Goal: Task Accomplishment & Management: Use online tool/utility

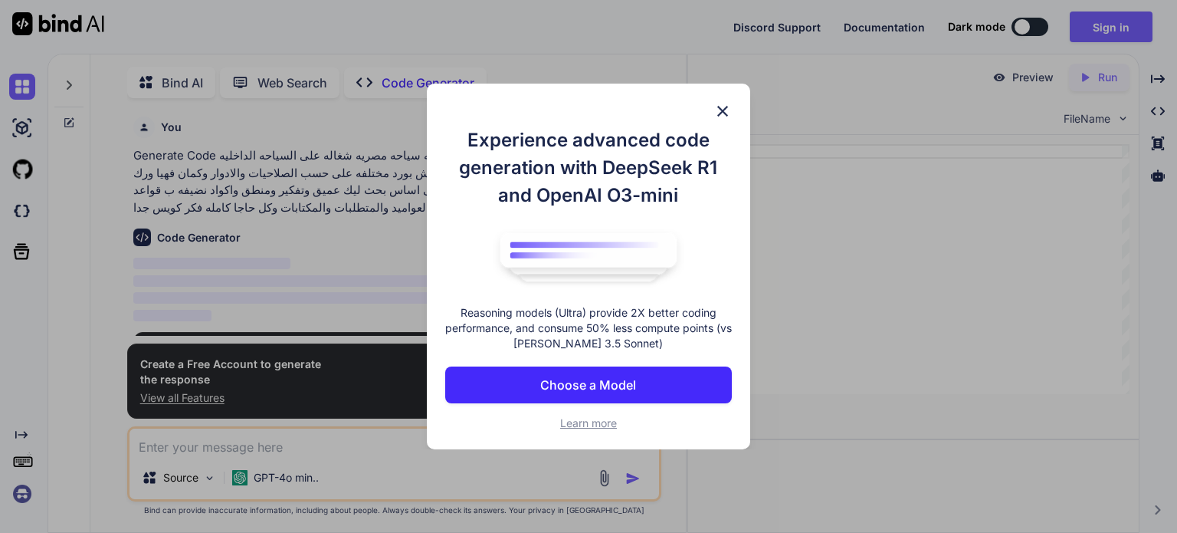
scroll to position [5, 0]
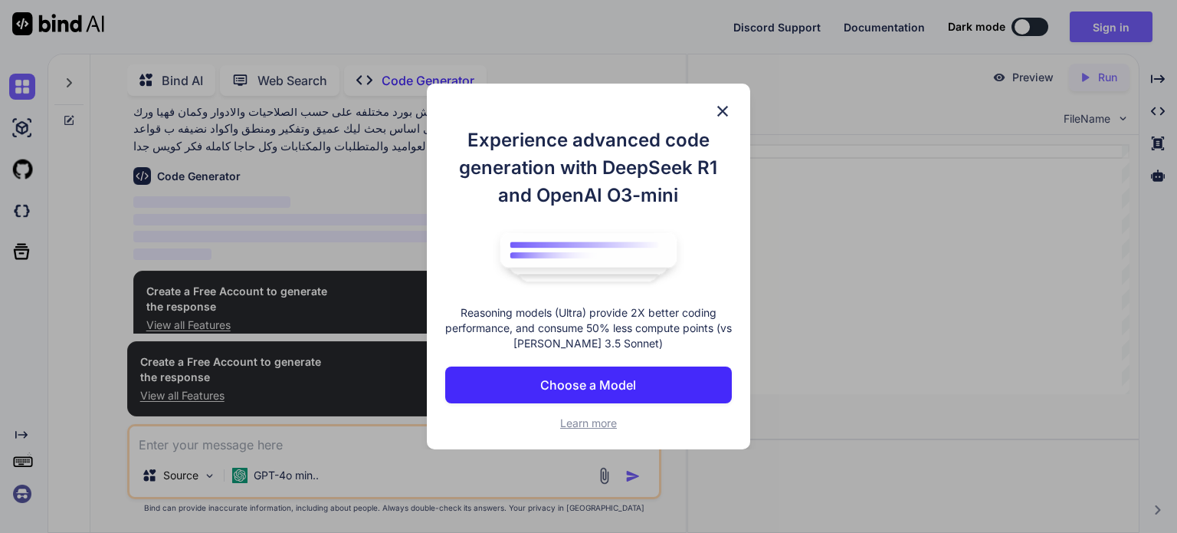
type textarea "x"
click at [581, 389] on p "Choose a Model" at bounding box center [588, 385] width 96 height 18
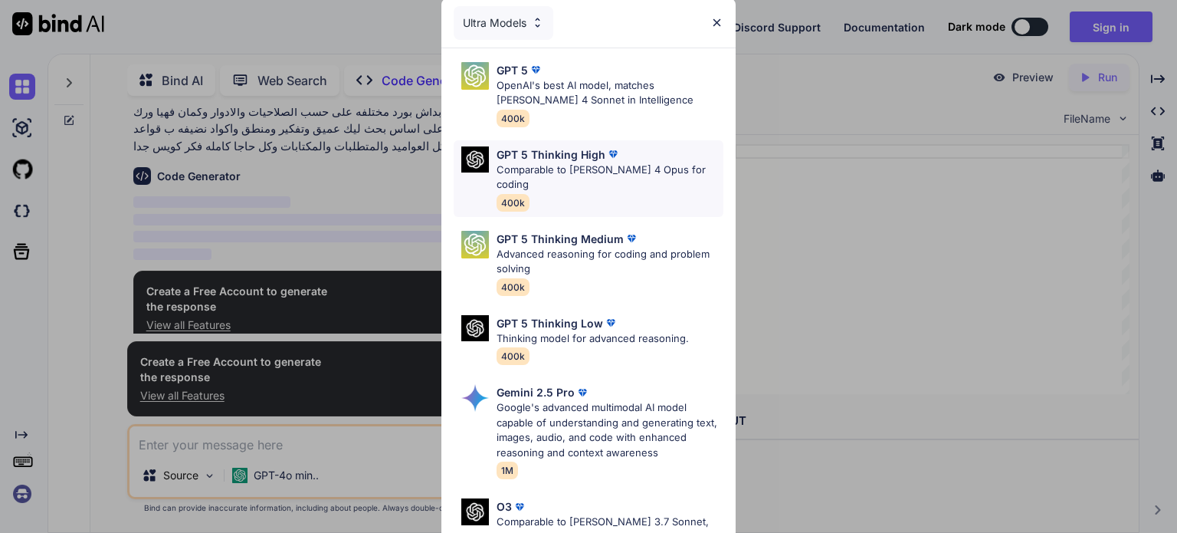
click at [606, 156] on img at bounding box center [613, 153] width 15 height 15
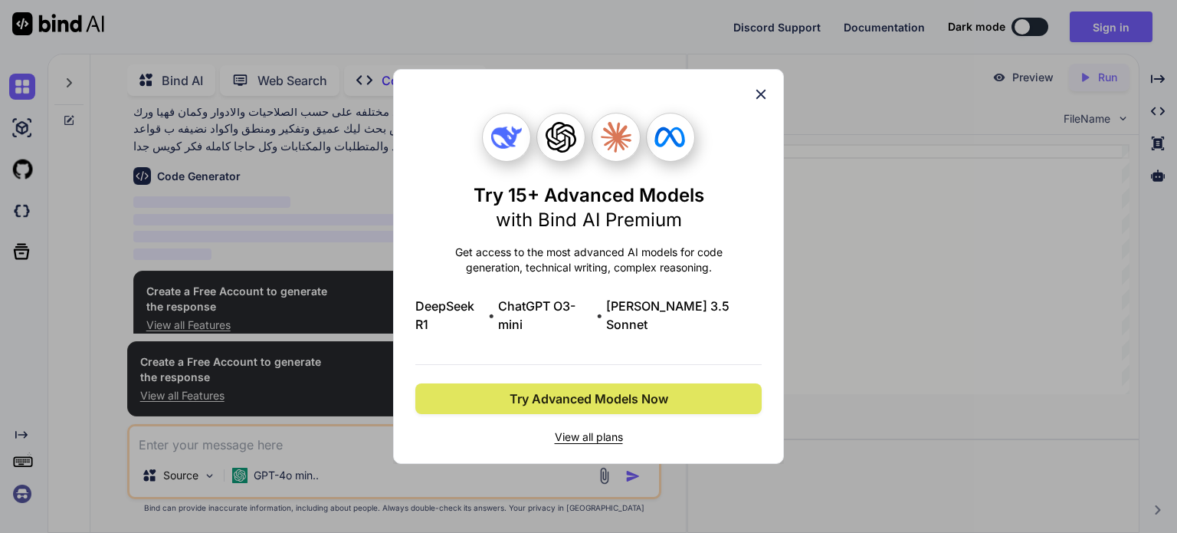
click at [583, 389] on span "Try Advanced Models Now" at bounding box center [589, 398] width 159 height 18
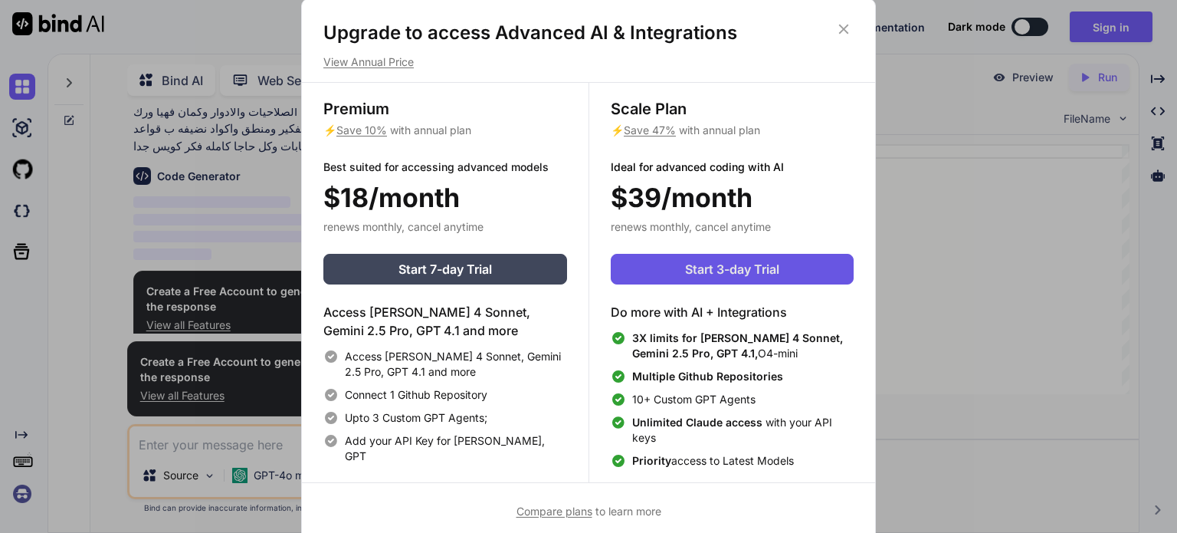
click at [745, 280] on button "Start 3-day Trial" at bounding box center [732, 269] width 243 height 31
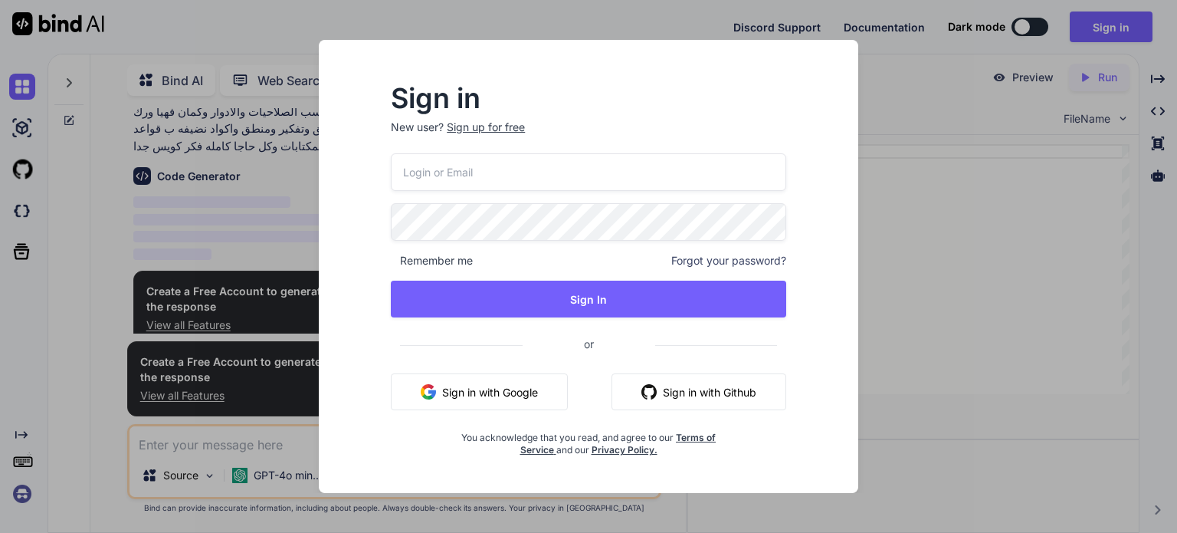
click at [515, 395] on button "Sign in with Google" at bounding box center [479, 391] width 177 height 37
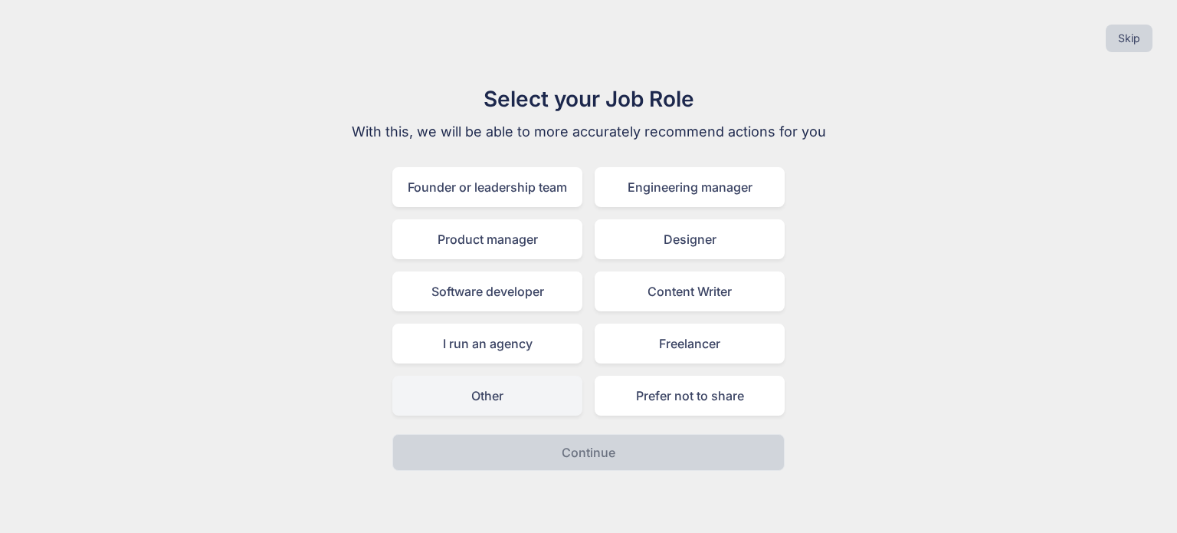
click at [534, 401] on div "Other" at bounding box center [487, 396] width 190 height 40
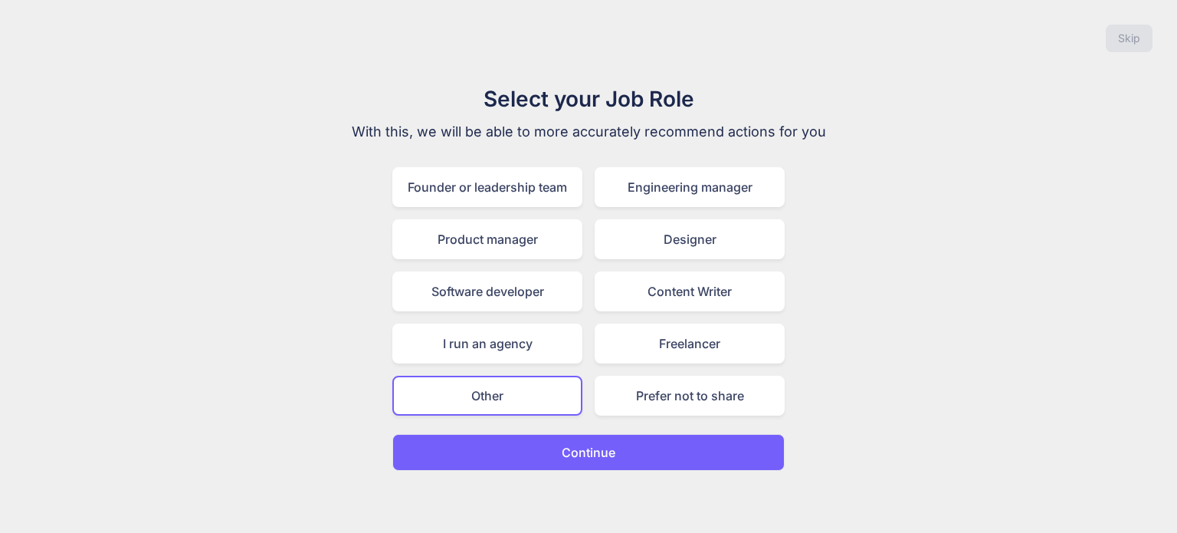
click at [571, 438] on button "Continue" at bounding box center [588, 452] width 392 height 37
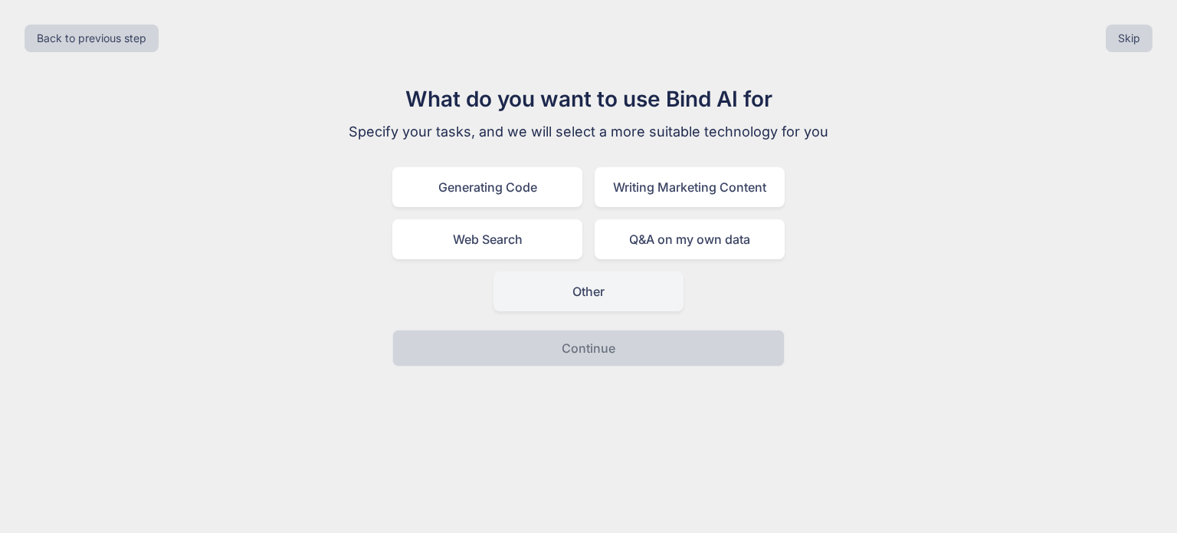
click at [560, 302] on div "Other" at bounding box center [589, 291] width 190 height 40
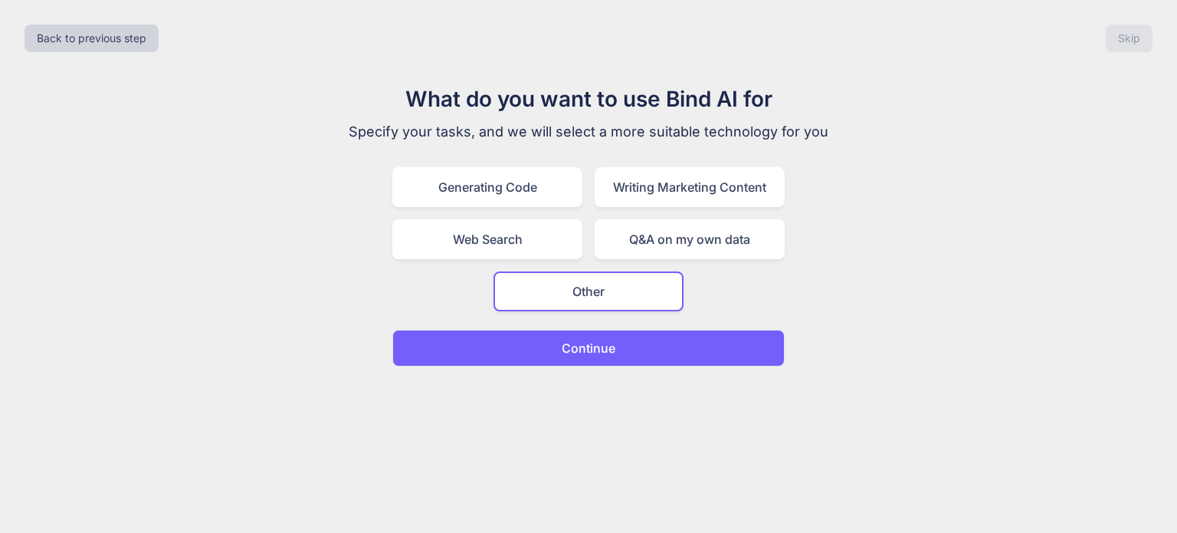
click at [566, 330] on div "Continue" at bounding box center [588, 348] width 392 height 37
click at [574, 343] on p "Continue" at bounding box center [589, 348] width 54 height 18
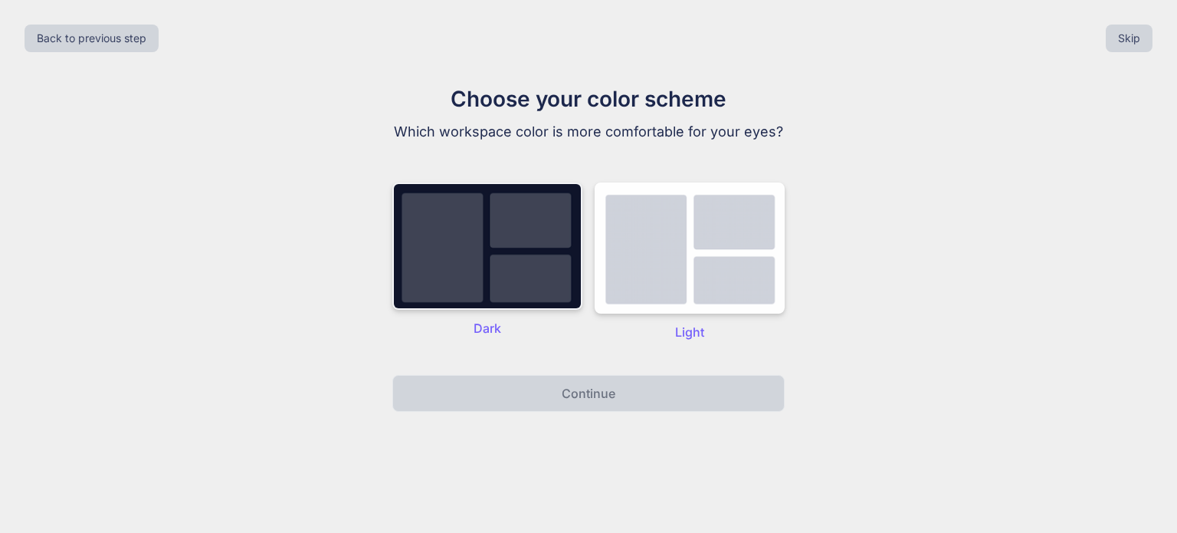
click at [530, 285] on img at bounding box center [487, 245] width 190 height 127
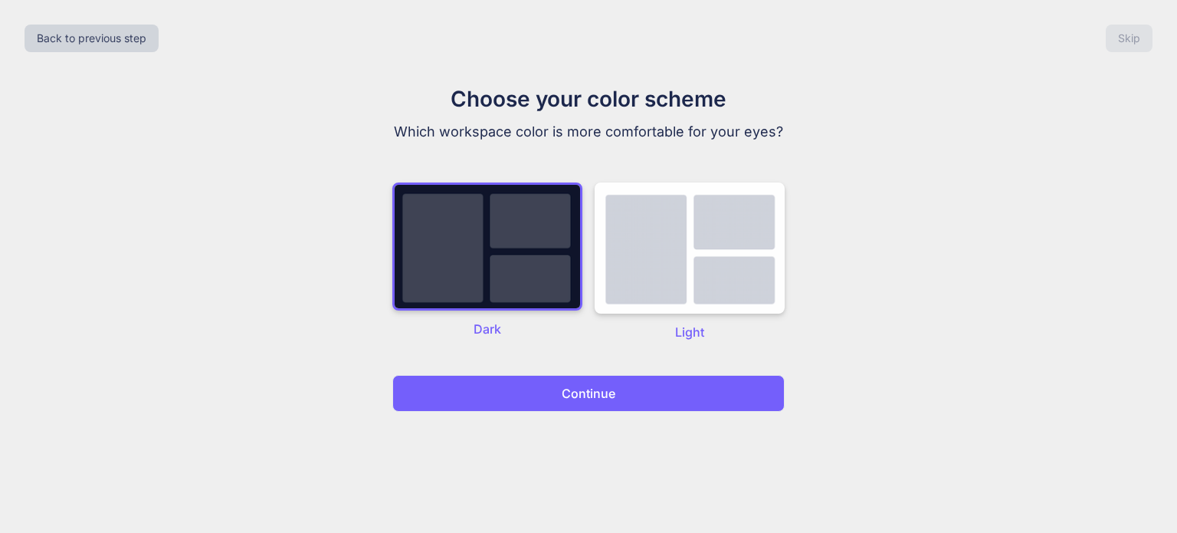
click at [599, 396] on p "Continue" at bounding box center [589, 393] width 54 height 18
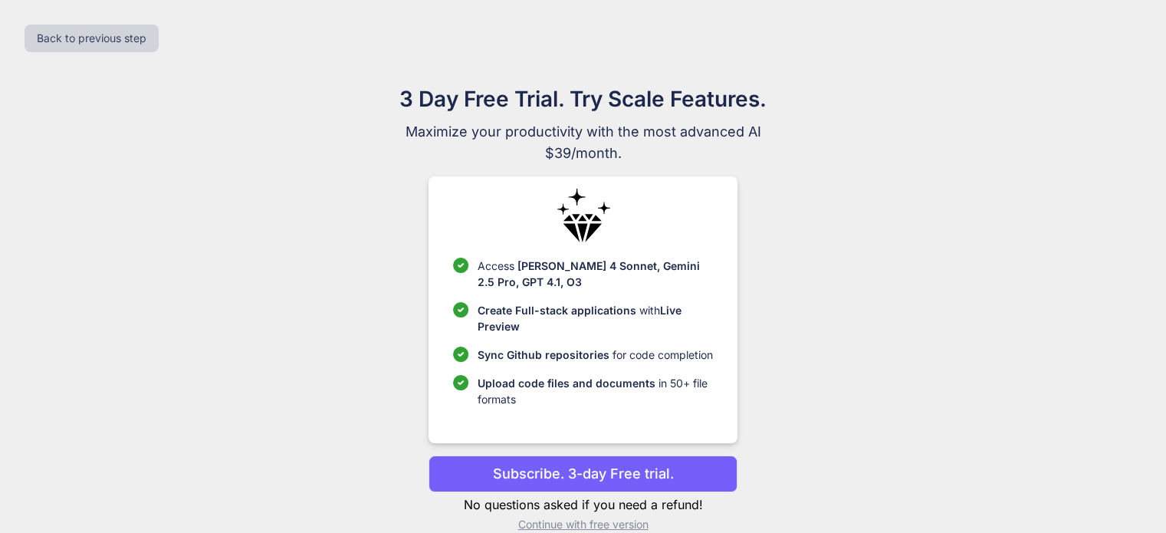
click at [563, 474] on p "Subscribe. 3-day Free trial." at bounding box center [583, 473] width 181 height 21
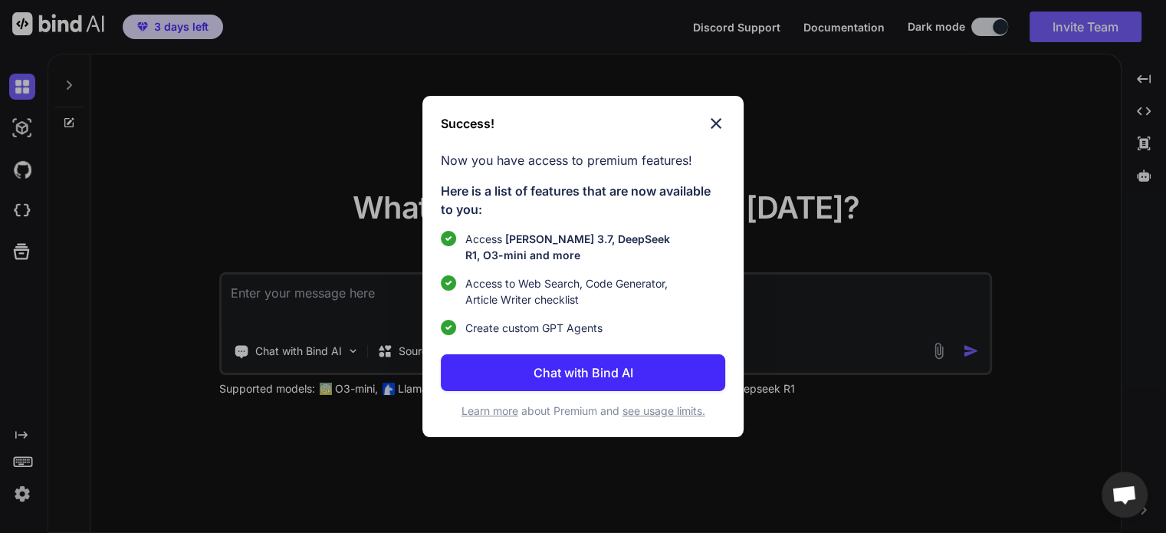
click at [603, 379] on p "Chat with Bind AI" at bounding box center [583, 372] width 100 height 18
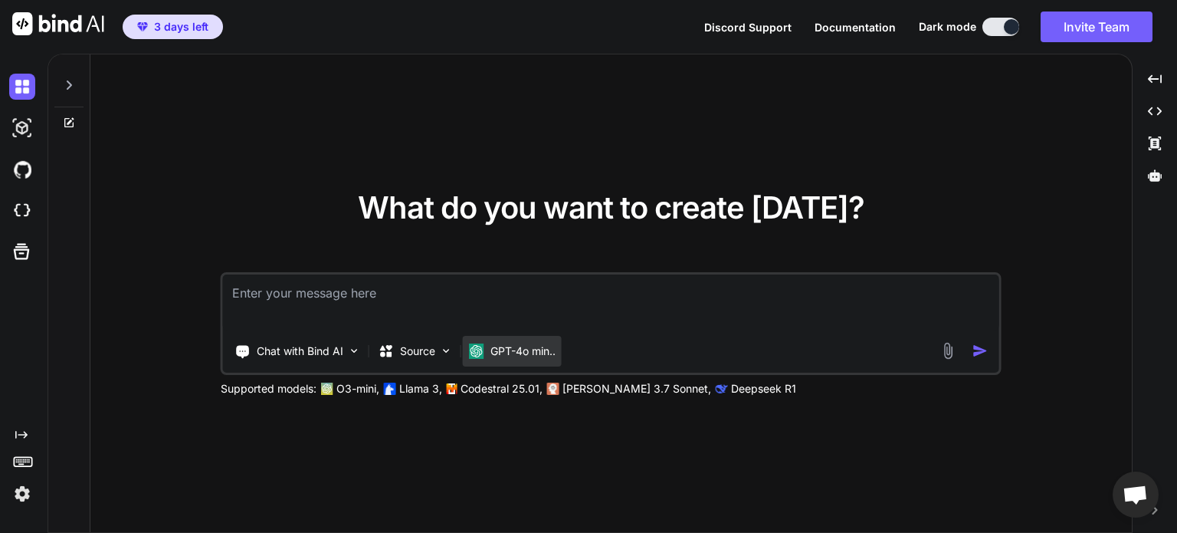
click at [511, 350] on p "GPT-4o min.." at bounding box center [523, 350] width 65 height 15
click at [435, 353] on div "Source" at bounding box center [416, 351] width 87 height 31
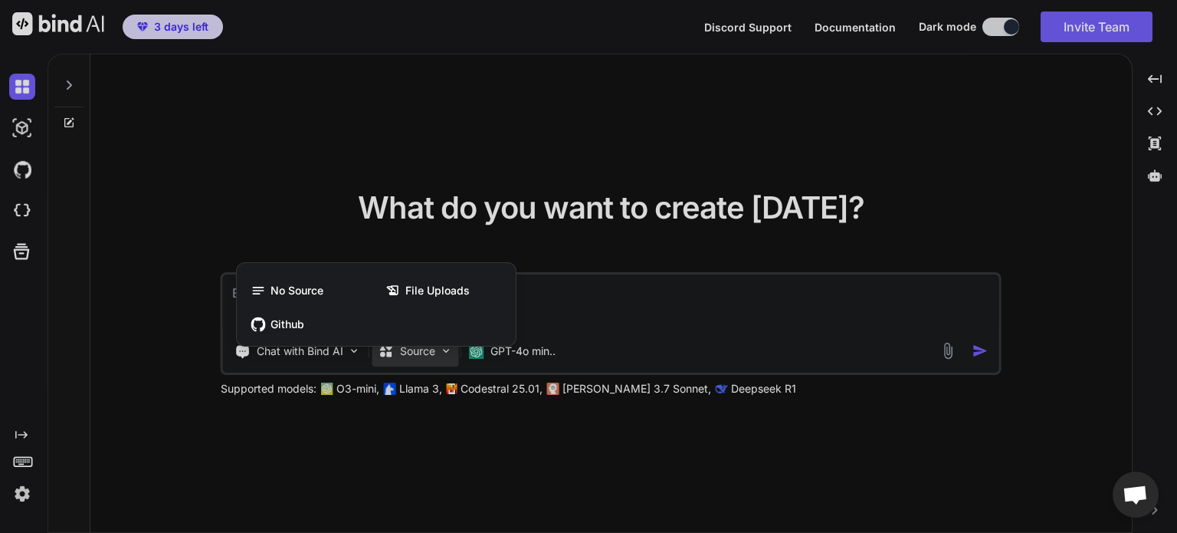
click at [435, 353] on div at bounding box center [588, 266] width 1177 height 533
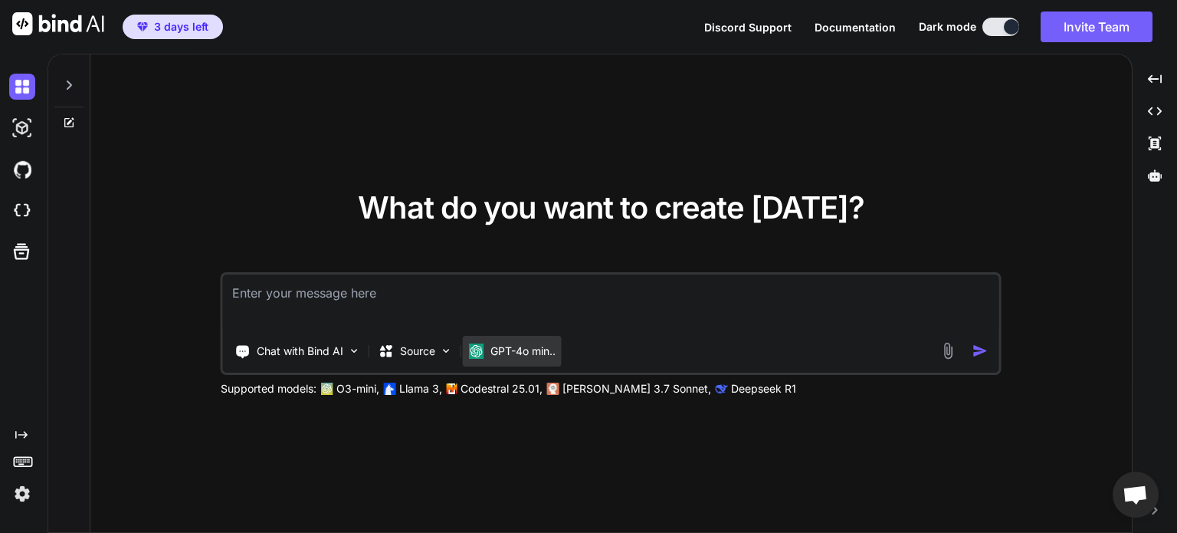
click at [478, 353] on img at bounding box center [476, 350] width 15 height 15
click at [306, 384] on p "Supported models:" at bounding box center [269, 388] width 96 height 15
click at [334, 360] on div "Chat with Bind AI" at bounding box center [298, 351] width 138 height 31
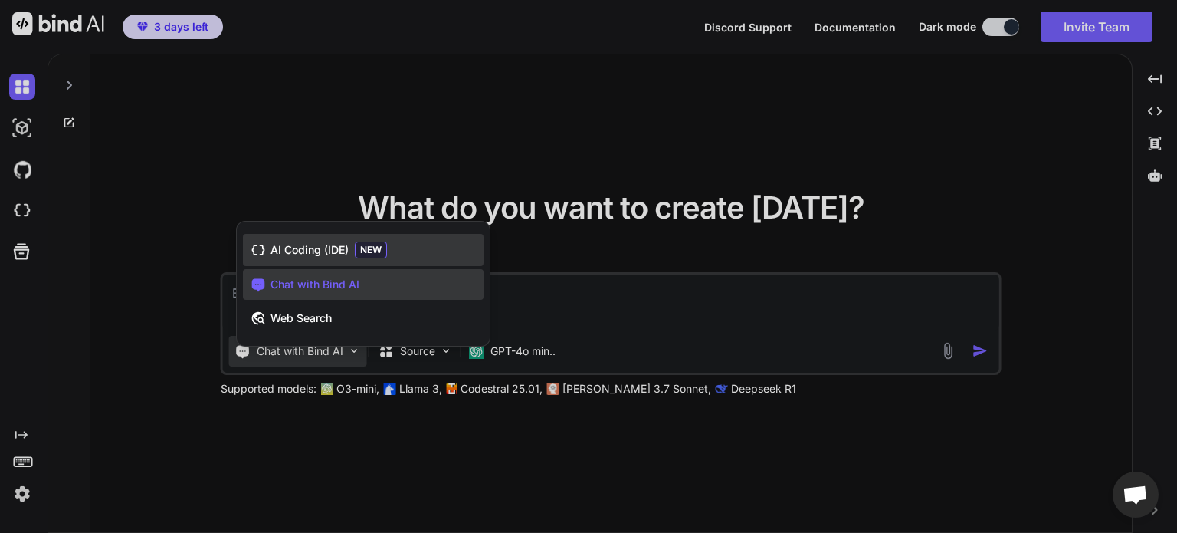
click at [322, 245] on span "AI Coding (IDE)" at bounding box center [310, 249] width 78 height 15
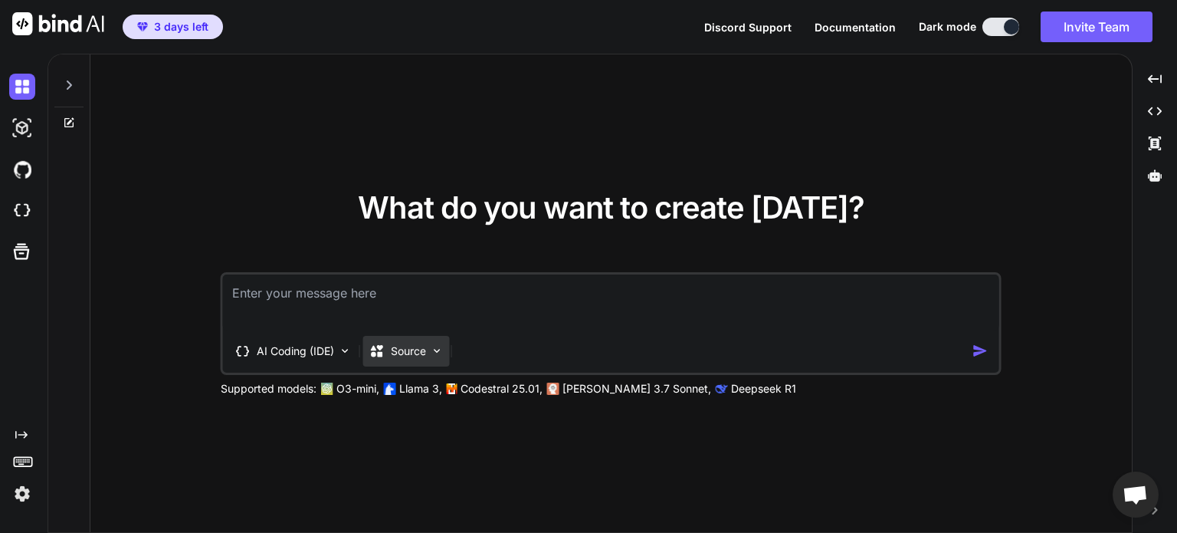
click at [441, 344] on img at bounding box center [437, 350] width 13 height 13
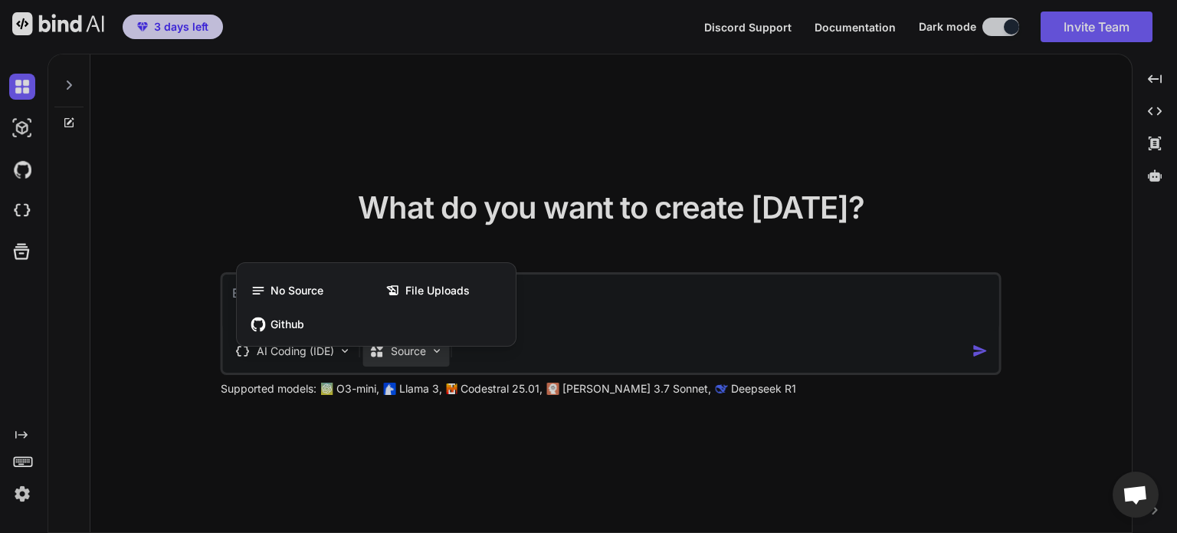
click at [441, 344] on div "No Source File Uploads Github" at bounding box center [376, 307] width 279 height 77
click at [646, 274] on div at bounding box center [588, 266] width 1177 height 533
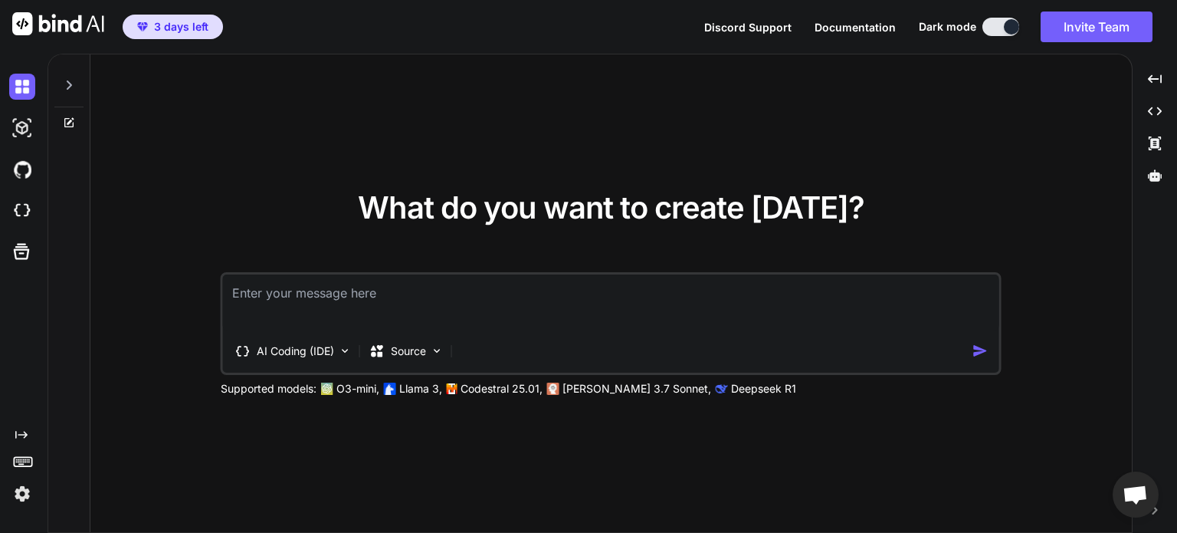
click at [598, 291] on textarea at bounding box center [611, 302] width 777 height 57
click at [61, 88] on div at bounding box center [68, 80] width 29 height 53
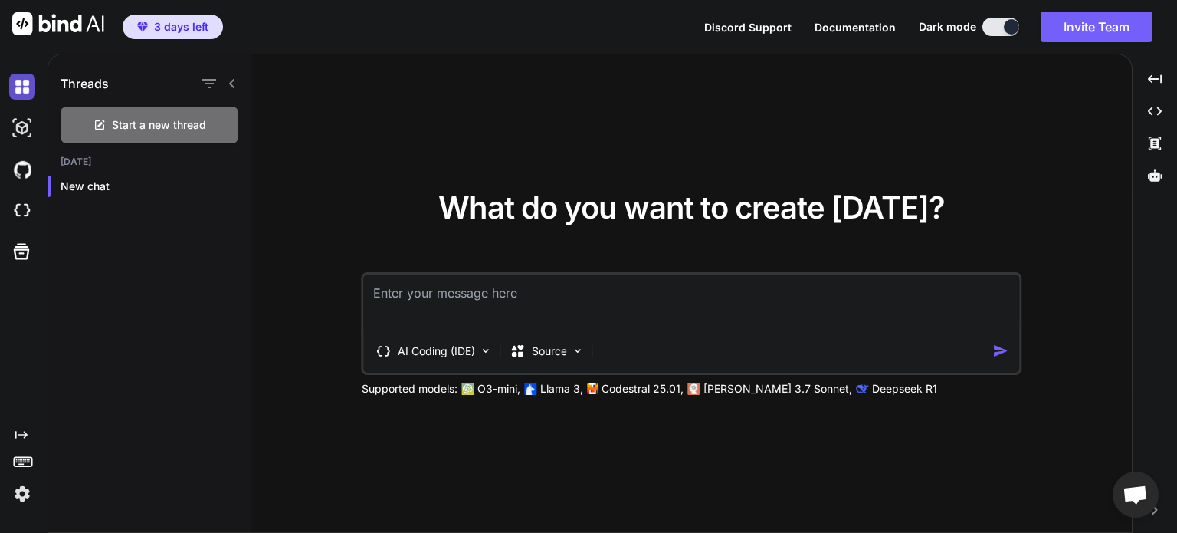
click at [15, 87] on img at bounding box center [22, 87] width 26 height 26
click at [230, 87] on icon at bounding box center [232, 83] width 12 height 12
type textarea "x"
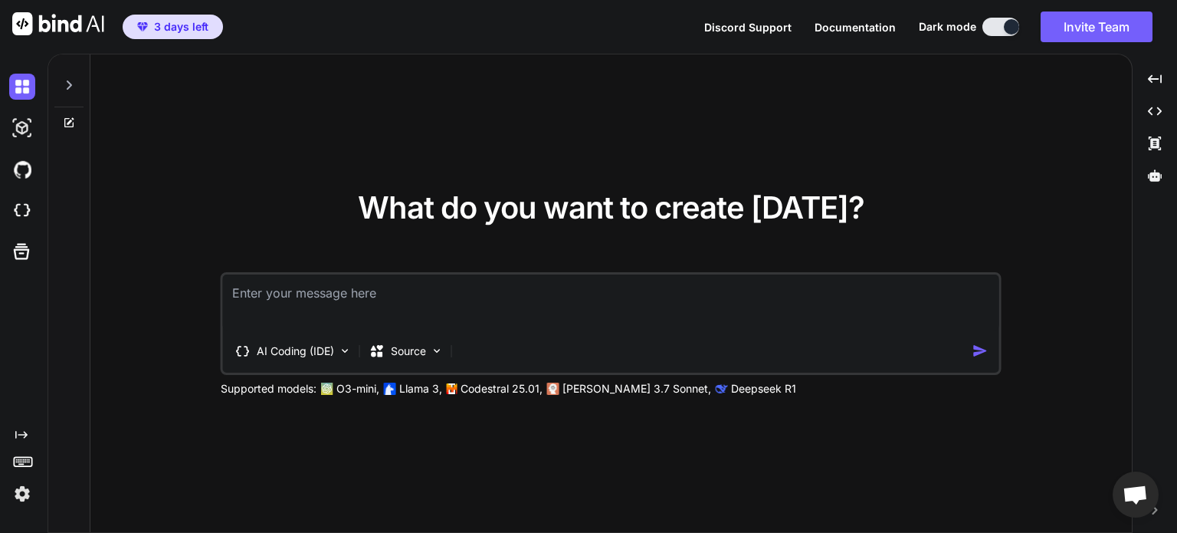
click at [19, 462] on icon at bounding box center [22, 460] width 21 height 21
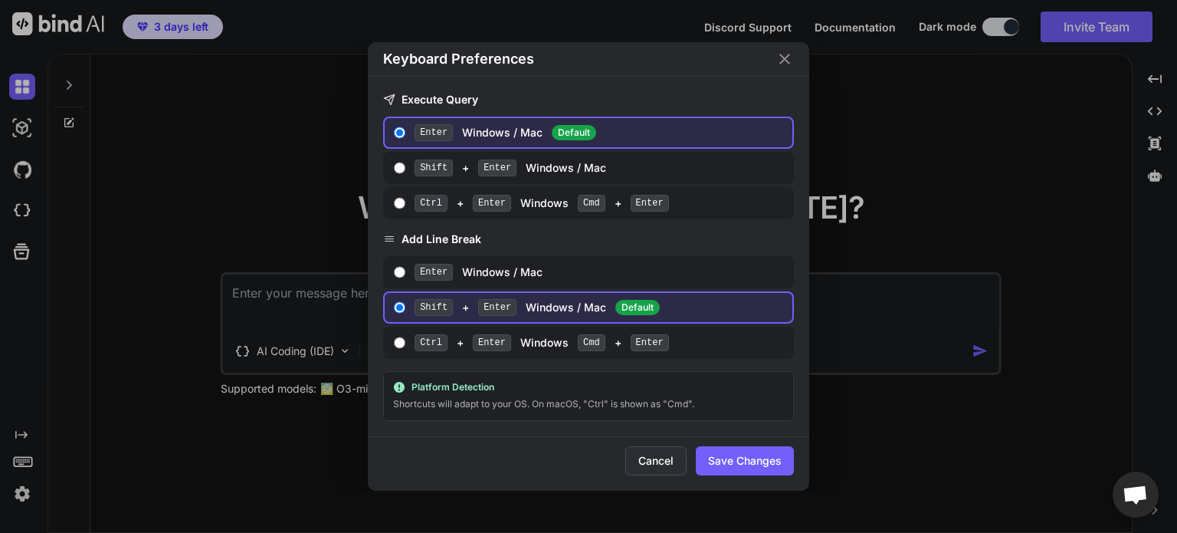
click at [655, 455] on button "Cancel" at bounding box center [656, 460] width 61 height 29
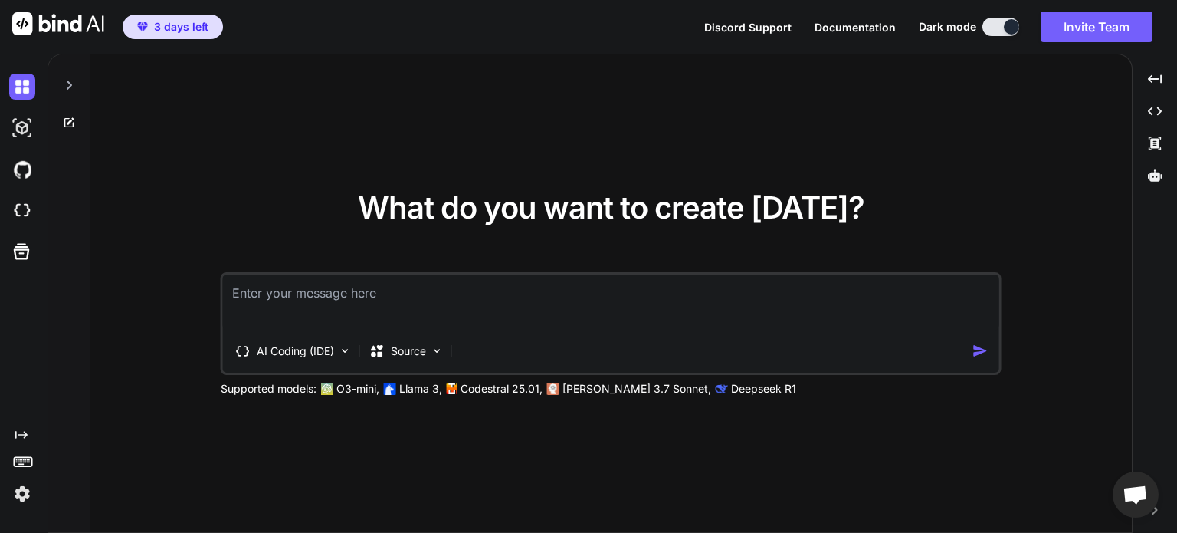
click at [20, 493] on img at bounding box center [22, 494] width 26 height 26
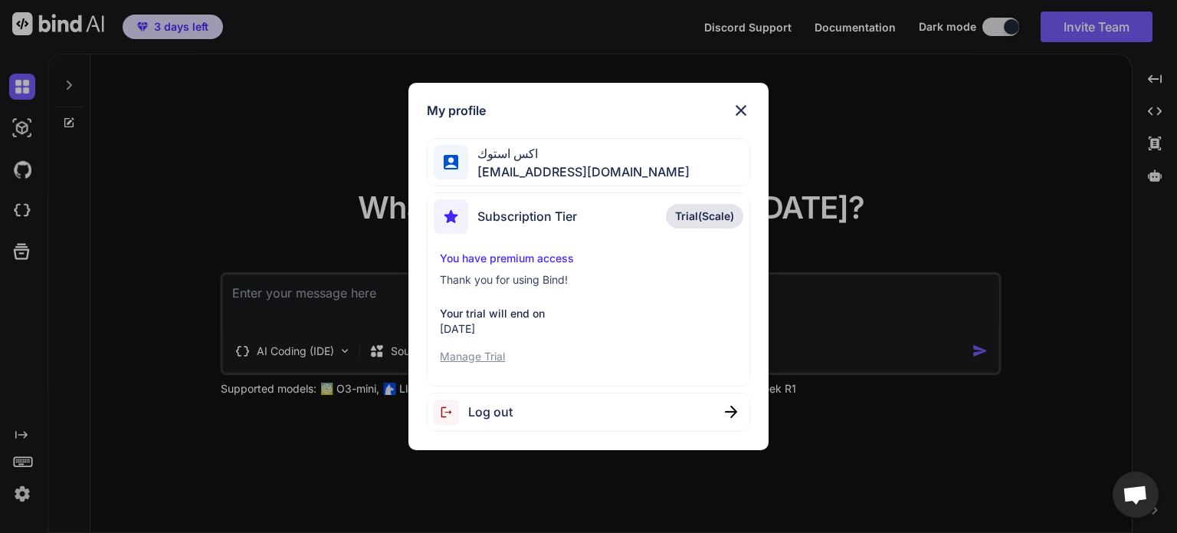
click at [739, 107] on img at bounding box center [741, 110] width 18 height 18
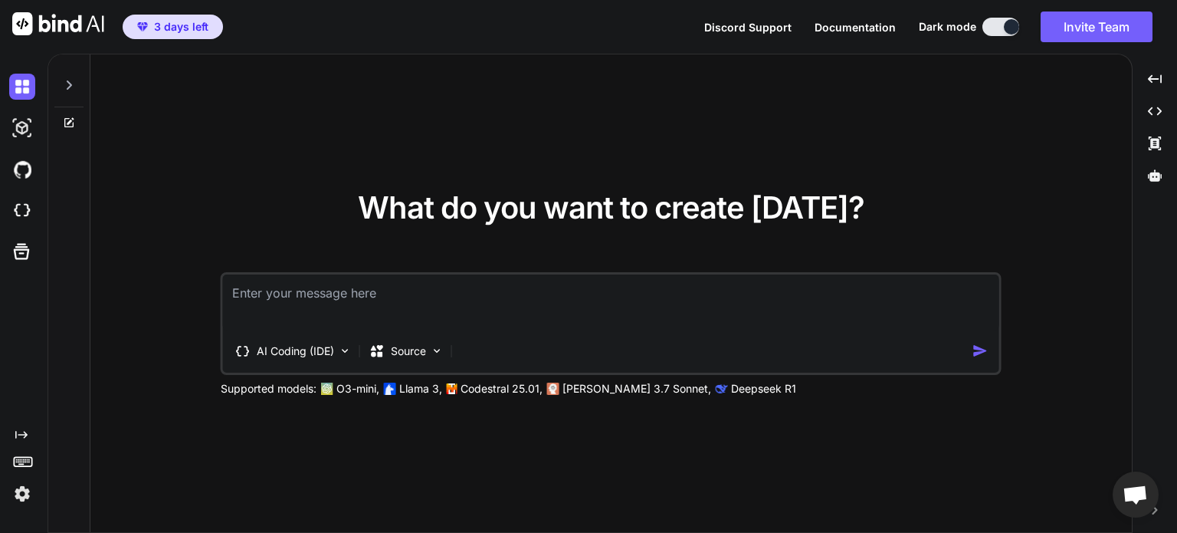
click at [567, 313] on textarea at bounding box center [611, 302] width 777 height 57
paste textarea "6259693800222553"
type textarea "6259693800222553"
type textarea "x"
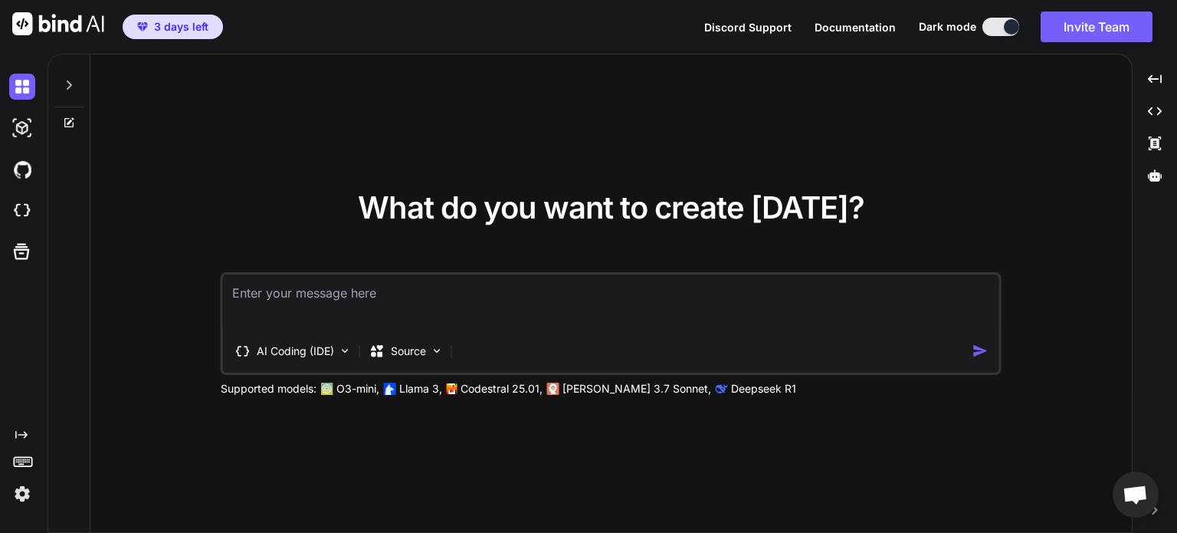
paste textarea "عايز اعمل ابلكيشن او مشروع كامل للادره شركه سياحه مصريه شغاله على السياحه الداخ…"
type textarea "عايز اعمل ابلكيشن او مشروع كامل للادره شركه سياحه مصريه شغاله على السياحه الداخ…"
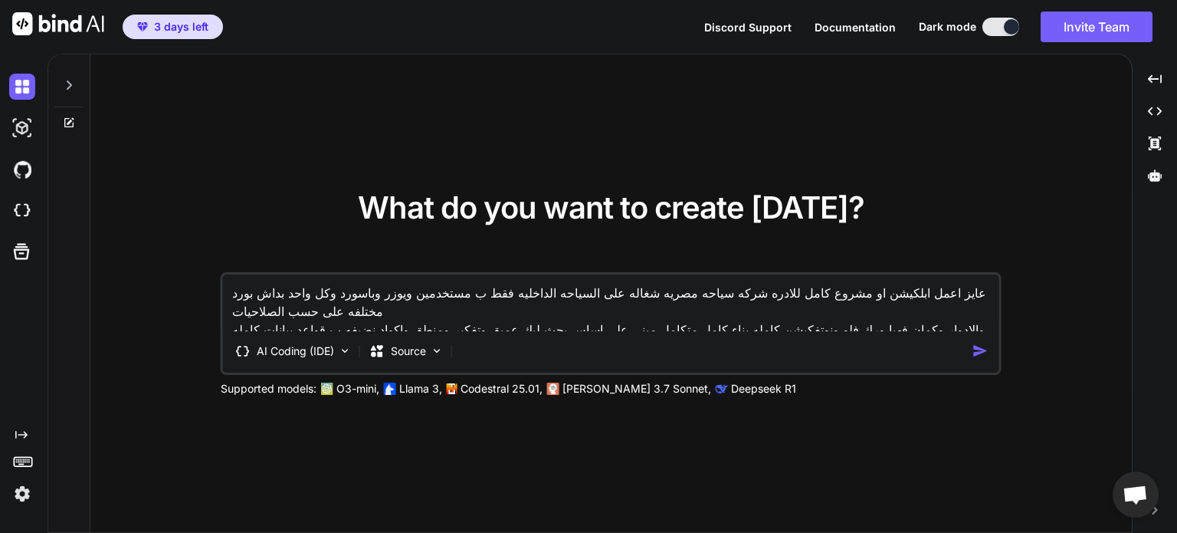
type textarea "x"
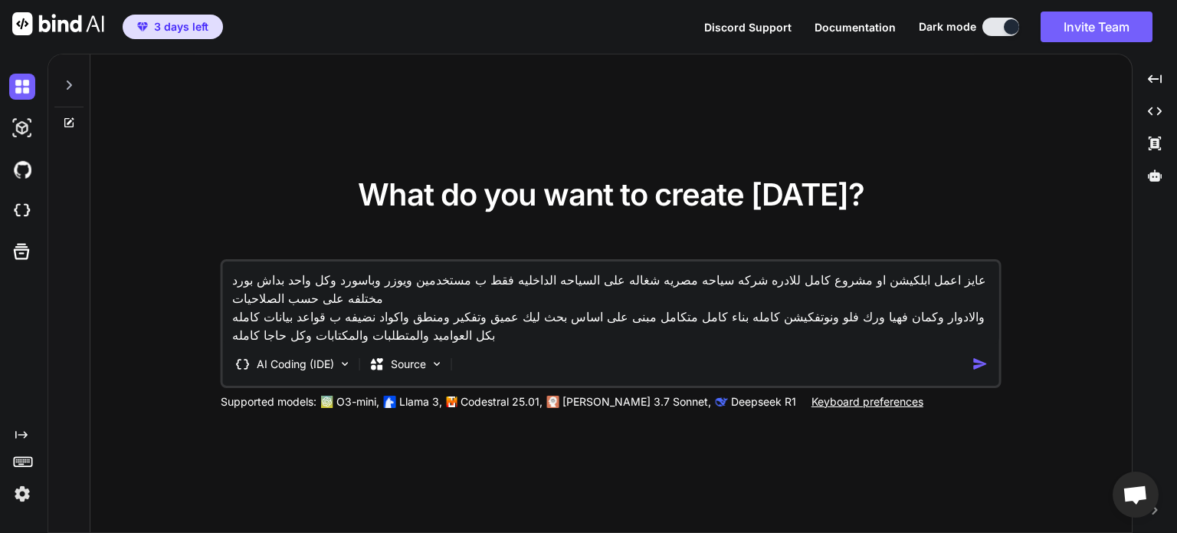
type textarea "عايز اعمل ابلكيشن او مشروع كامل للادره شركه سياحه مصريه شغاله على السياحه الداخ…"
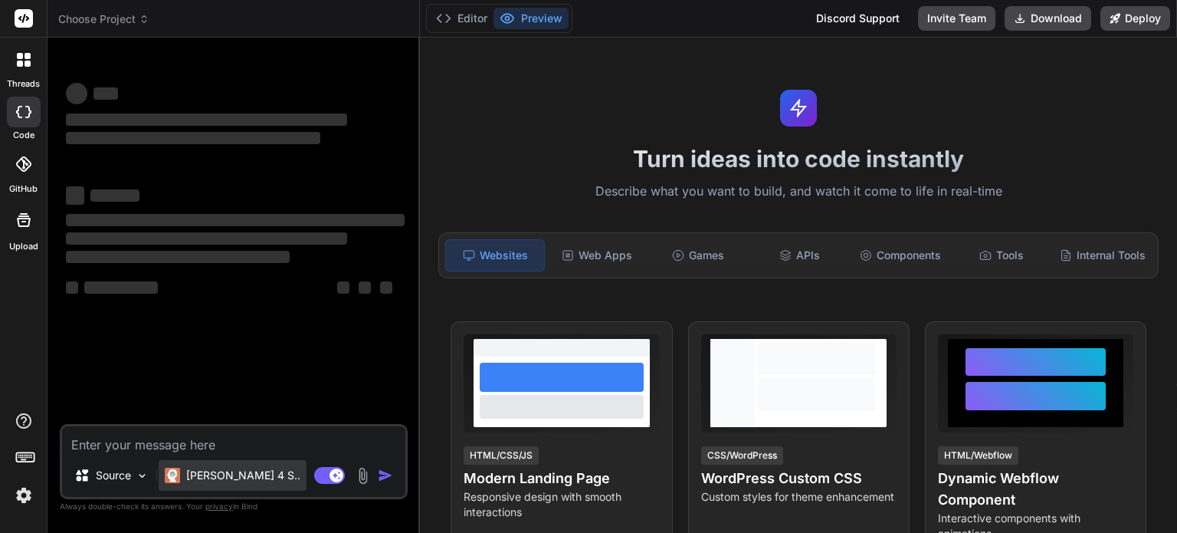
click at [219, 468] on p "[PERSON_NAME] 4 S.." at bounding box center [243, 475] width 114 height 15
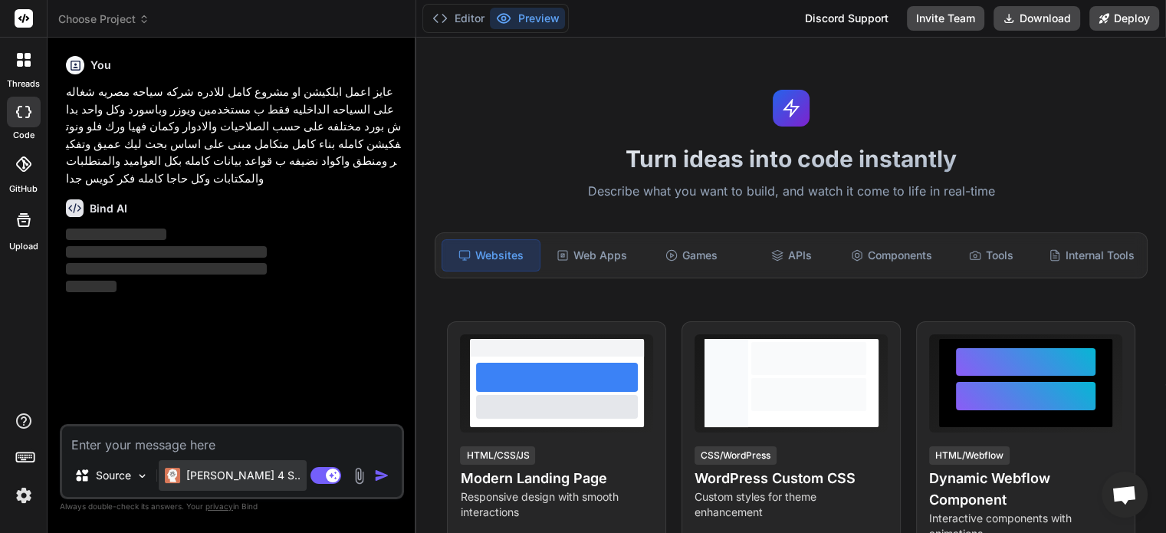
click at [238, 481] on p "[PERSON_NAME] 4 S.." at bounding box center [243, 475] width 114 height 15
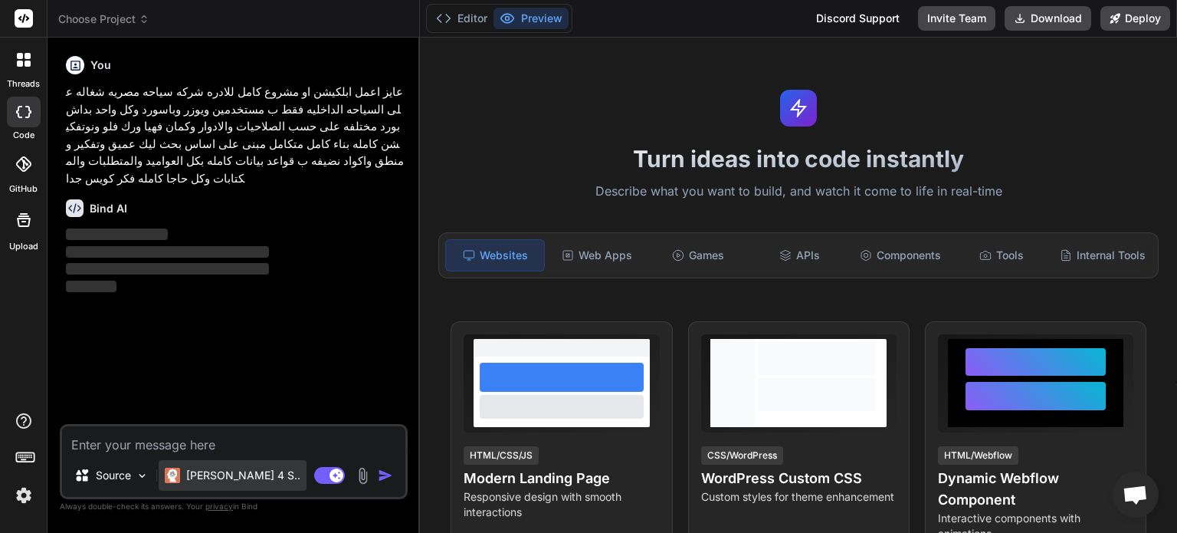
click at [238, 481] on p "[PERSON_NAME] 4 S.." at bounding box center [243, 475] width 114 height 15
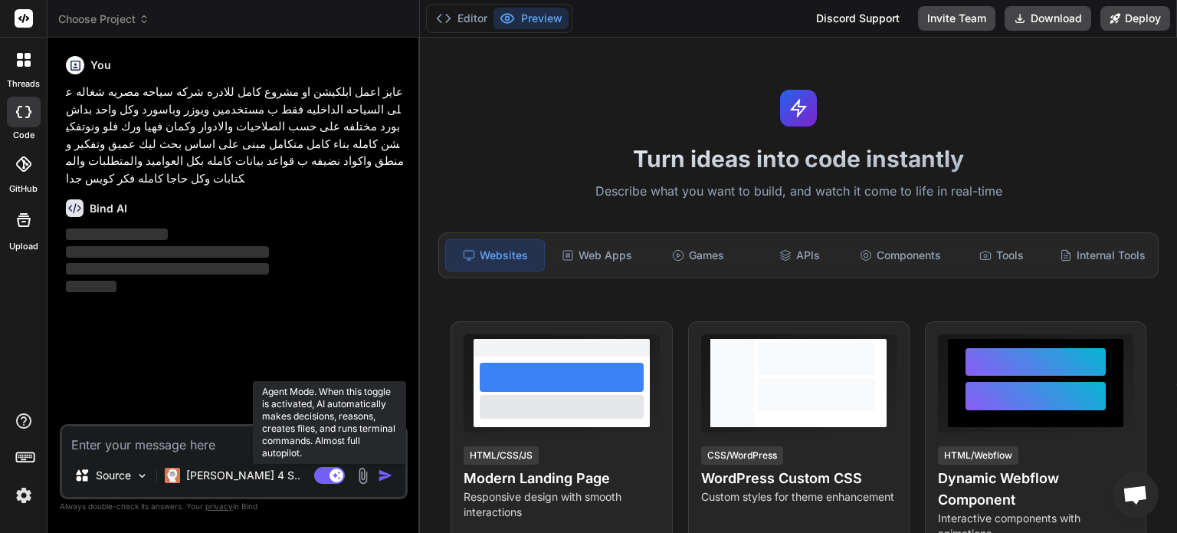
click at [321, 475] on rect at bounding box center [329, 475] width 31 height 17
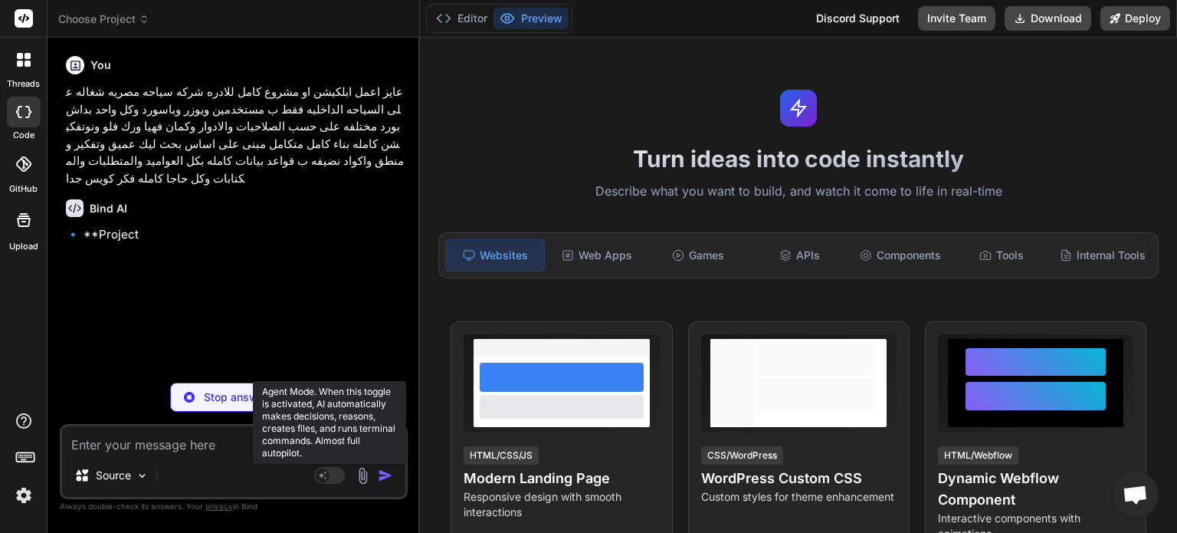
click at [325, 476] on rect at bounding box center [323, 475] width 14 height 14
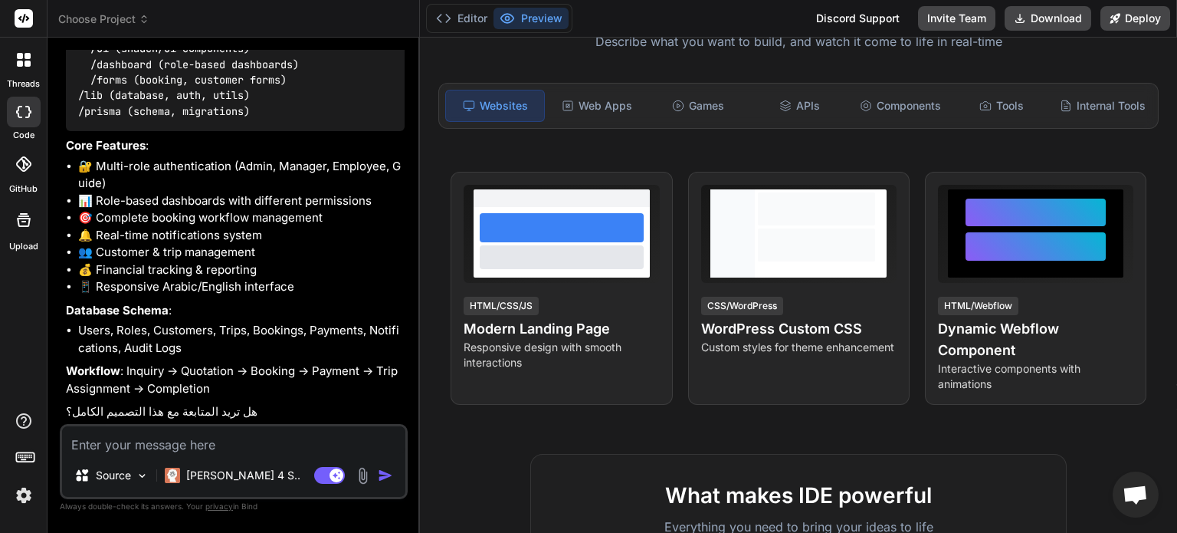
scroll to position [150, 0]
click at [251, 442] on textarea at bounding box center [233, 440] width 343 height 28
type textarea "x"
type textarea "F"
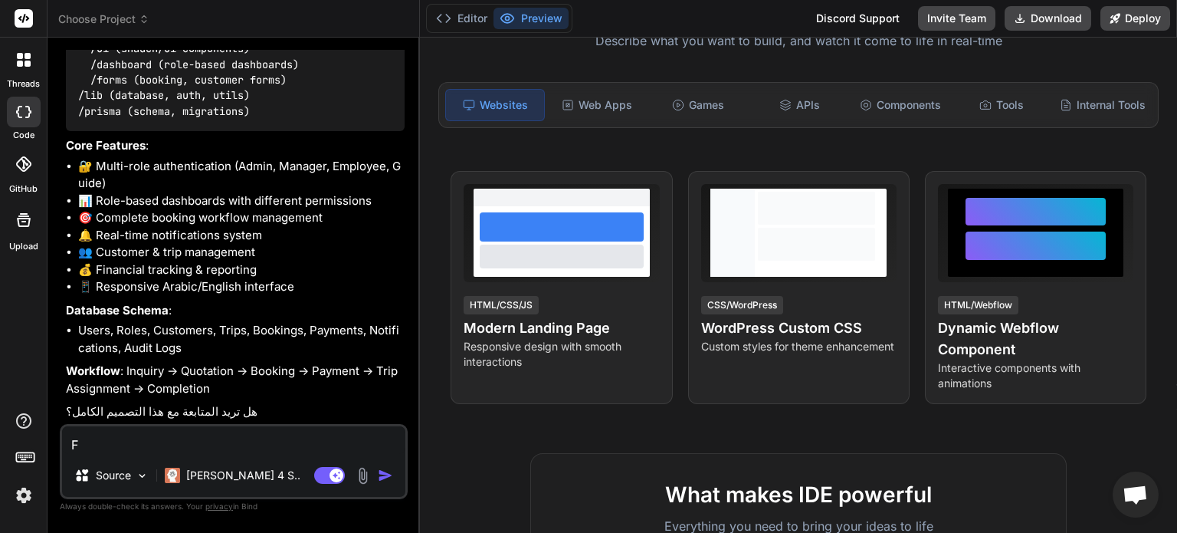
type textarea "x"
type textarea "FS"
type textarea "x"
type textarea "F"
type textarea "x"
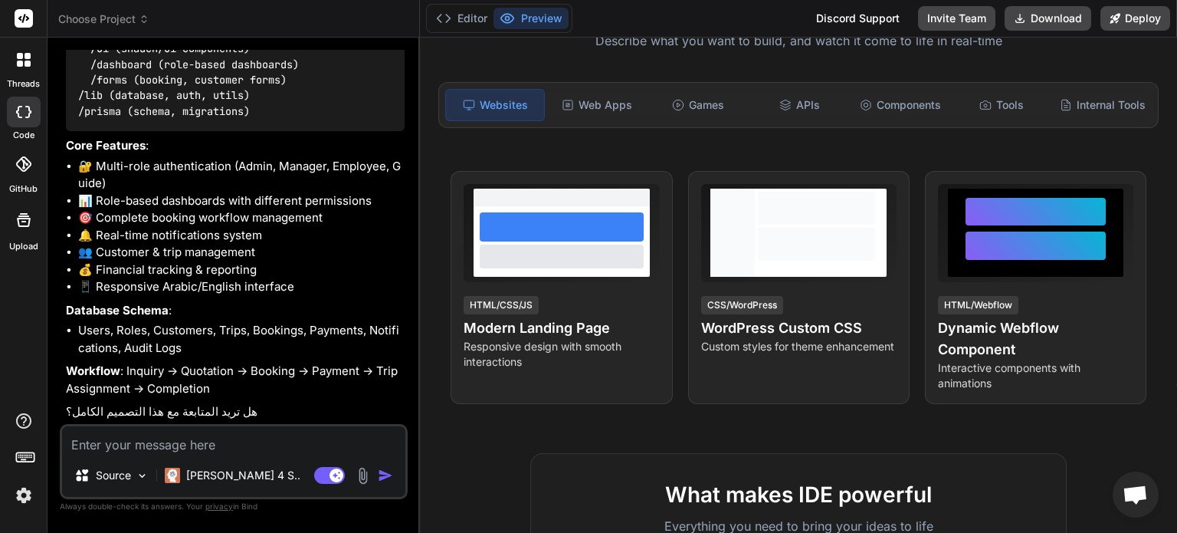
type textarea "x"
type textarea "ب"
type textarea "x"
type textarea "بس"
type textarea "x"
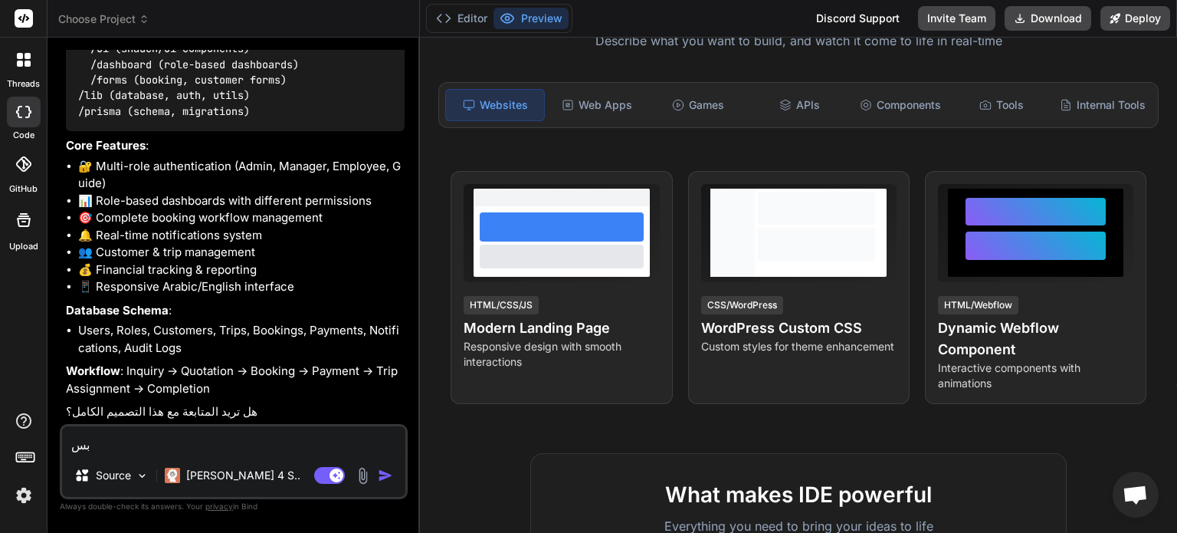
type textarea "بس"
type textarea "x"
type textarea "بس ا"
type textarea "x"
type textarea "بس ان"
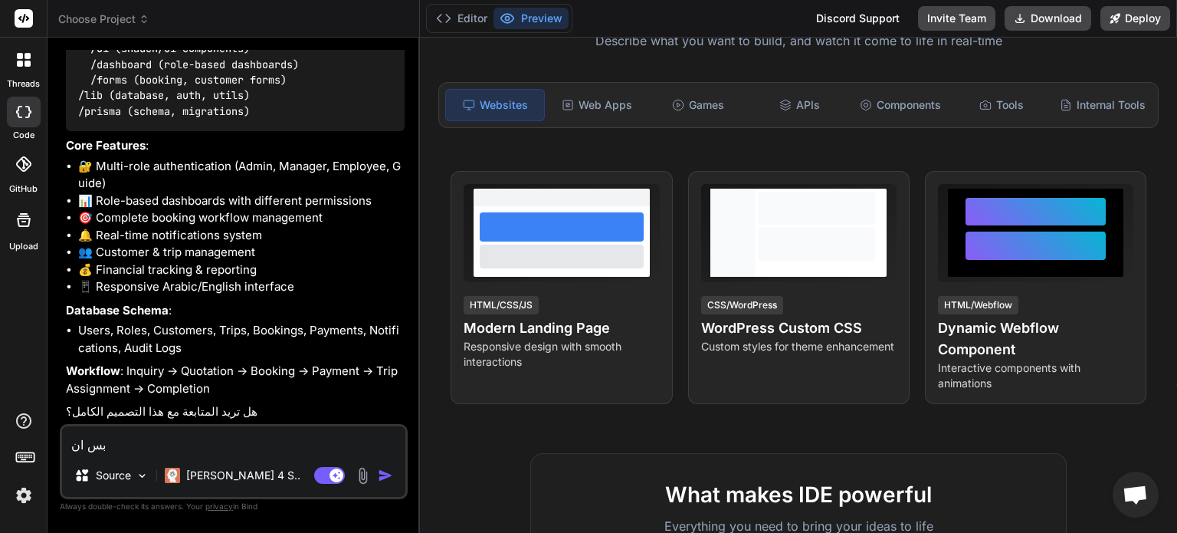
type textarea "x"
type textarea "بس انا"
type textarea "x"
type textarea "بس انا"
type textarea "x"
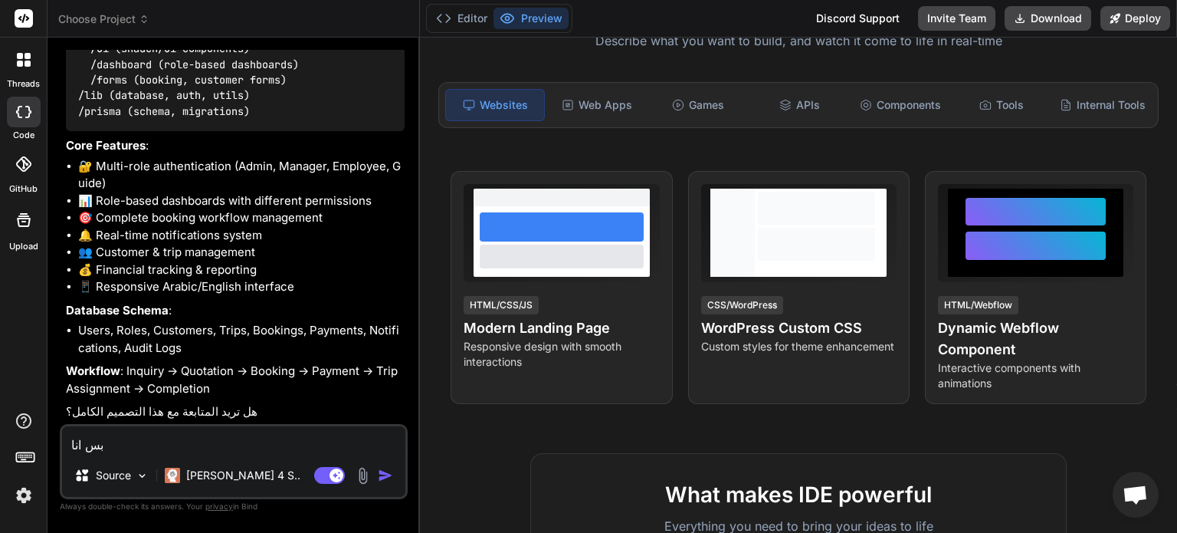
type textarea "بس انا ع"
type textarea "x"
type textarea "بس انا عا"
type textarea "x"
type textarea "بس انا عاي"
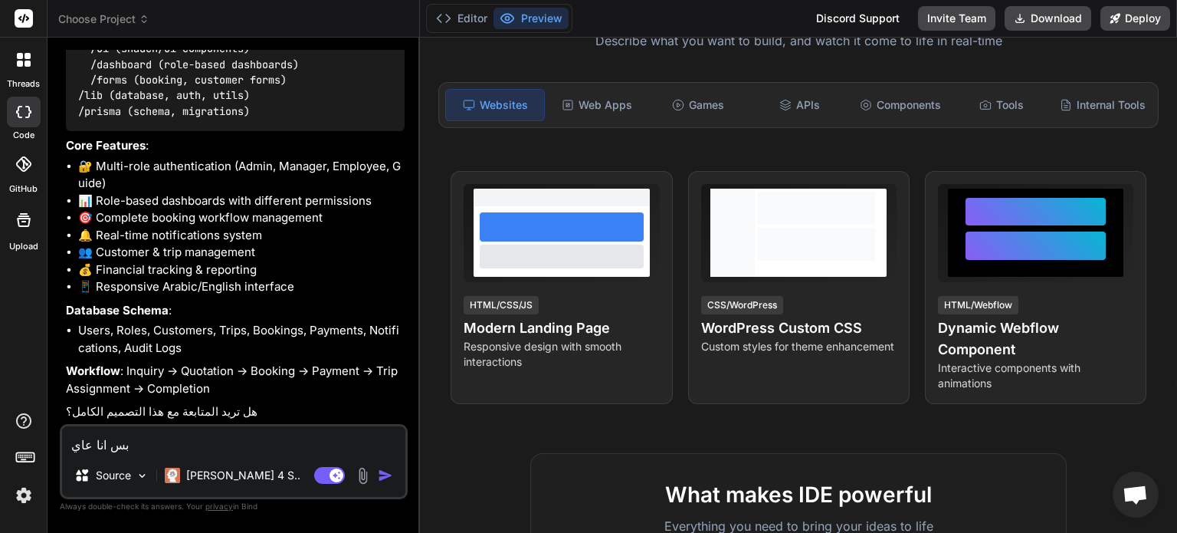
type textarea "x"
type textarea "بس انا عايه"
type textarea "x"
type textarea "بس انا عاي"
type textarea "x"
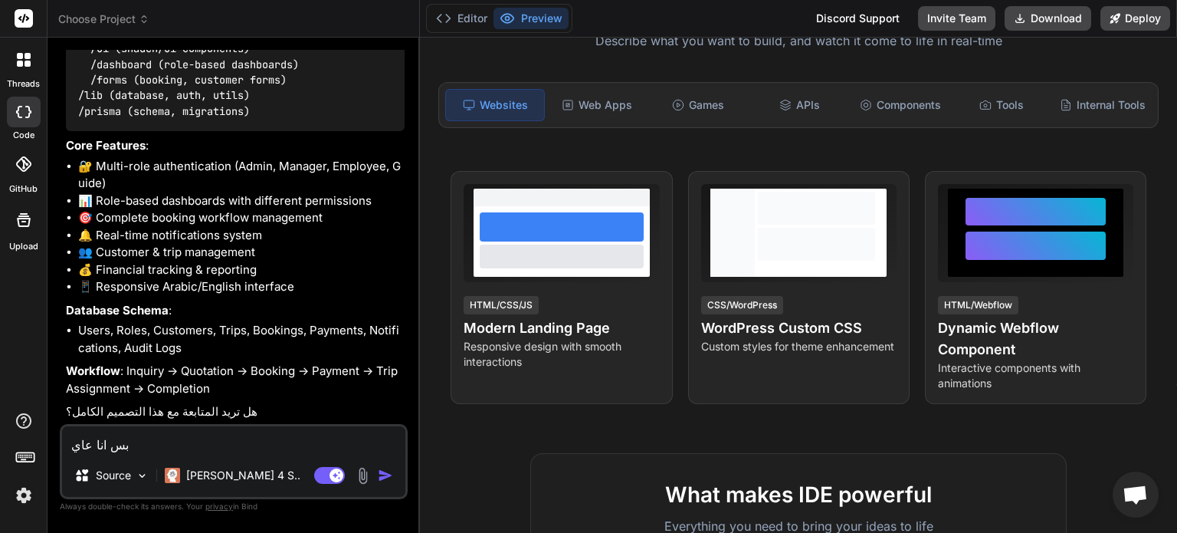
type textarea "بس انا عايز"
type textarea "x"
type textarea "بس انا عايزه"
type textarea "x"
type textarea "بس انا عايزه"
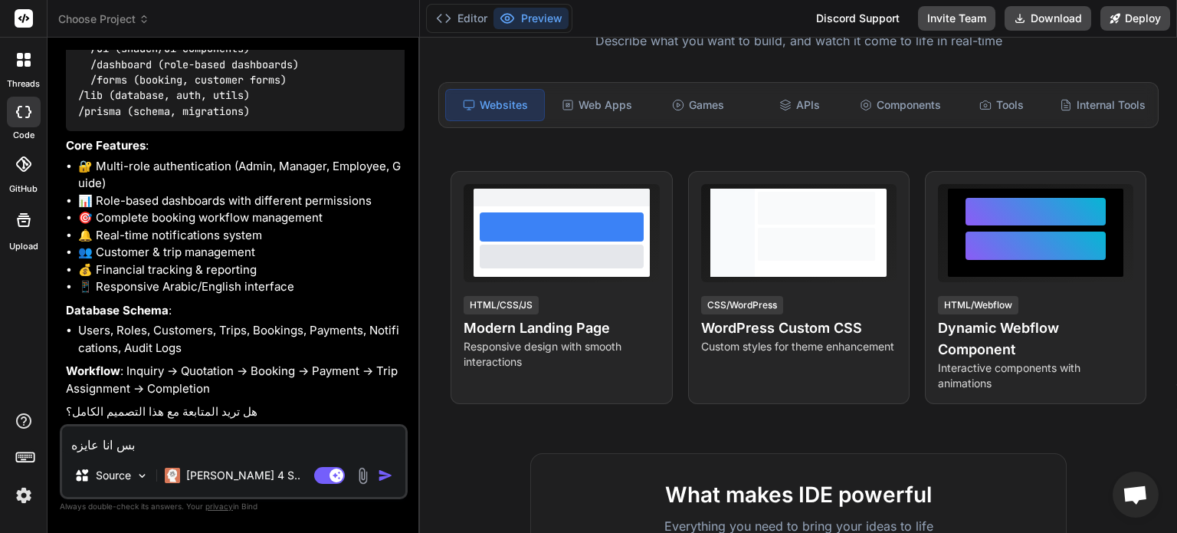
type textarea "x"
type textarea "بس انا عايزه ك"
type textarea "x"
type textarea "بس انا عايزه كا"
type textarea "x"
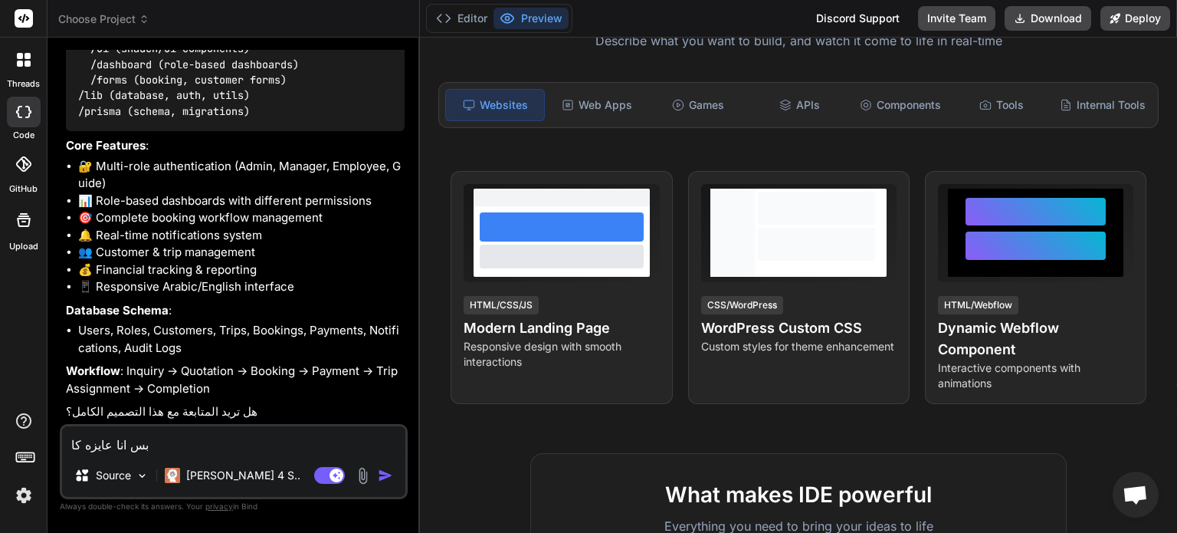
type textarea "بس انا عايزه كام"
type textarea "x"
type textarea "بس انا عايزه كامل"
type textarea "x"
type textarea "بس انا عايزه كامل"
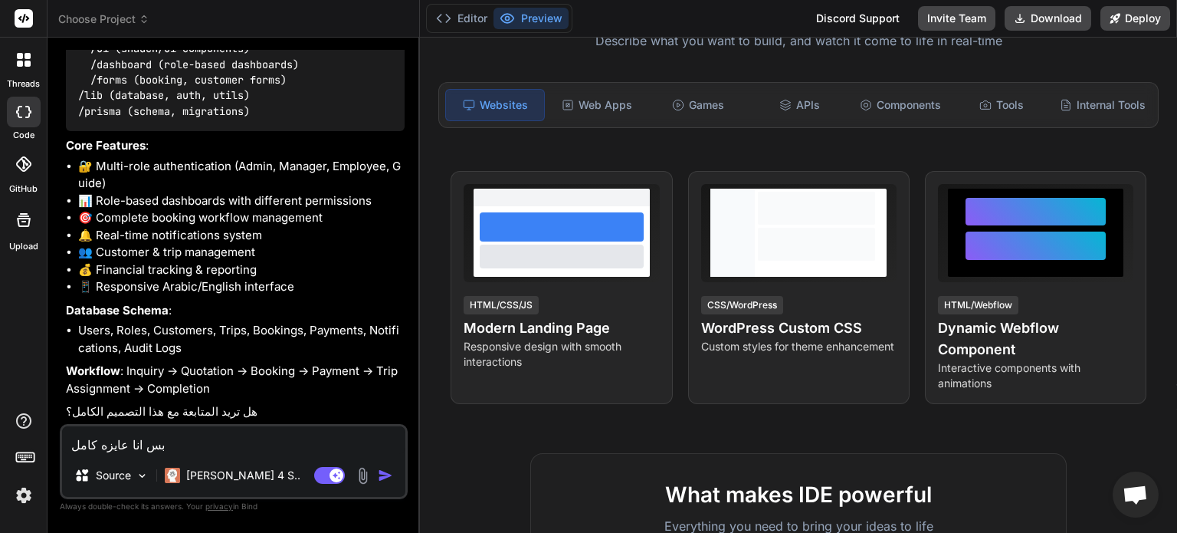
type textarea "x"
type textarea "بس انا عايزه كامل ا"
type textarea "x"
type textarea "بس انا عايزه كامل ان"
type textarea "x"
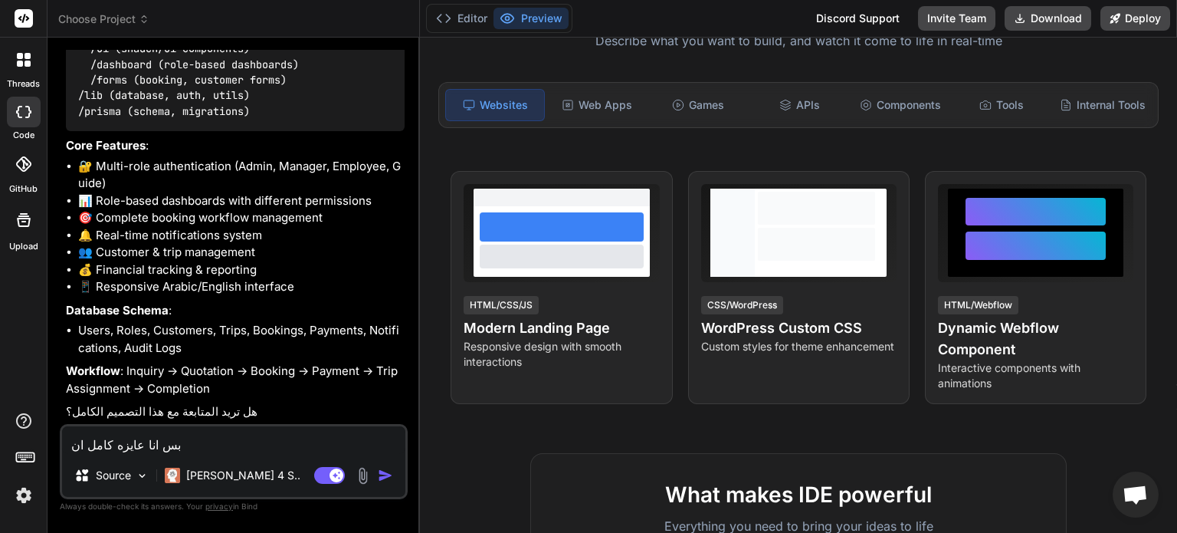
type textarea "بس انا عايزه كامل انت"
type textarea "x"
type textarea "بس انا عايزه كامل انت"
type textarea "x"
type textarea "بس انا عايزه كامل انت ك"
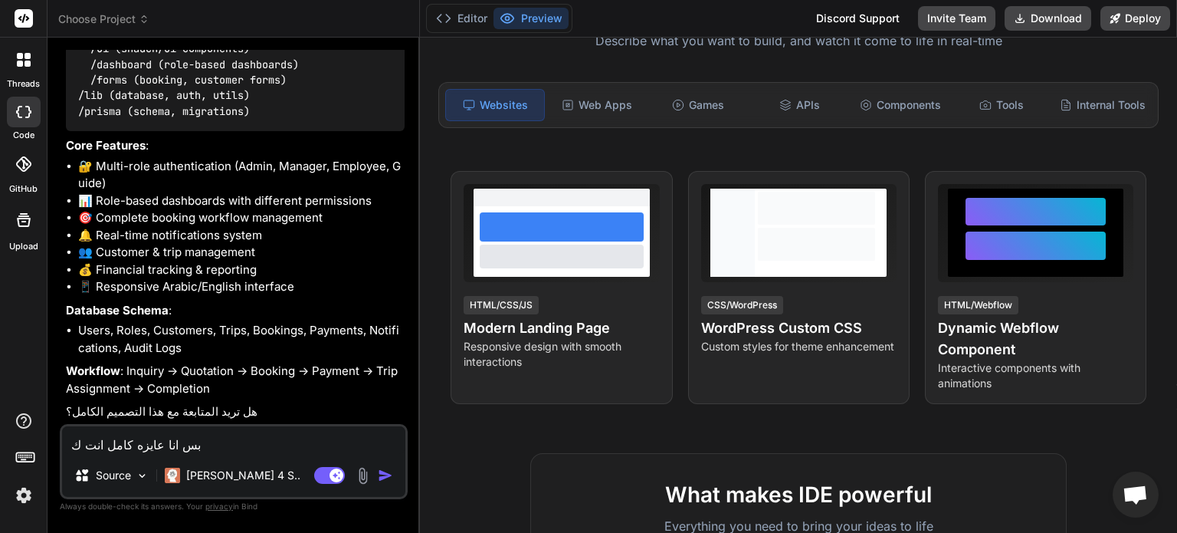
type textarea "x"
type textarea "بس انا عايزه كامل انت كد"
type textarea "x"
type textarea "بس انا عايزه كامل انت كدا"
type textarea "x"
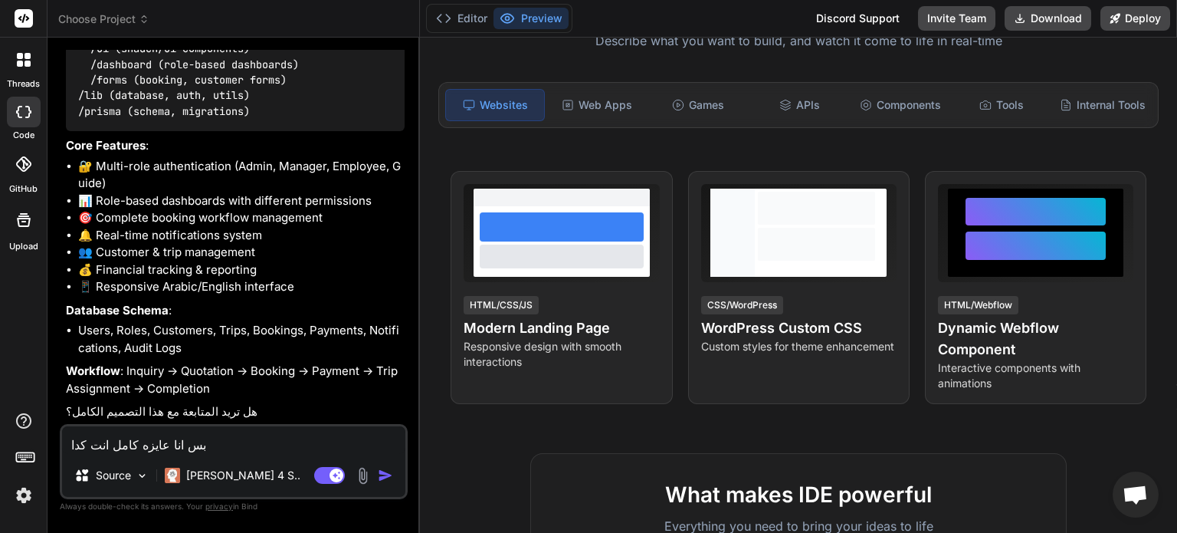
type textarea "بس انا عايزه كامل انت كدا"
type textarea "x"
type textarea "بس انا عايزه كامل انت كدا ح"
type textarea "x"
type textarea "بس انا عايزه كامل انت كدا حاط"
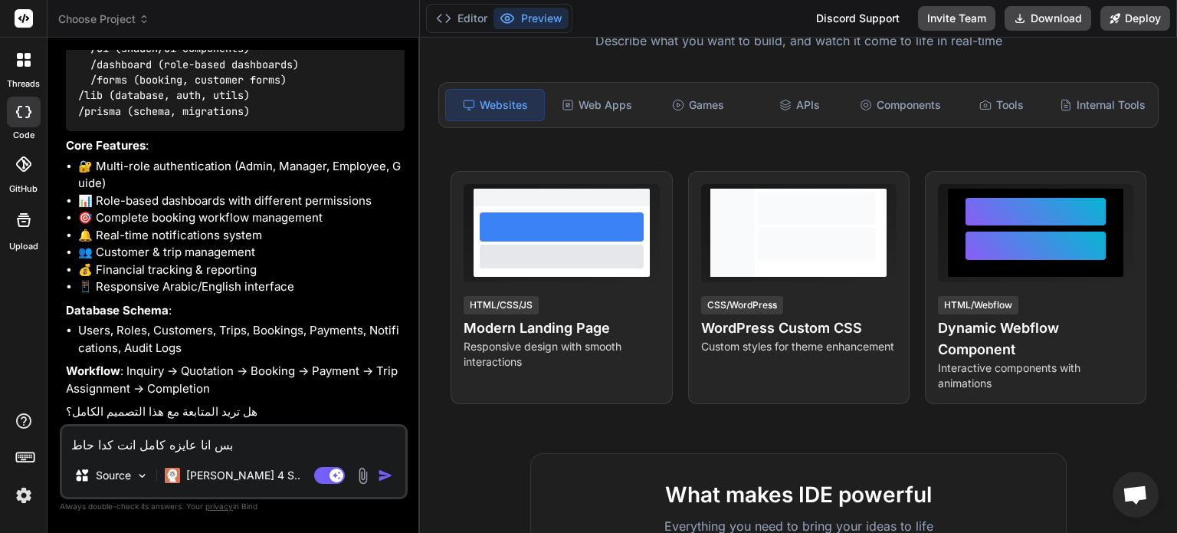
type textarea "x"
type textarea "بس انا عايزه كامل انت كدا حاطت"
type textarea "x"
type textarea "بس انا عايزه كامل انت كدا حاطت ح"
type textarea "x"
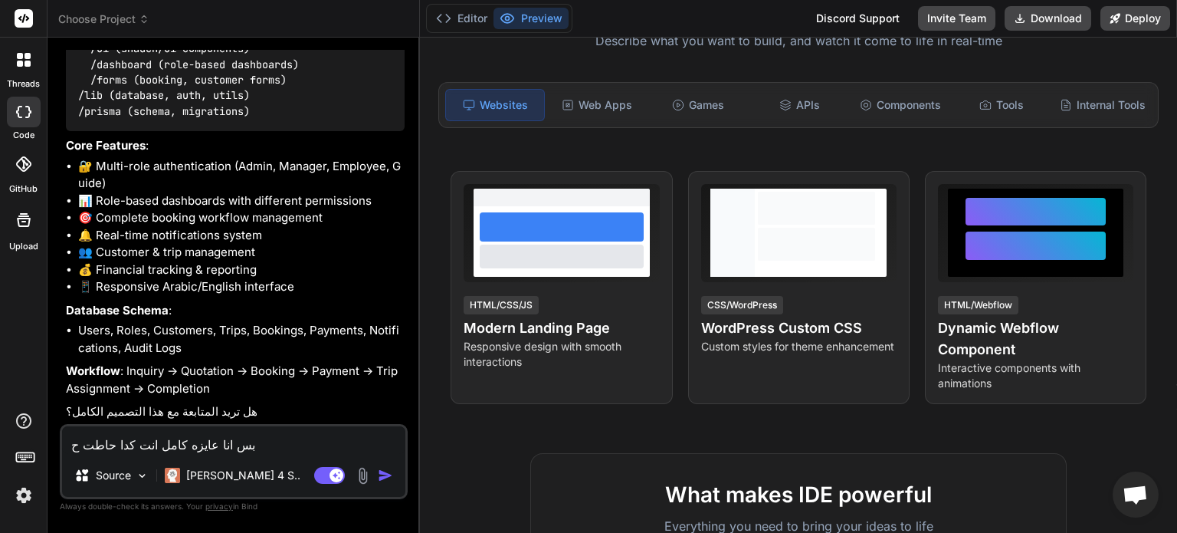
type textarea "بس انا عايزه كامل انت كدا حاطت حا"
type textarea "x"
type textarea "بس انا عايزه كامل انت كدا حاطت حاا"
type textarea "x"
type textarea "بس انا عايزه كامل انت كدا حاطت حا"
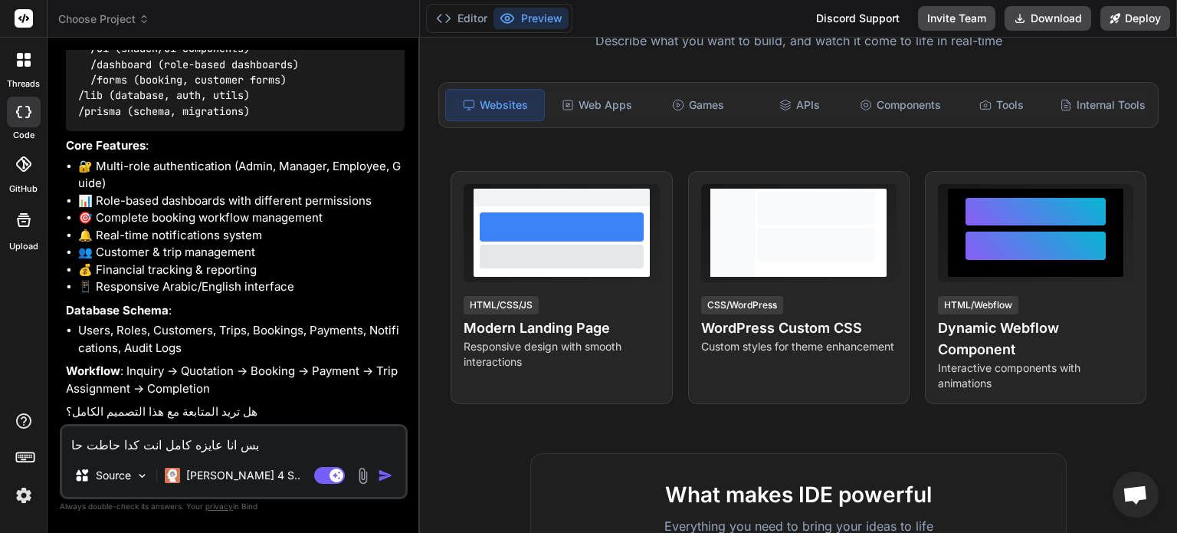
type textarea "x"
type textarea "بس انا عايزه كامل انت كدا حاطت حاج"
type textarea "x"
type textarea "بس انا عايزه كامل انت كدا حاطت حاجا"
type textarea "x"
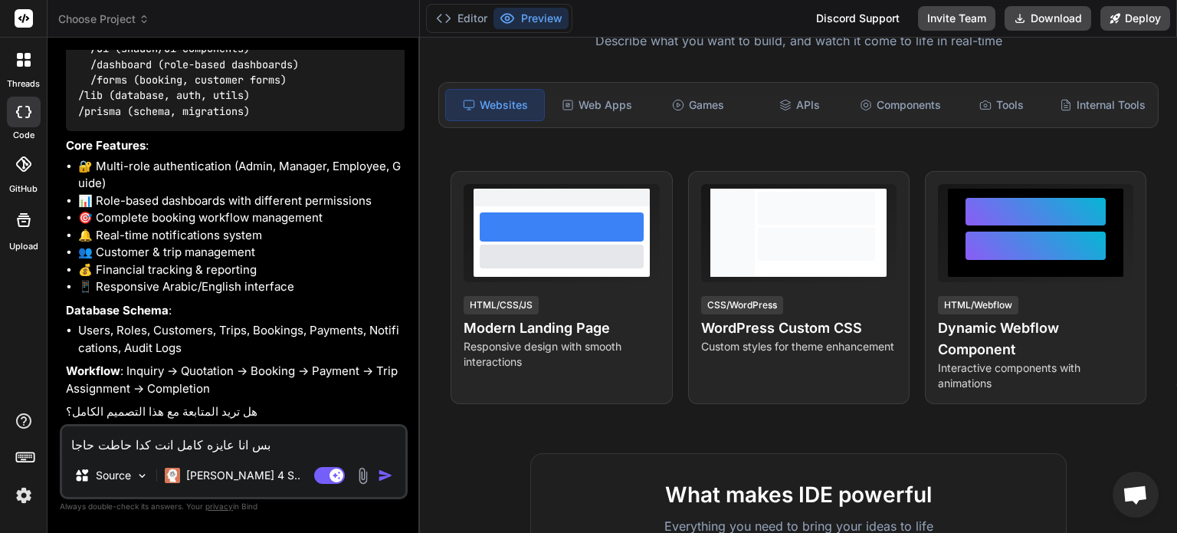
type textarea "بس انا عايزه كامل انت كدا حاطت حاجات"
type textarea "x"
type textarea "بس انا عايزه كامل انت كدا حاطت حاجات"
type textarea "x"
type textarea "بس انا عايزه كامل انت كدا حاطت حاجات ق"
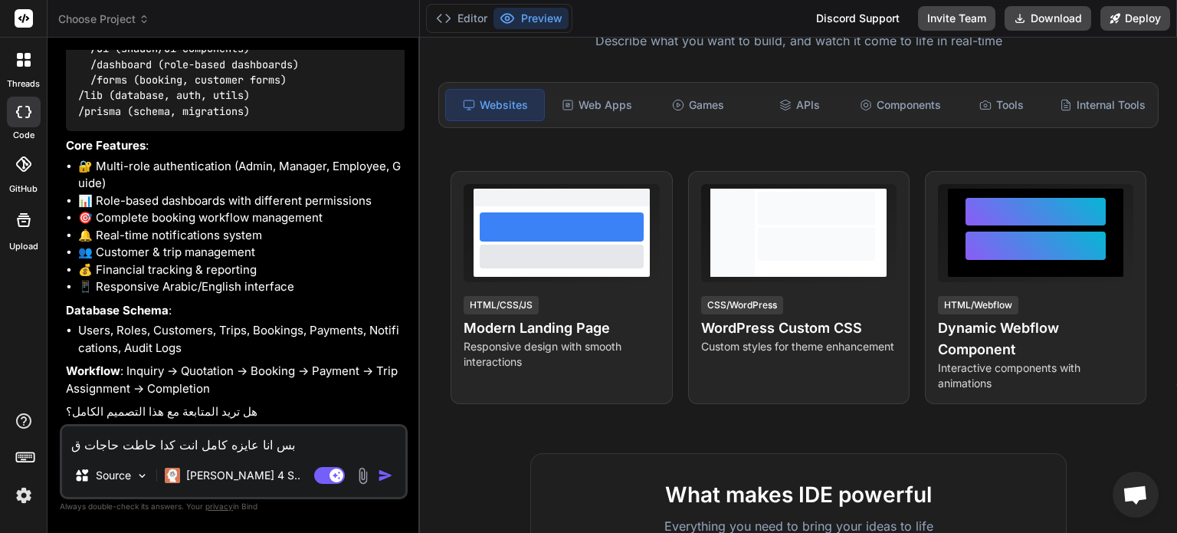
type textarea "x"
type textarea "بس انا عايزه كامل انت كدا حاطت حاجات قل"
type textarea "x"
type textarea "بس انا عايزه كامل انت كدا حاطت حاجات قلي"
type textarea "x"
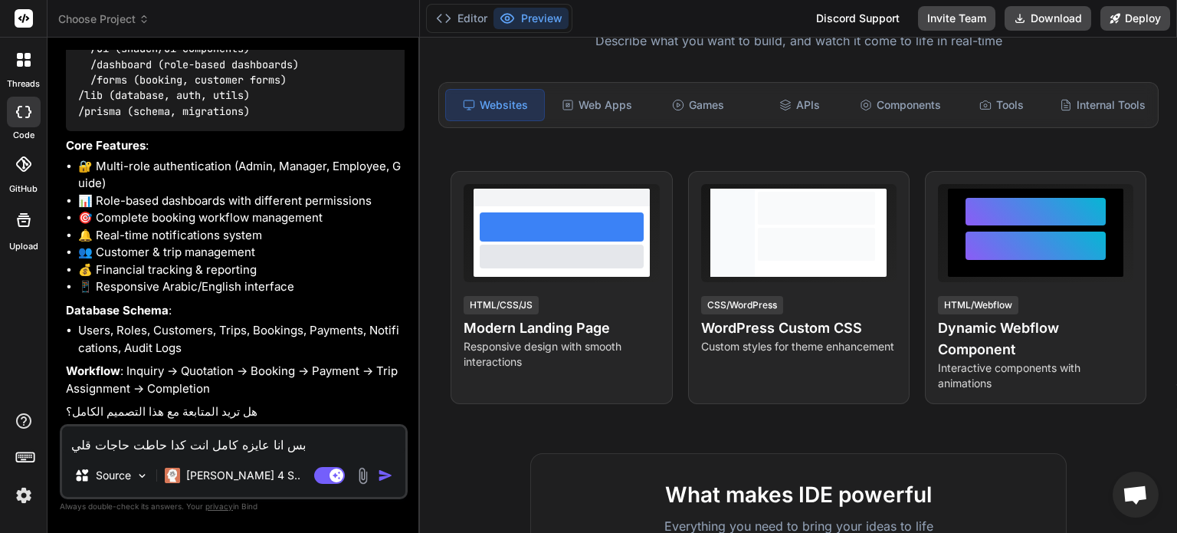
type textarea "بس انا عايزه كامل انت كدا حاطت حاجات قليل"
type textarea "x"
type textarea "بس انا عايزه كامل انت كدا حاطت حاجات قليله"
type textarea "x"
type textarea "بس انا عايزه كامل انت كدا حاطت حاجات قليله"
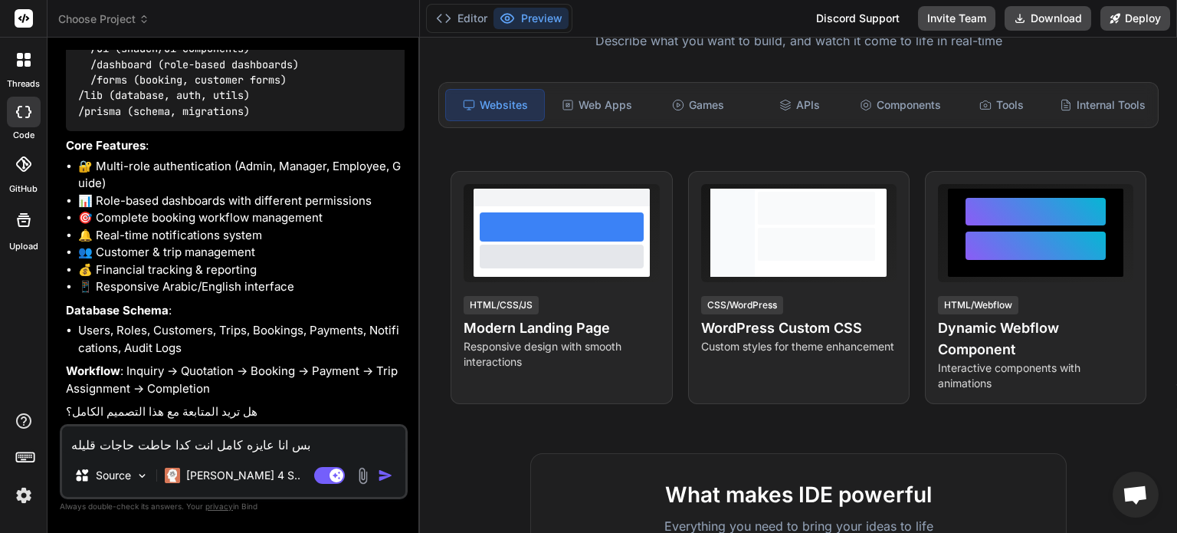
type textarea "x"
type textarea "بس انا عايزه كامل انت كدا حاطت حاجات قليله ا"
type textarea "x"
type textarea "بس انا عايزه كامل انت كدا حاطت حاجات قليله ان"
type textarea "x"
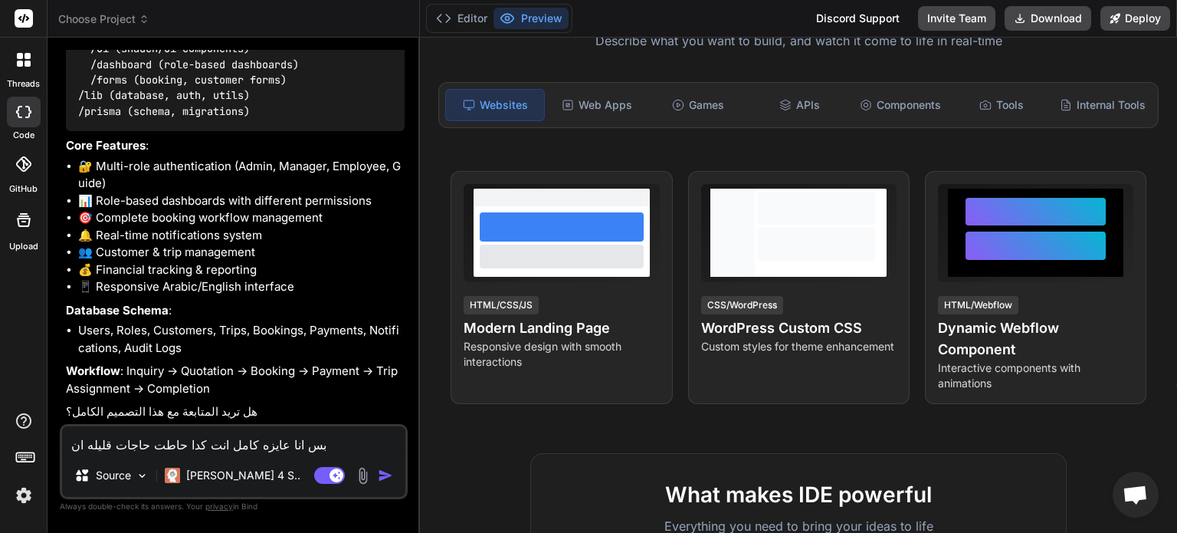
type textarea "بس انا عايزه كامل انت كدا حاطت حاجات قليله انا"
type textarea "x"
type textarea "بس انا عايزه كامل انت كدا حاطت حاجات قليله انا"
type textarea "x"
type textarea "بس انا عايزه كامل انت كدا حاطت حاجات قليله انا ع"
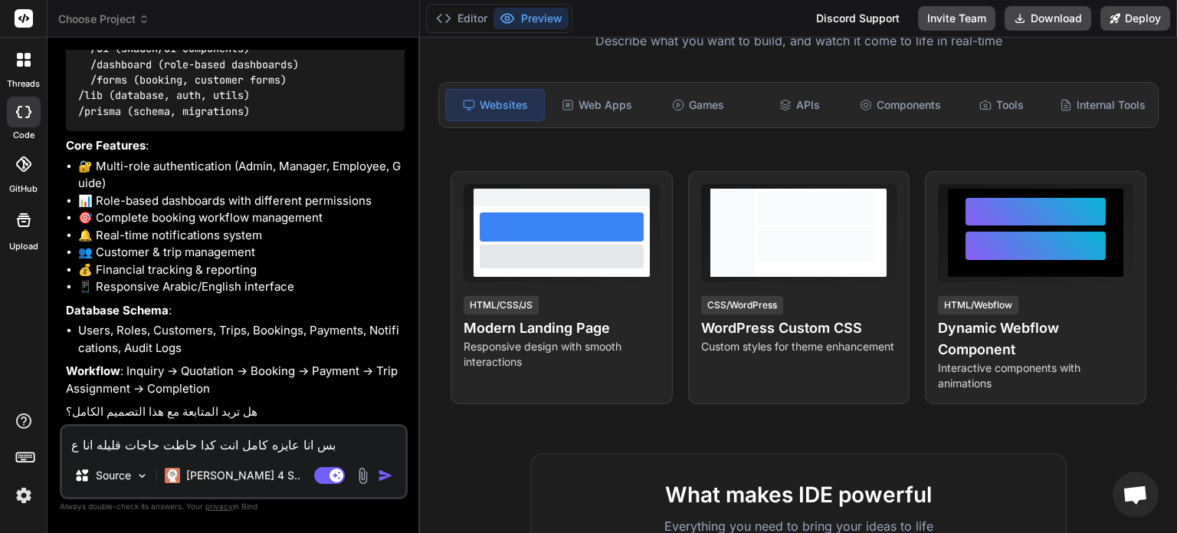
type textarea "x"
type textarea "بس انا عايزه كامل انت كدا حاطت حاجات قليله انا عن"
type textarea "x"
type textarea "بس انا عايزه كامل انت كدا حاطت حاجات قليله انا عند"
type textarea "x"
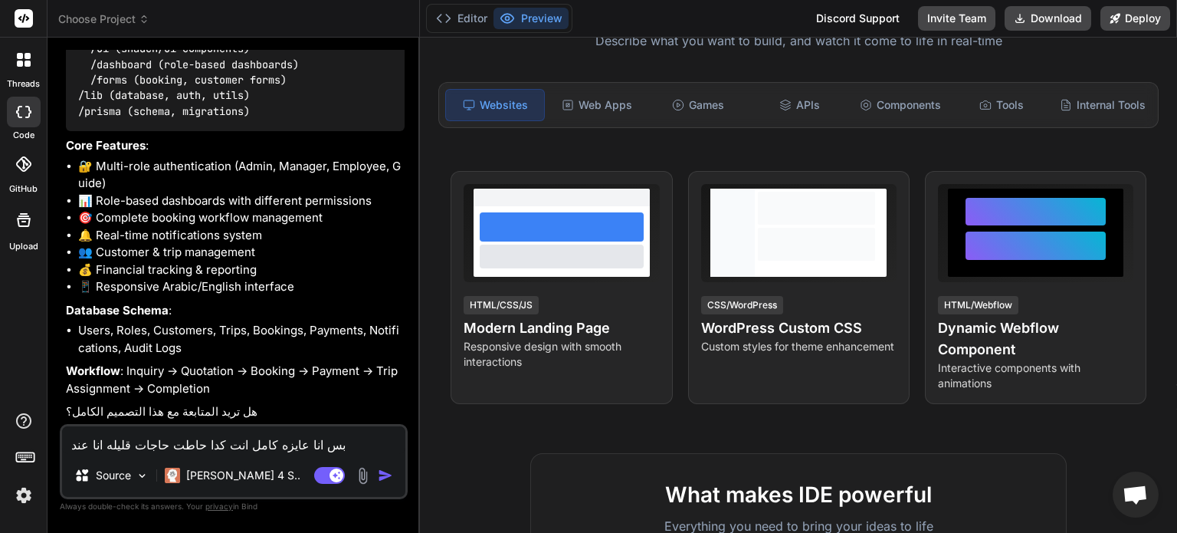
type textarea "بس انا عايزه كامل انت كدا حاطت حاجات قليله انا عندى"
type textarea "x"
type textarea "بس انا عايزه كامل انت كدا حاطت حاجات قليله انا عندى"
type textarea "x"
type textarea "بس انا عايزه كامل انت كدا حاطت حاجات قليله انا عندى ف"
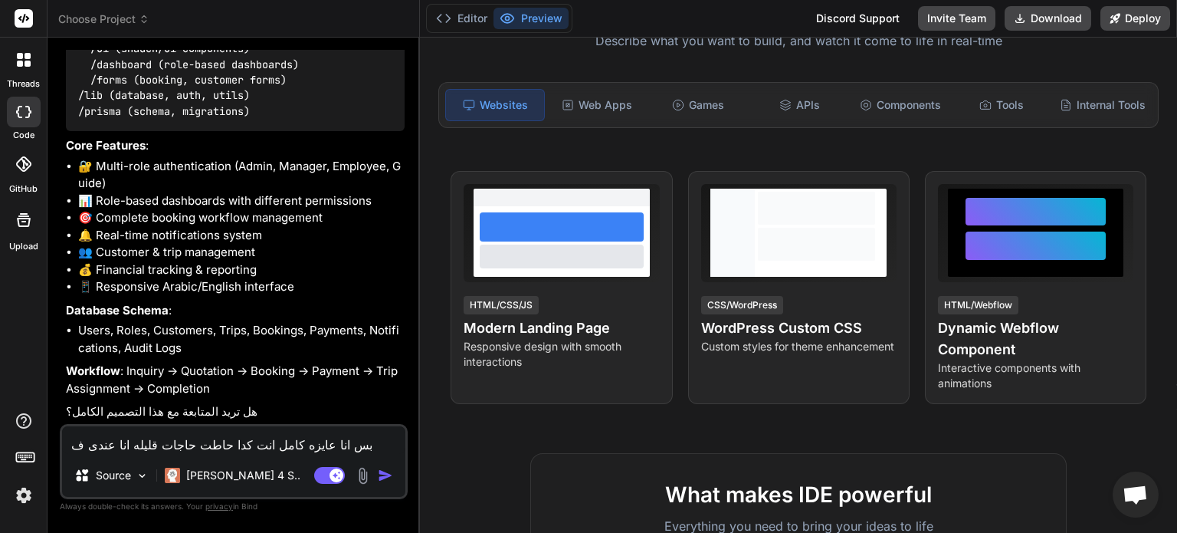
type textarea "x"
type textarea "بس انا عايزه كامل انت كدا حاطت حاجات قليله انا عندى فنا"
type textarea "x"
type textarea "بس انا عايزه كامل انت كدا حاطت حاجات قليله انا عندى فناد"
type textarea "x"
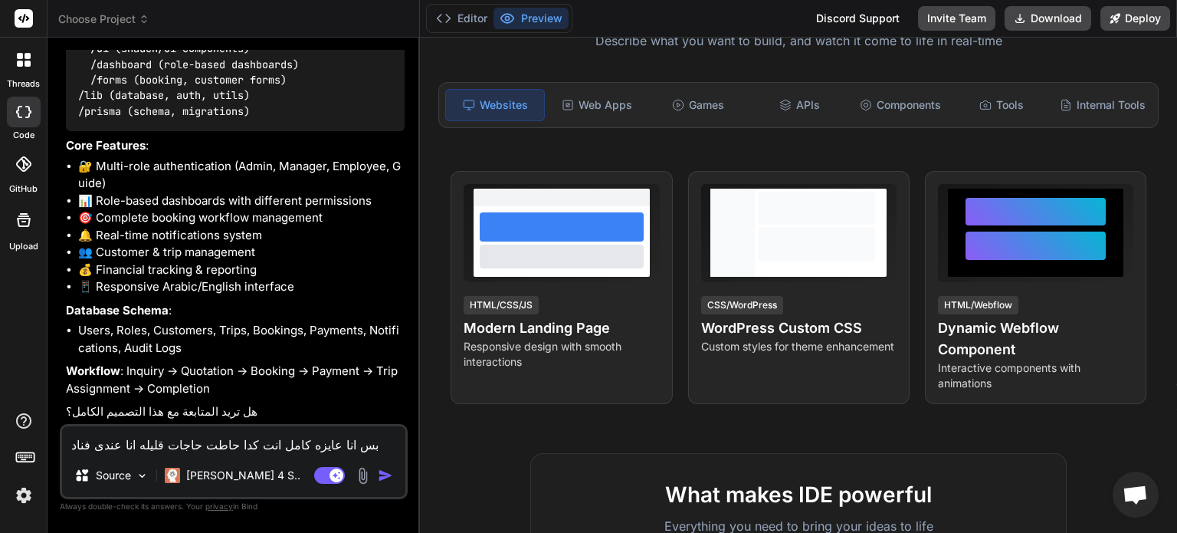
type textarea "بس انا عايزه كامل انت كدا حاطت حاجات قليله انا عندى فنادق"
type textarea "x"
type textarea "بس انا عايزه كامل انت كدا حاطت حاجات قليله انا عندى فنادق"
type textarea "x"
type textarea "بس انا عايزه كامل انت كدا حاطت حاجات قليله انا عندى فنادق و"
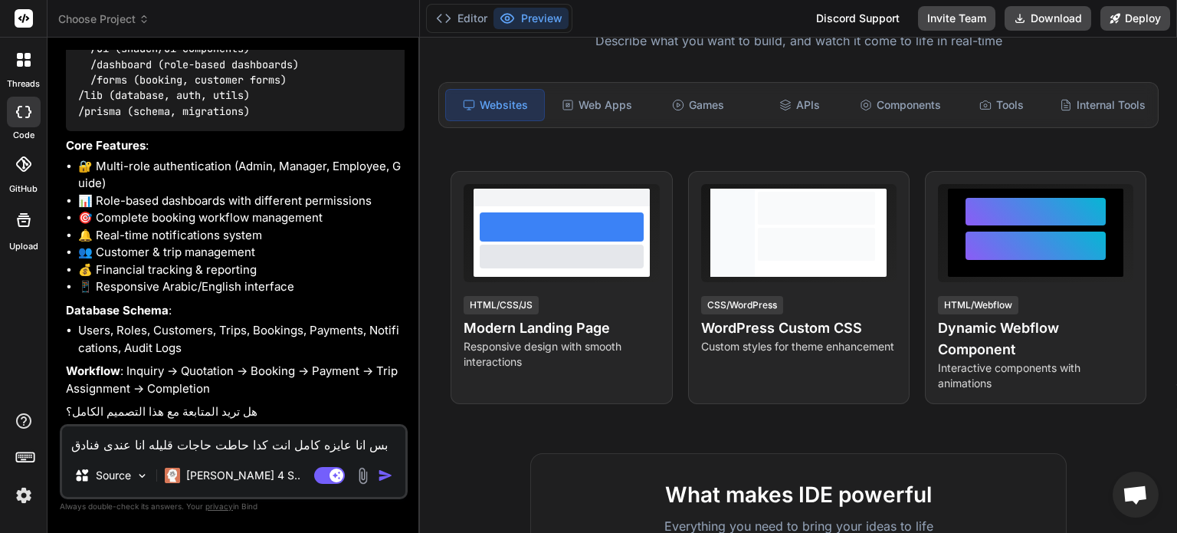
type textarea "x"
type textarea "بس انا عايزه كامل انت كدا حاطت حاجات قليله انا عندى فنادق وع"
type textarea "x"
type textarea "بس انا عايزه كامل انت كدا حاطت حاجات قليله انا عندى فنادق وعن"
type textarea "x"
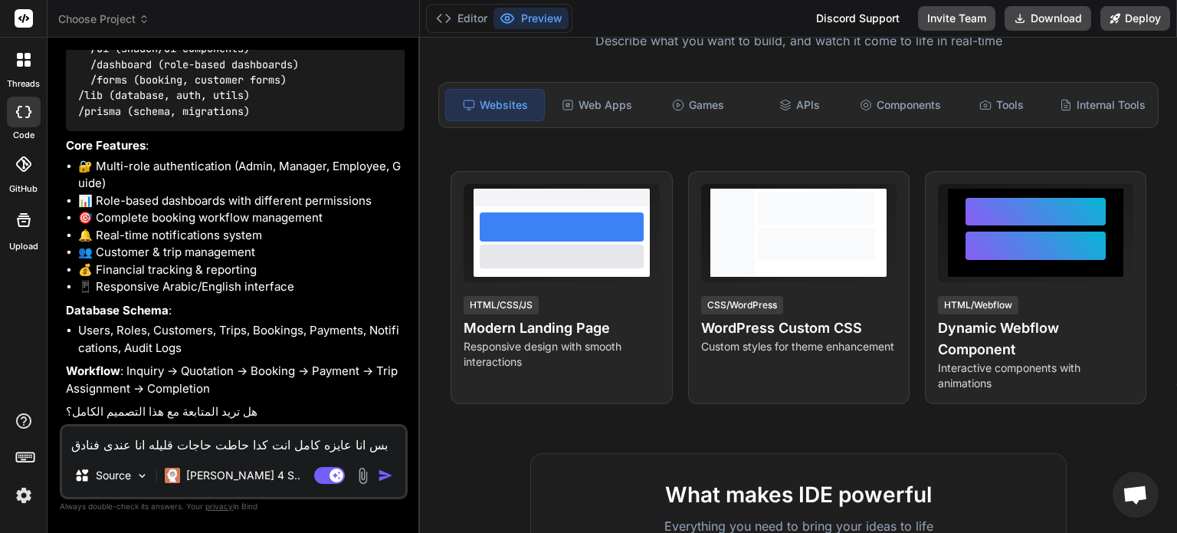
type textarea "بس انا عايزه كامل انت كدا حاطت حاجات قليله انا عندى فنادق وعند"
type textarea "x"
type textarea "بس انا عايزه كامل انت كدا حاطت حاجات قليله انا عندى فنادق وعندى"
type textarea "x"
type textarea "بس انا عايزه كامل انت كدا حاطت حاجات قليله انا عندى فنادق وعندى"
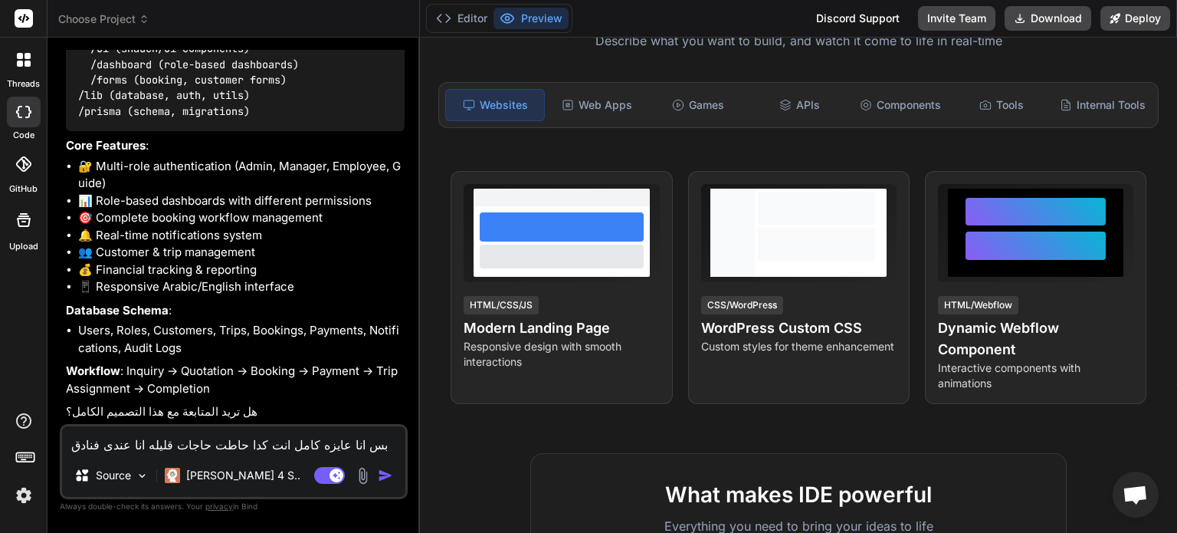
type textarea "x"
type textarea "بس انا عايزه كامل انت كدا حاطت حاجات قليله انا عندى فنادق وعندى ش"
type textarea "x"
type textarea "بس انا عايزه كامل انت كدا حاطت حاجات قليله انا عندى فنادق وعندى شر"
type textarea "x"
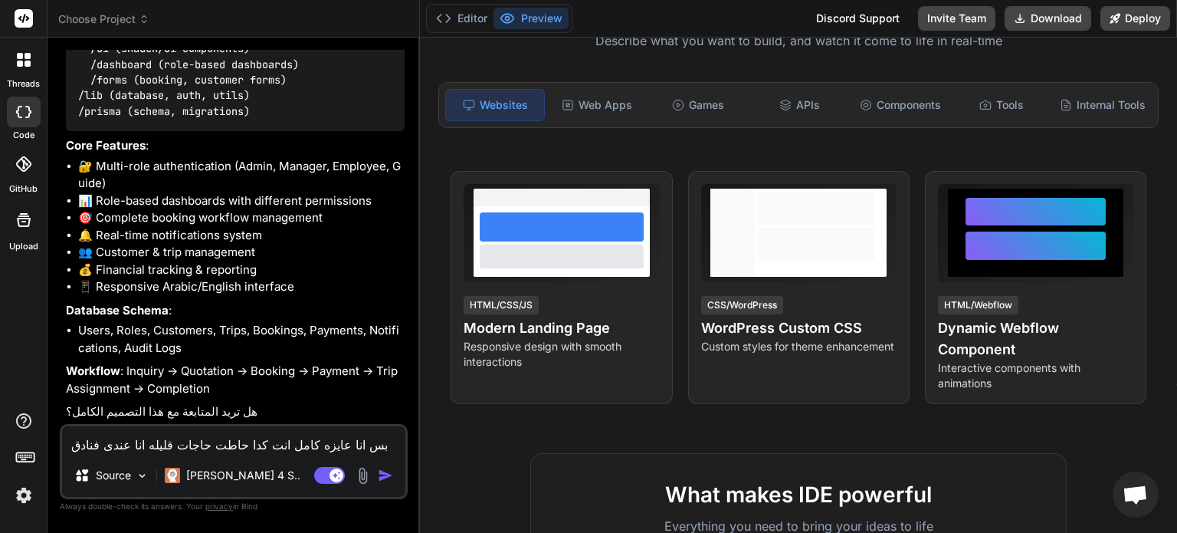
type textarea "بس انا عايزه كامل انت كدا حاطت حاجات قليله انا عندى فنادق وعندى شرك"
type textarea "x"
type textarea "بس انا عايزه كامل انت كدا حاطت حاجات قليله انا عندى فنادق وعندى شركا"
type textarea "x"
type textarea "بس انا عايزه كامل انت كدا حاطت حاجات قليله انا عندى فنادق وعندى شركاء"
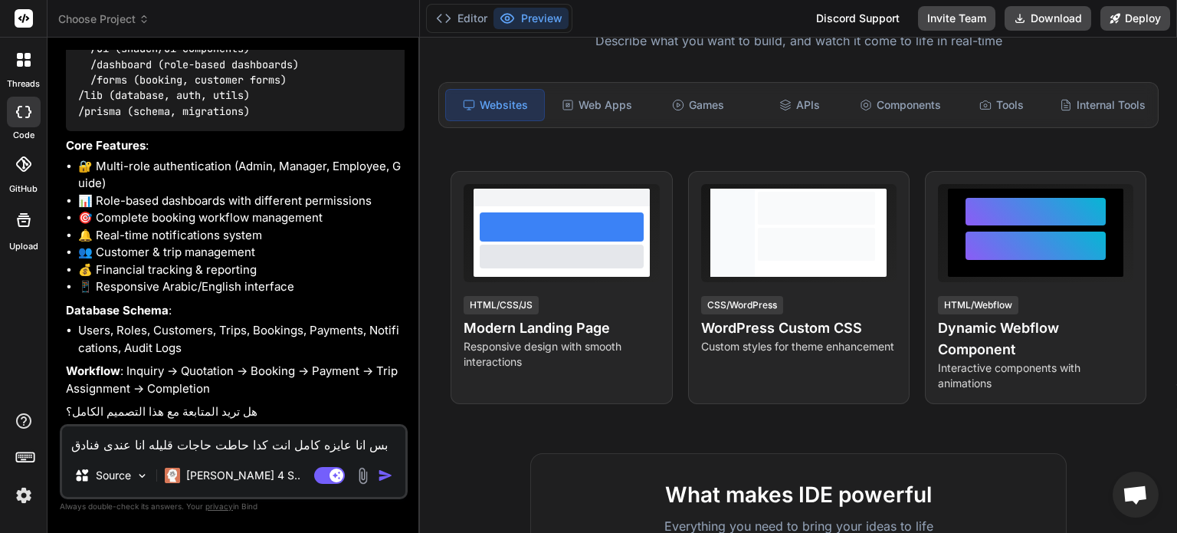
type textarea "x"
type textarea "بس انا عايزه كامل انت كدا حاطت حاجات قليله انا عندى فنادق وعندى شركاء"
type textarea "x"
type textarea "بس انا عايزه كامل انت كدا حاطت حاجات قليله انا عندى فنادق وعندى شركاء ب"
type textarea "x"
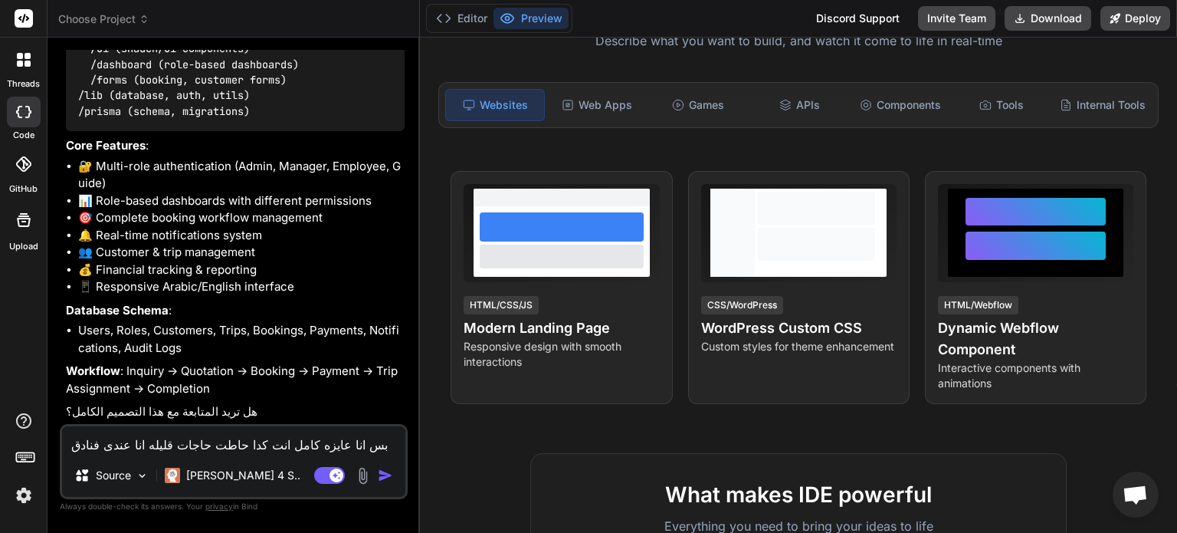
type textarea "بس انا عايزه كامل انت كدا حاطت حاجات قليله انا عندى فنادق وعندى شركاء بي"
type textarea "x"
type textarea "بس انا عايزه كامل انت كدا حاطت حاجات قليله انا عندى فنادق وعندى شركاء بيس"
type textarea "x"
type textarea "بس انا عايزه كامل انت كدا حاطت حاجات قليله انا عندى فنادق وعندى شركاء بيسل"
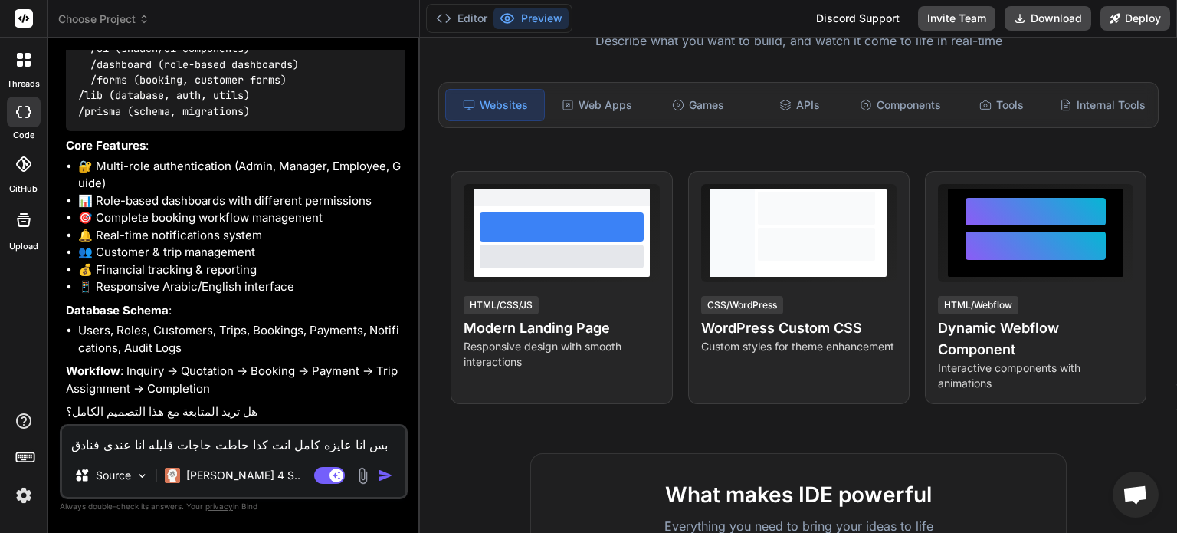
type textarea "x"
type textarea "بس انا عايزه كامل انت كدا حاطت حاجات قليله انا عندى فنادق وعندى شركاء بيسلم"
type textarea "x"
type textarea "بس انا عايزه كامل انت كدا حاطت حاجات قليله انا عندى فنادق وعندى شركاء بيسلمو"
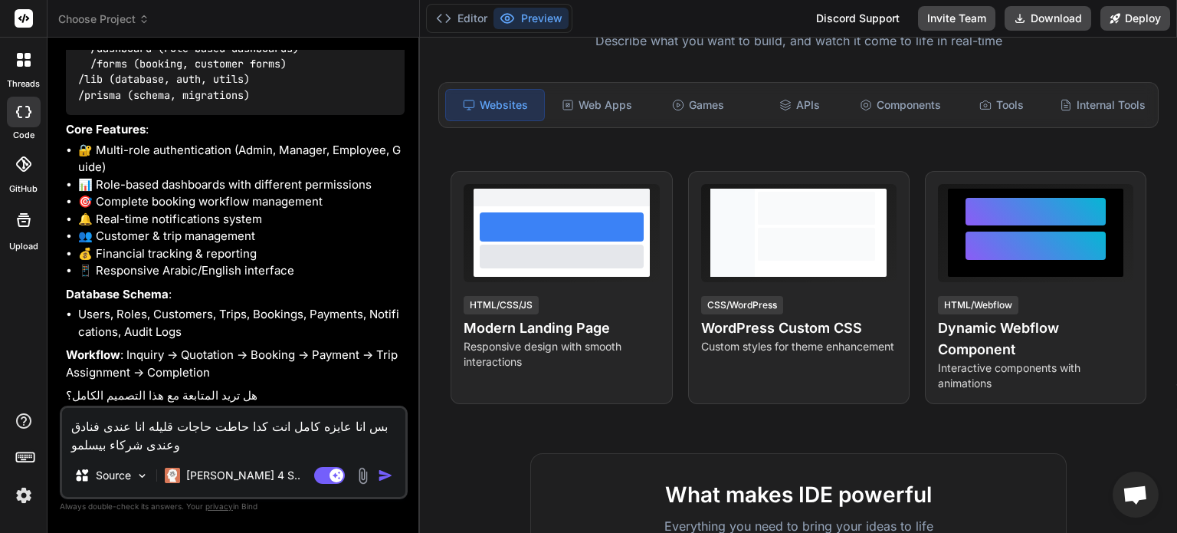
scroll to position [478, 0]
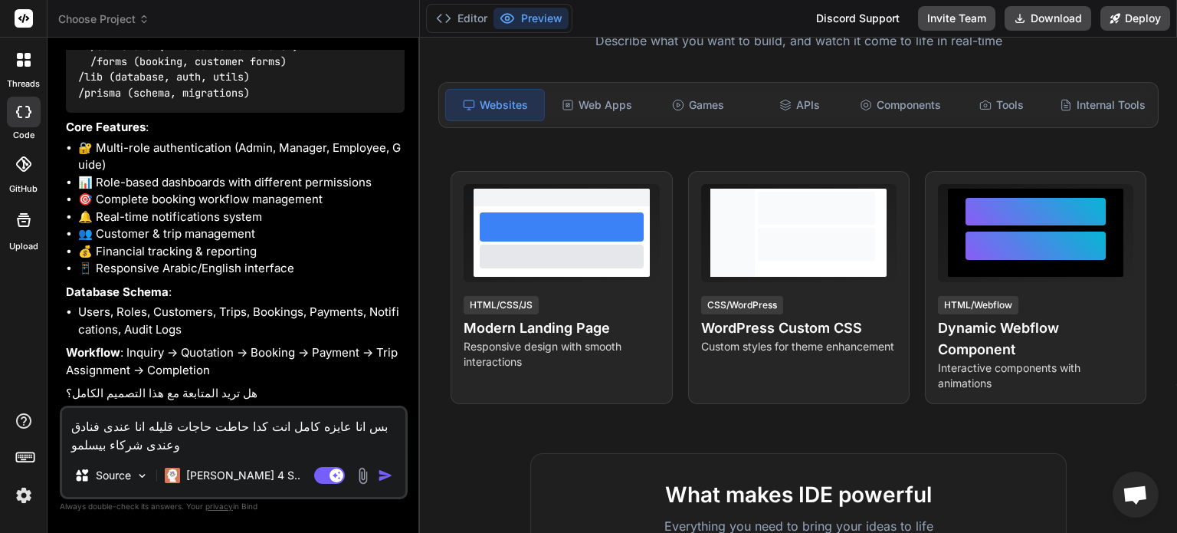
type textarea "x"
type textarea "بس انا عايزه كامل انت كدا حاطت حاجات قليله انا عندى فنادق وعندى شركاء بيسلمون"
type textarea "x"
type textarea "بس انا عايزه كامل انت كدا حاطت حاجات قليله انا عندى فنادق وعندى شركاء بيسلمونى"
type textarea "x"
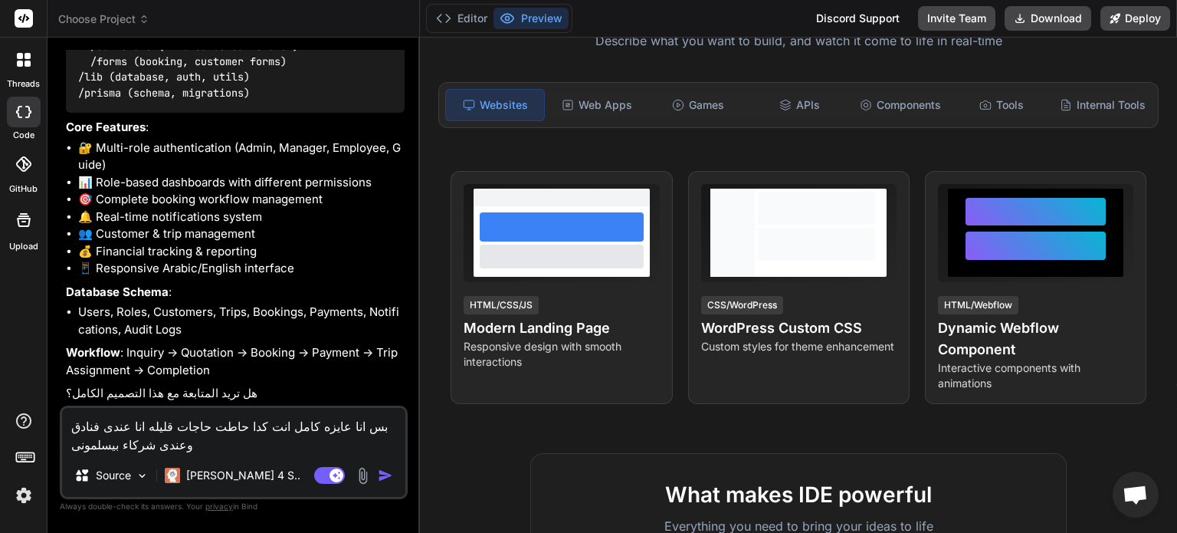
type textarea "بس انا عايزه كامل انت كدا حاطت حاجات قليله انا عندى فنادق وعندى شركاء بيسلمونى"
type textarea "x"
type textarea "بس انا عايزه كامل انت كدا حاطت حاجات قليله انا عندى فنادق وعندى شركاء بيسلمونى …"
type textarea "x"
type textarea "بس انا عايزه كامل انت كدا حاطت حاجات قليله انا عندى فنادق وعندى شركاء بيسلمونى …"
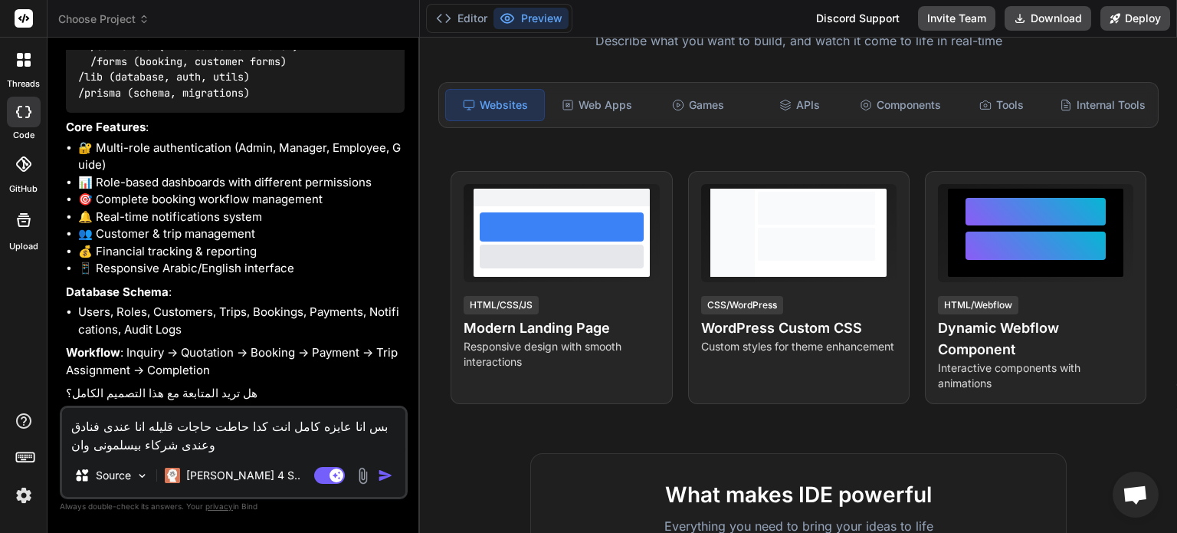
type textarea "x"
type textarea "بس انا عايزه كامل انت كدا حاطت حاجات قليله انا عندى فنادق وعندى شركاء بيسلمونى …"
type textarea "x"
type textarea "بس انا عايزه كامل انت كدا حاطت حاجات قليله انا عندى فنادق وعندى شركاء بيسلمونى …"
type textarea "x"
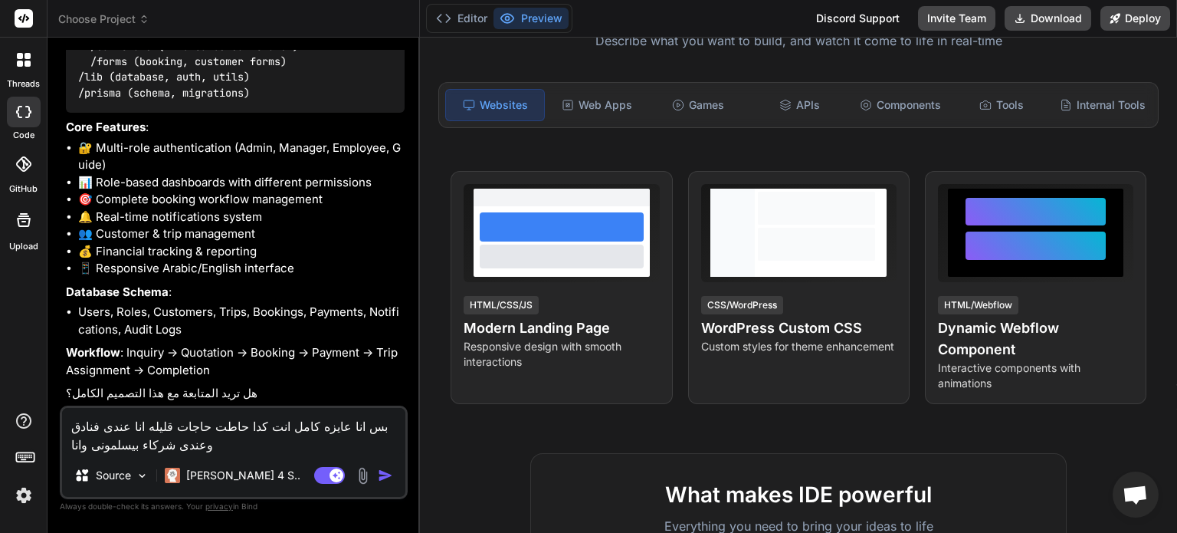
type textarea "بس انا عايزه كامل انت كدا حاطت حاجات قليله انا عندى فنادق وعندى شركاء بيسلمونى …"
type textarea "x"
type textarea "بس انا عايزه كامل انت كدا حاطت حاجات قليله انا عندى فنادق وعندى شركاء بيسلمونى …"
type textarea "x"
type textarea "بس انا عايزه كامل انت كدا حاطت حاجات قليله انا عندى فنادق وعندى شركاء بيسلمونى …"
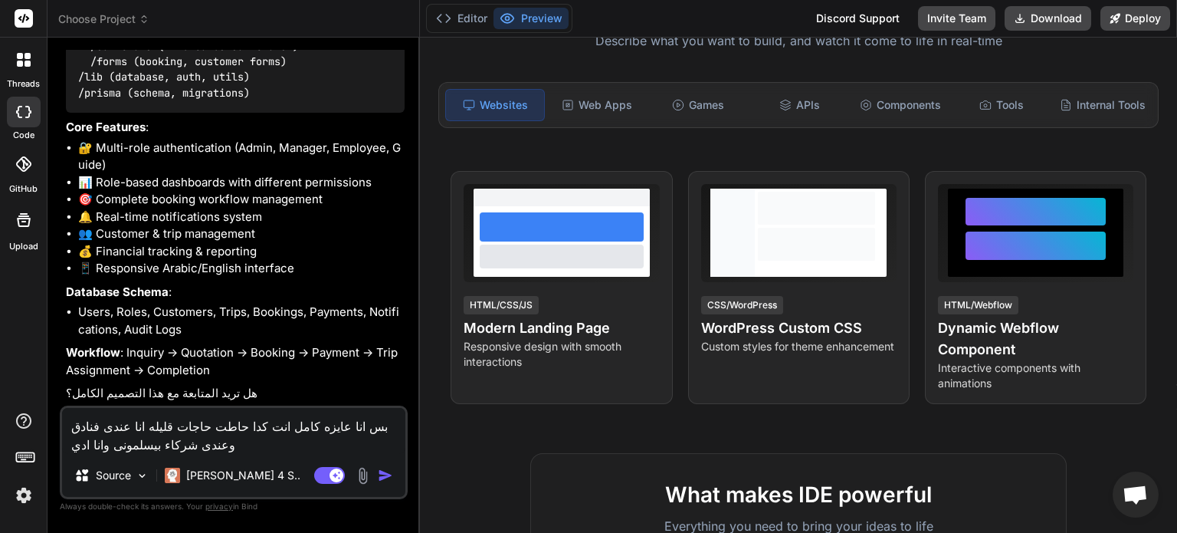
type textarea "x"
type textarea "بس انا عايزه كامل انت كدا حاطت حاجات قليله انا عندى فنادق وعندى شركاء بيسلمونى …"
type textarea "x"
type textarea "بس انا عايزه كامل انت كدا حاطت حاجات قليله انا عندى فنادق وعندى شركاء بيسلمونى …"
type textarea "x"
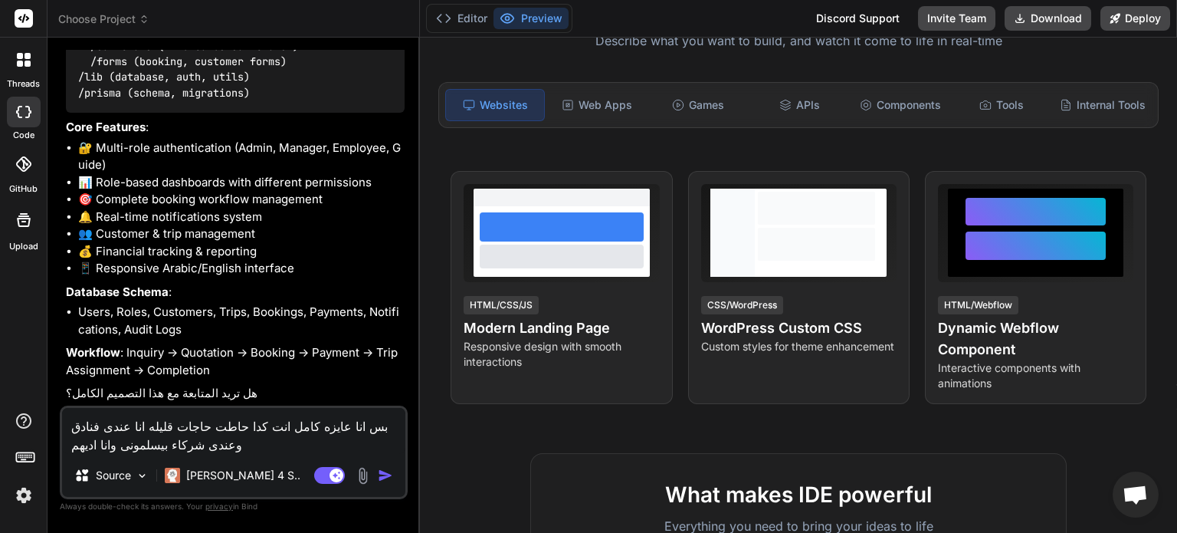
type textarea "بس انا عايزه كامل انت كدا حاطت حاجات قليله انا عندى فنادق وعندى شركاء بيسلمونى …"
type textarea "x"
type textarea "بس انا عايزه كامل انت كدا حاطت حاجات قليله انا عندى فنادق وعندى شركاء بيسلمونى …"
type textarea "x"
type textarea "بس انا عايزه كامل انت كدا حاطت حاجات قليله انا عندى فنادق وعندى شركاء بيسلمونى …"
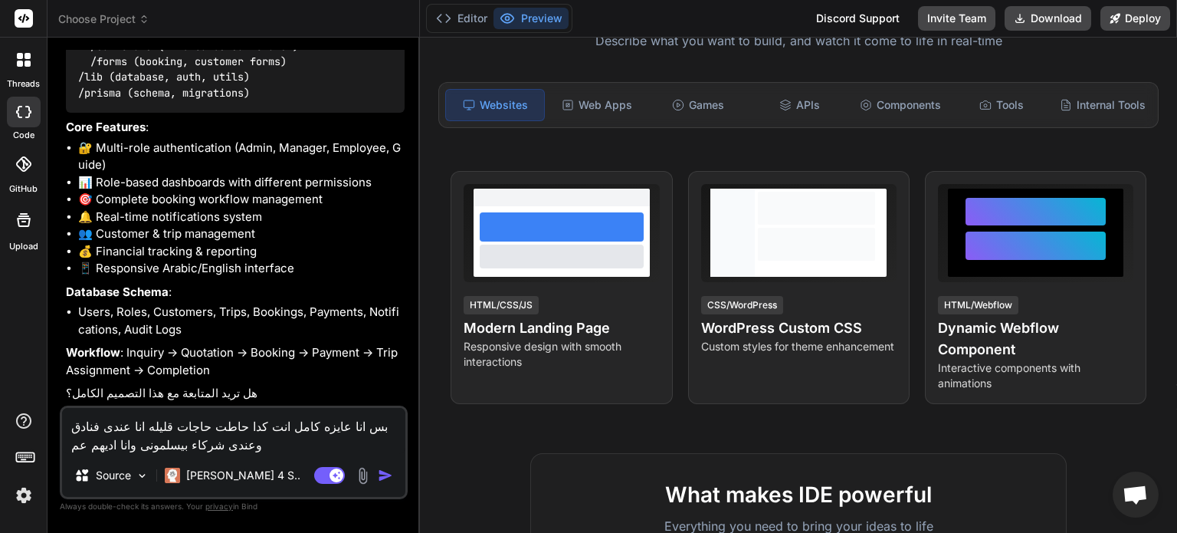
type textarea "x"
type textarea "بس انا عايزه كامل انت كدا حاطت حاجات قليله انا عندى فنادق وعندى شركاء بيسلمونى …"
type textarea "x"
type textarea "بس انا عايزه كامل انت كدا حاطت حاجات قليله انا عندى فنادق وعندى شركاء بيسلمونى …"
type textarea "x"
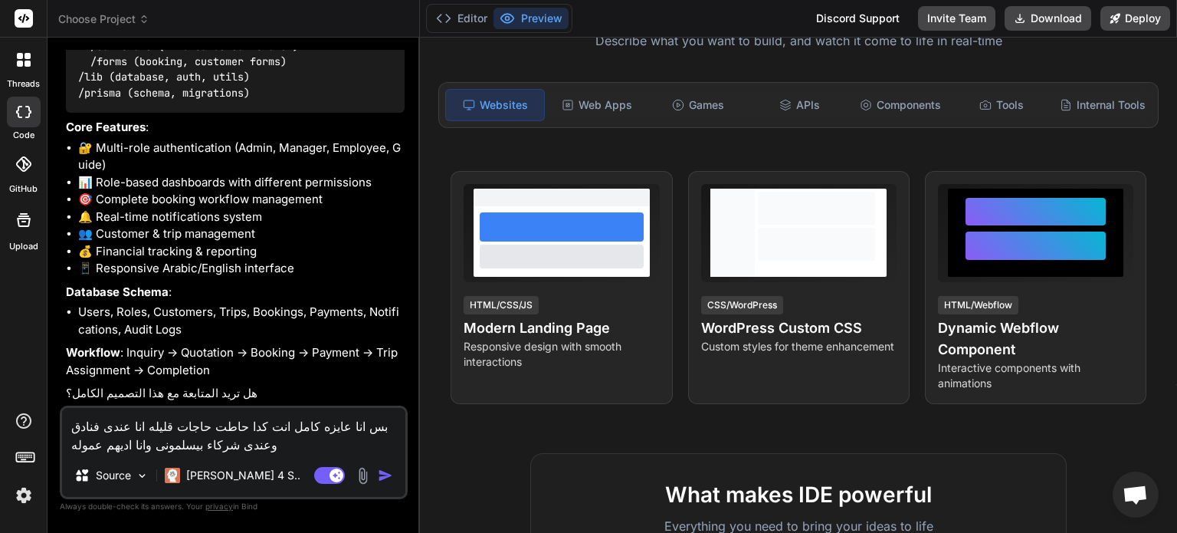
type textarea "بس انا عايزه كامل انت كدا حاطت حاجات قليله انا عندى فنادق وعندى شركاء بيسلمونى …"
type textarea "x"
type textarea "بس انا عايزه كامل انت كدا حاطت حاجات قليله انا عندى فنادق وعندى شركاء بيسلمونى …"
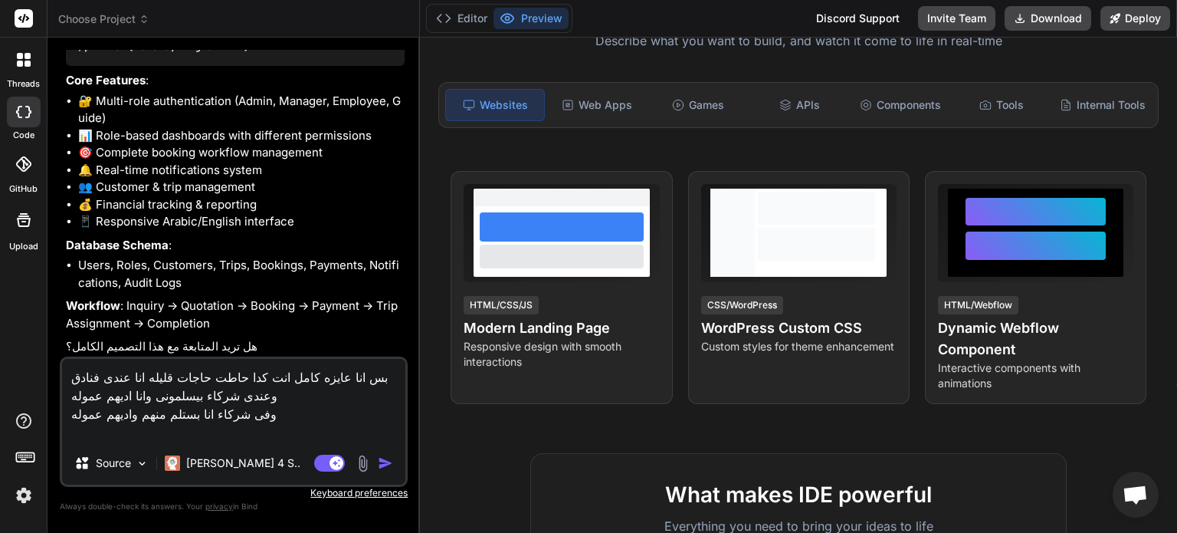
scroll to position [513, 0]
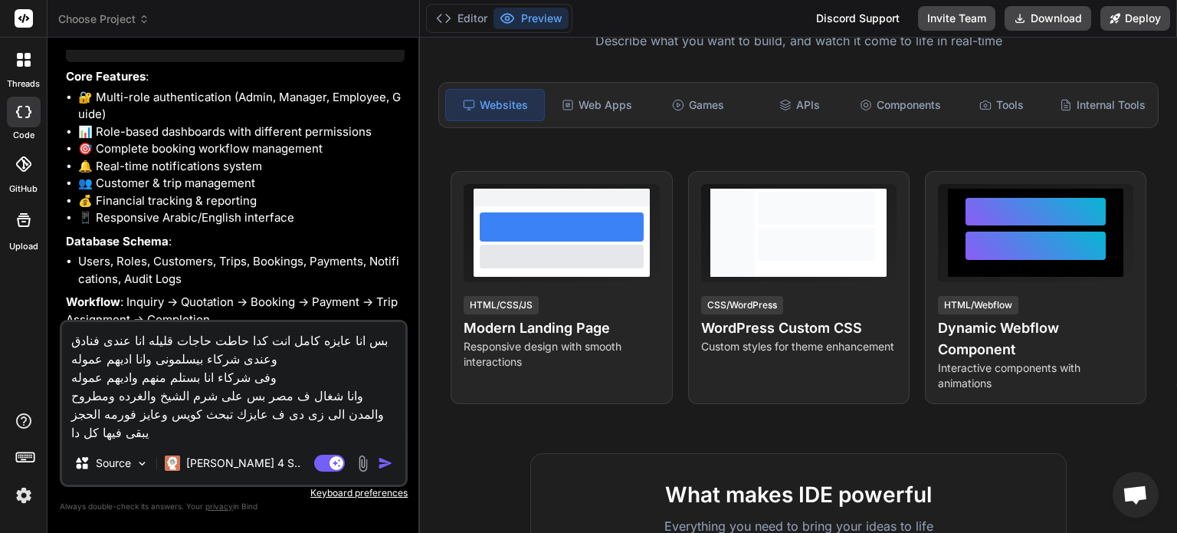
paste textarea "كود العميل ⦁ التاريخ [DATE] ⦁ كود الموظف ⦁ كود الشركة ⦁ اسم العميل ⦁ تليفون 1 ⦁…"
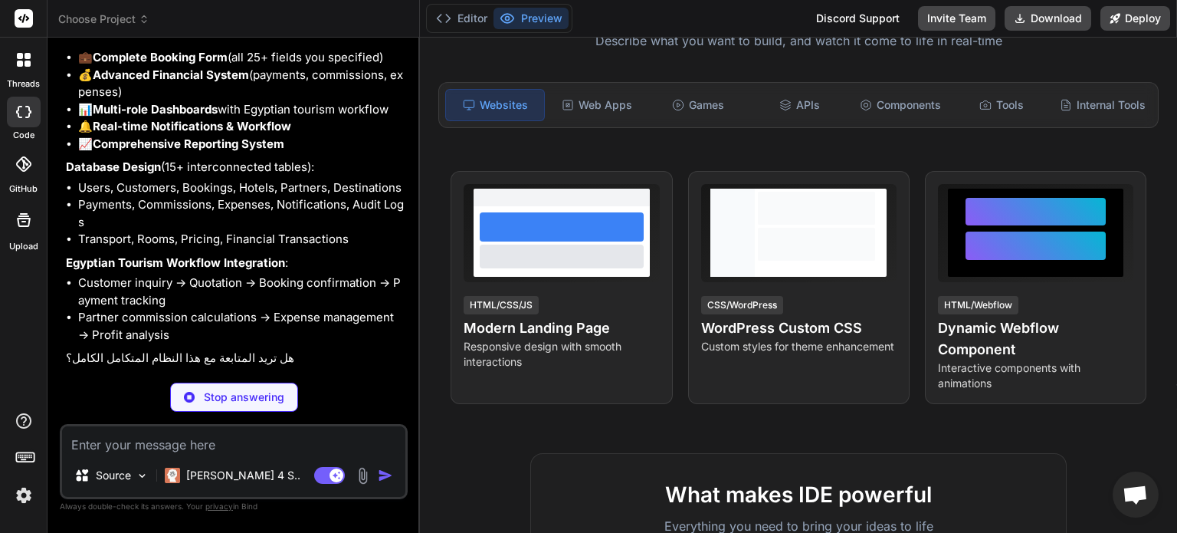
scroll to position [1617, 0]
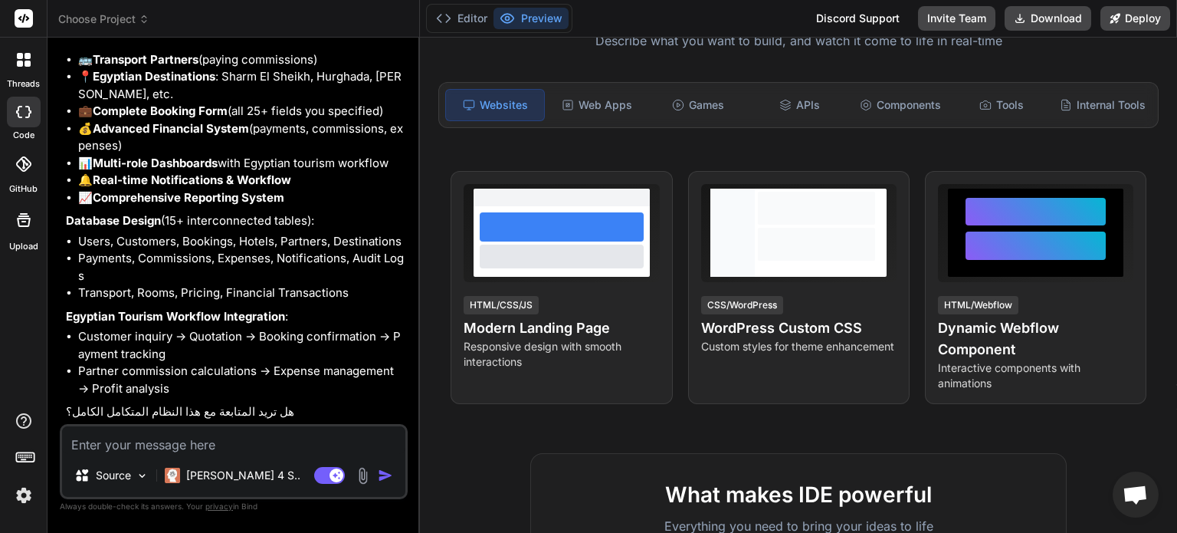
click at [193, 452] on textarea at bounding box center [233, 440] width 343 height 28
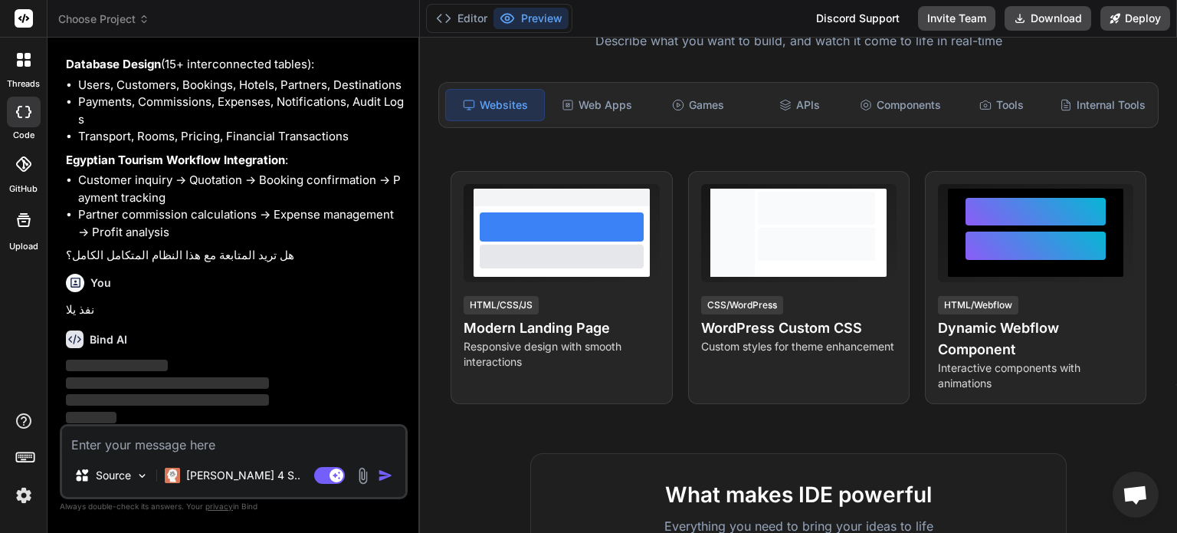
scroll to position [1775, 0]
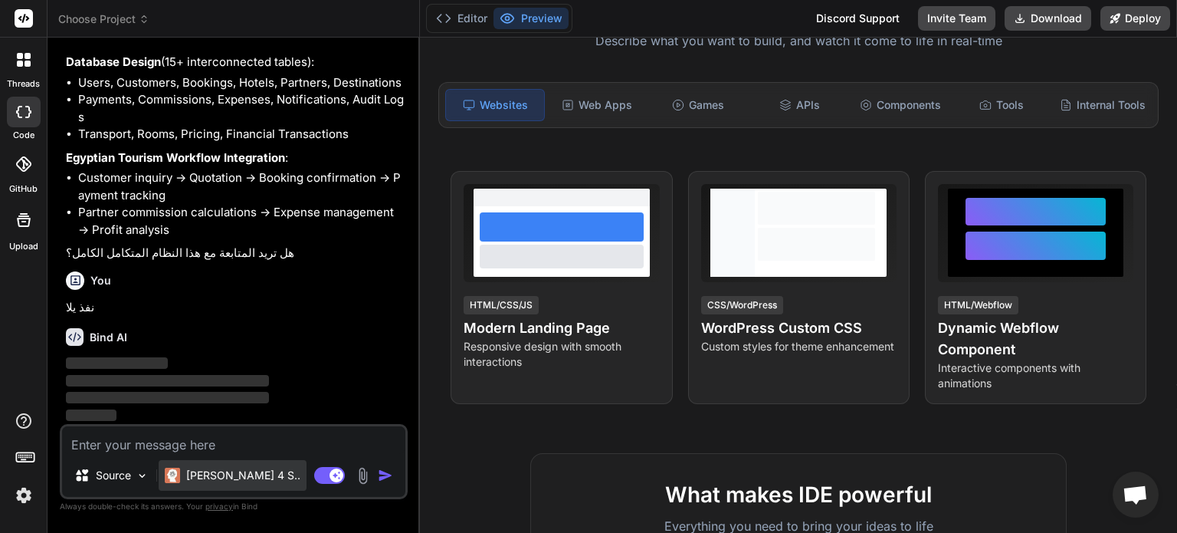
drag, startPoint x: 246, startPoint y: 487, endPoint x: 222, endPoint y: 487, distance: 24.5
click at [222, 487] on div "[PERSON_NAME] 4 S.." at bounding box center [233, 475] width 148 height 31
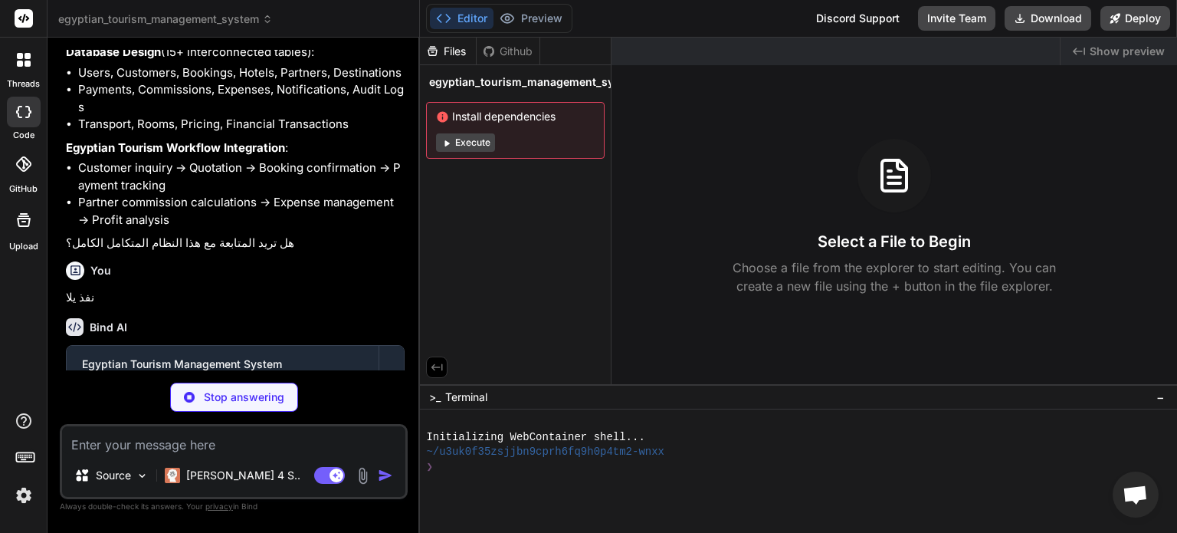
scroll to position [1859, 0]
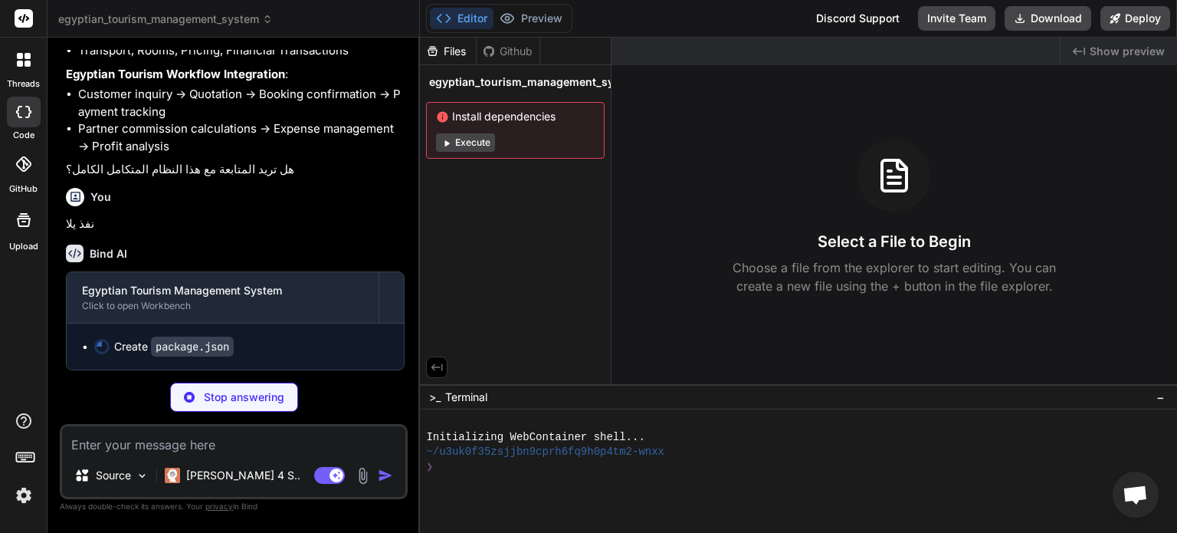
click at [25, 499] on img at bounding box center [24, 495] width 26 height 26
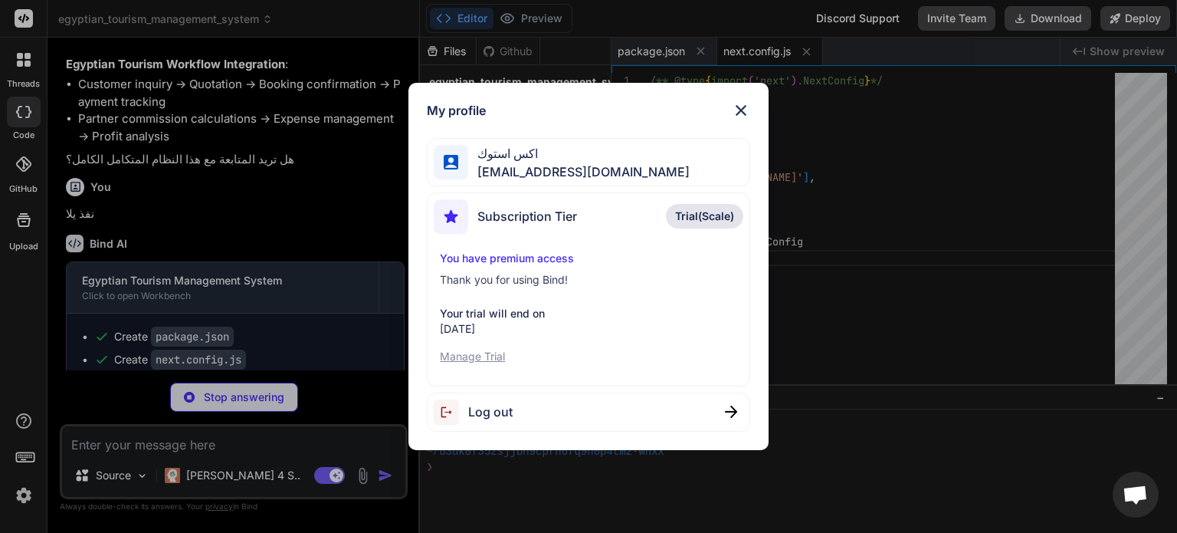
click at [737, 110] on img at bounding box center [741, 110] width 18 height 18
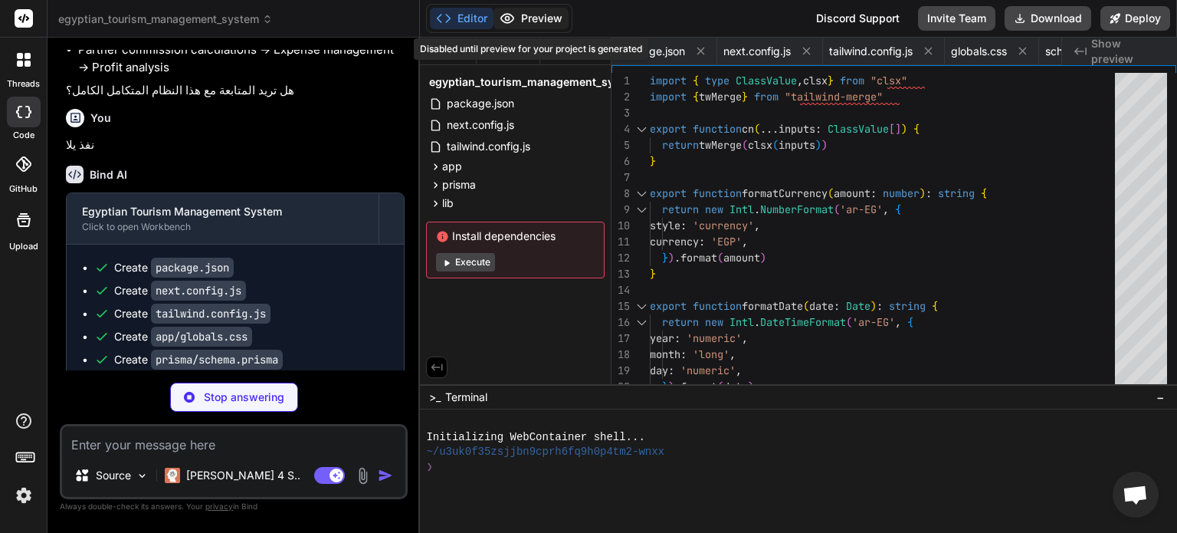
scroll to position [0, 373]
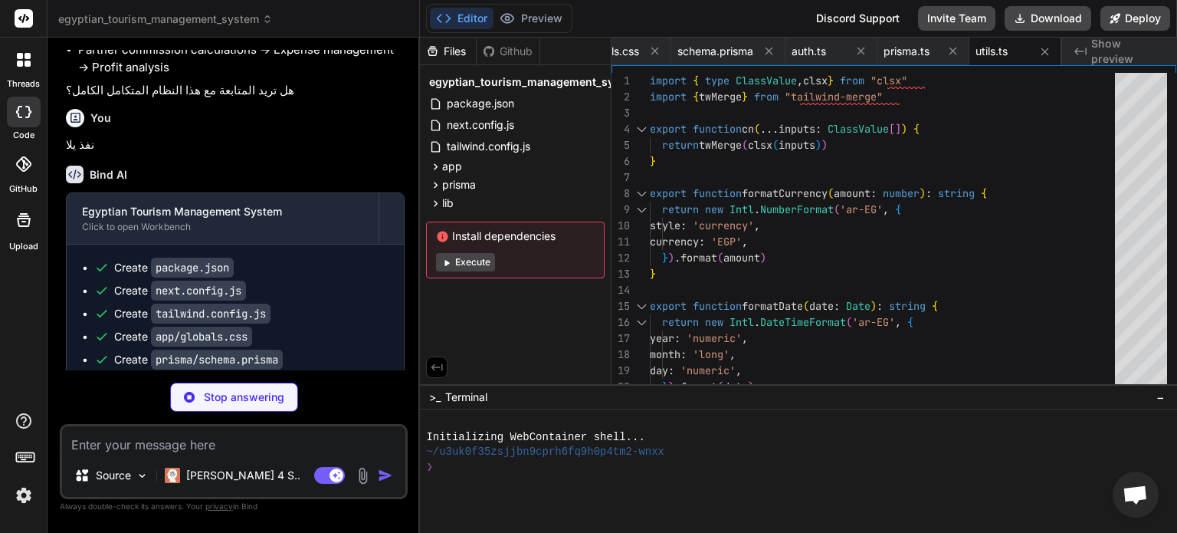
click at [478, 259] on button "Execute" at bounding box center [465, 262] width 59 height 18
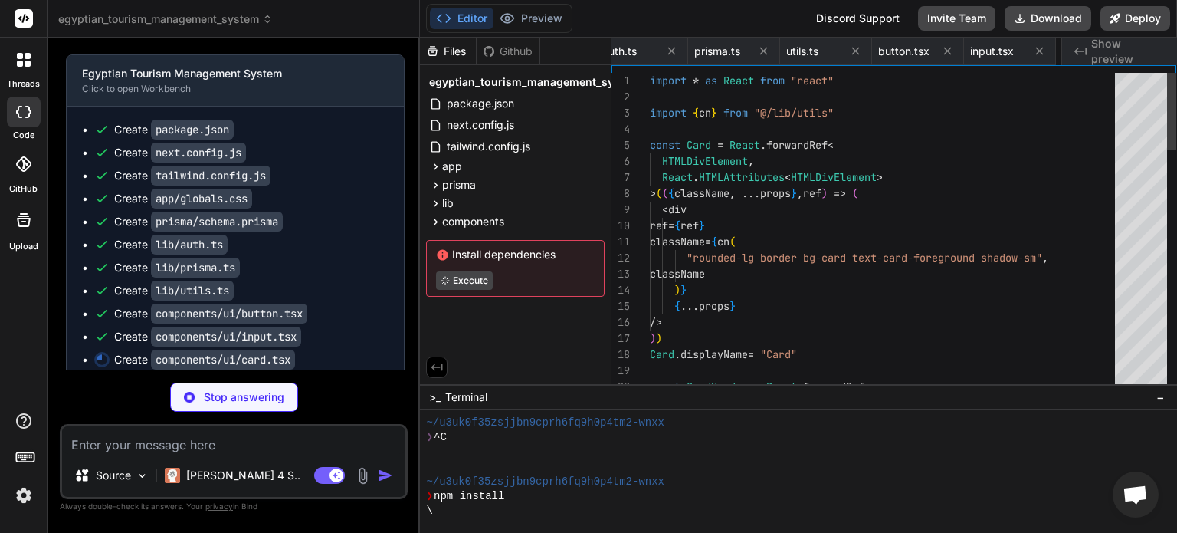
scroll to position [0, 649]
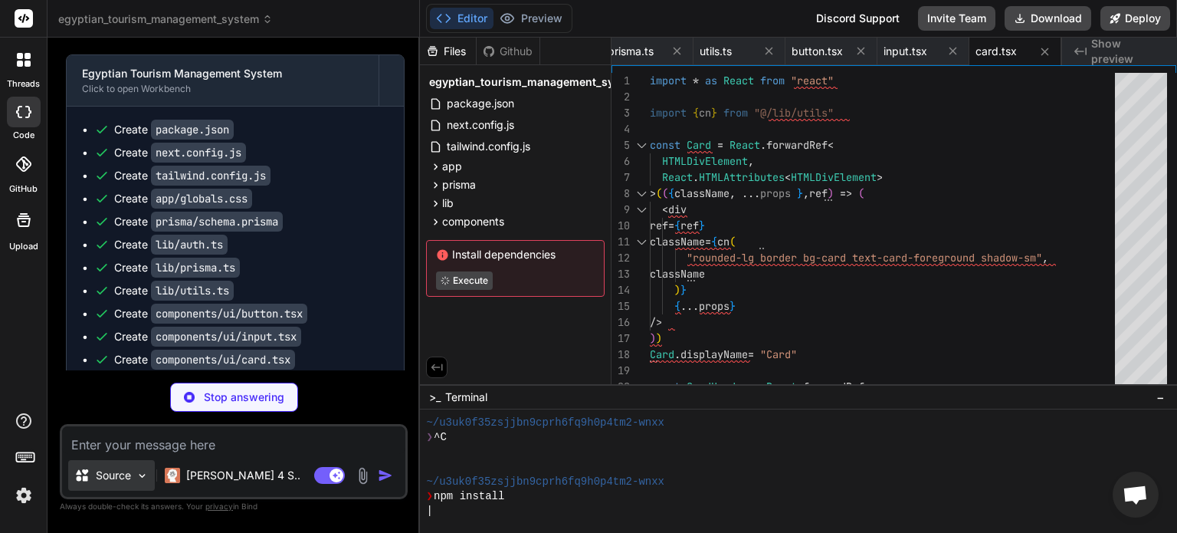
click at [126, 478] on p "Source" at bounding box center [113, 475] width 35 height 15
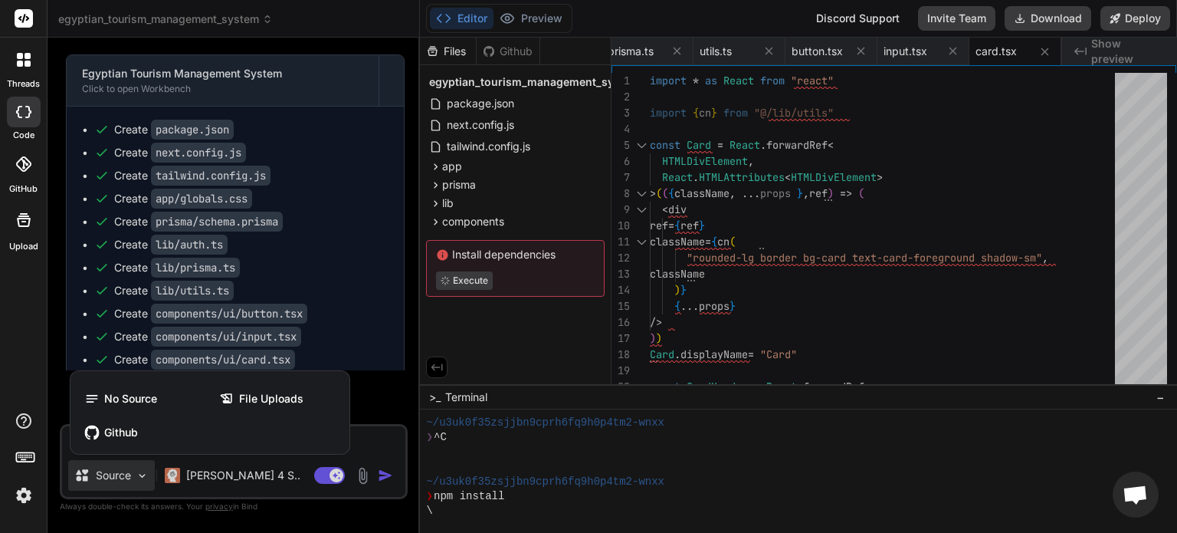
click at [126, 478] on div at bounding box center [588, 266] width 1177 height 533
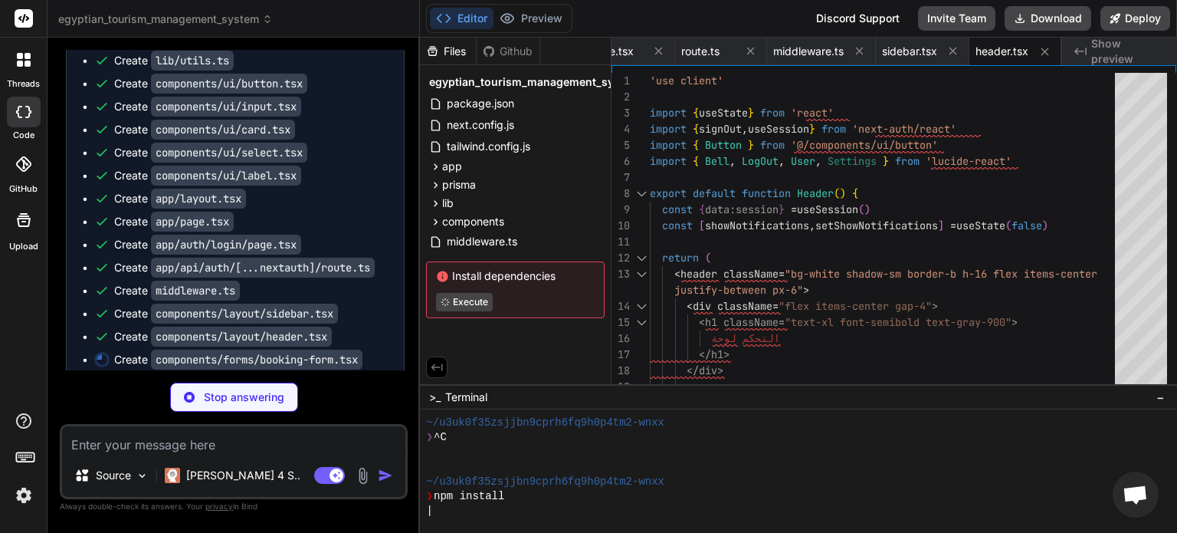
scroll to position [2319, 0]
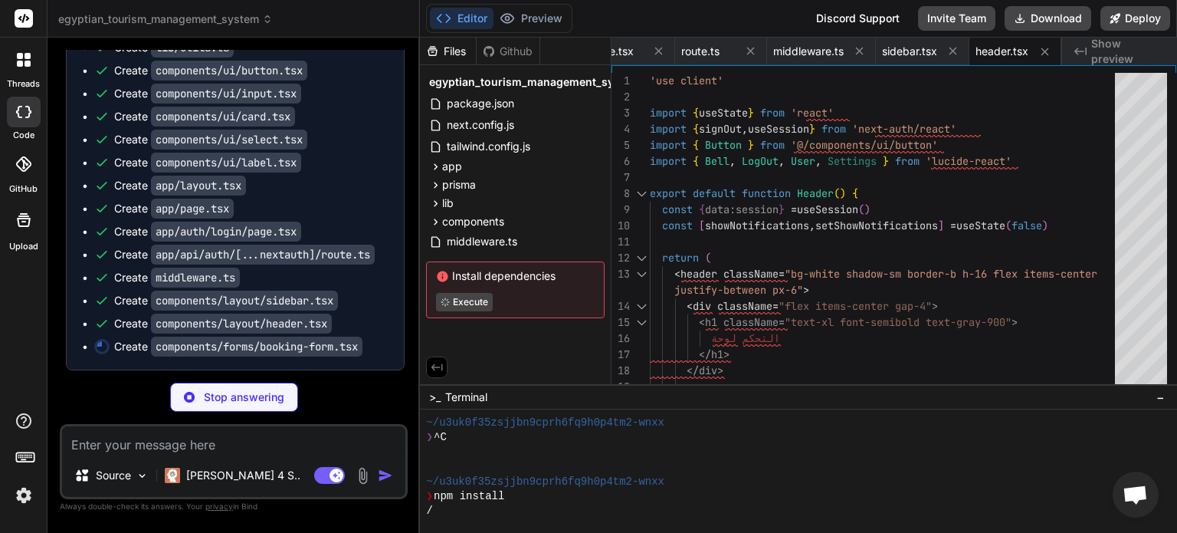
click at [22, 499] on img at bounding box center [24, 495] width 26 height 26
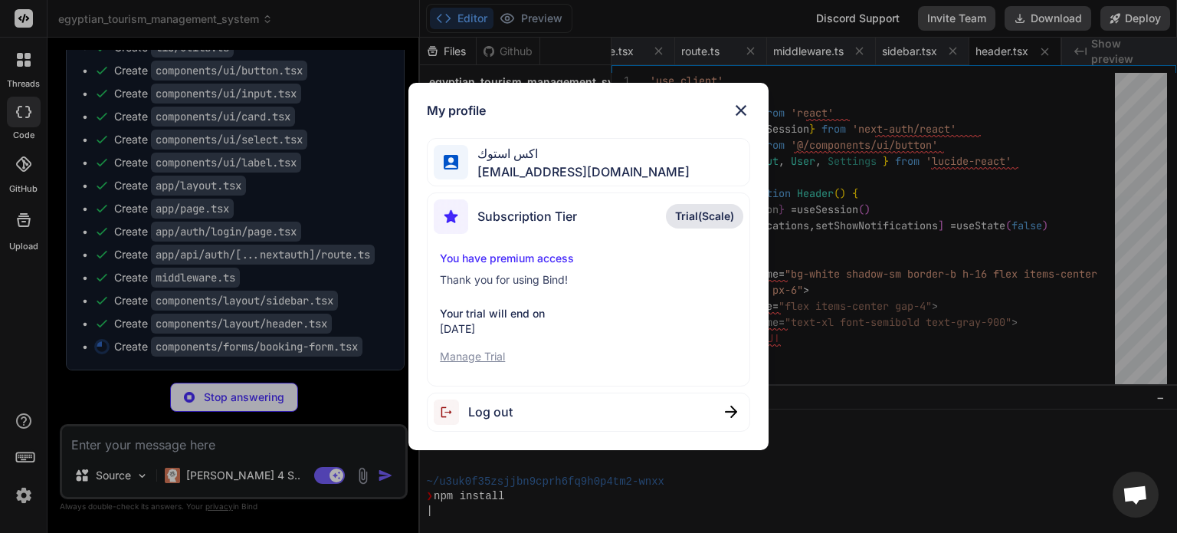
click at [22, 499] on div "My profile اكس استوك [EMAIL_ADDRESS][DOMAIN_NAME] Subscription Tier Trial(Scale…" at bounding box center [588, 266] width 1177 height 533
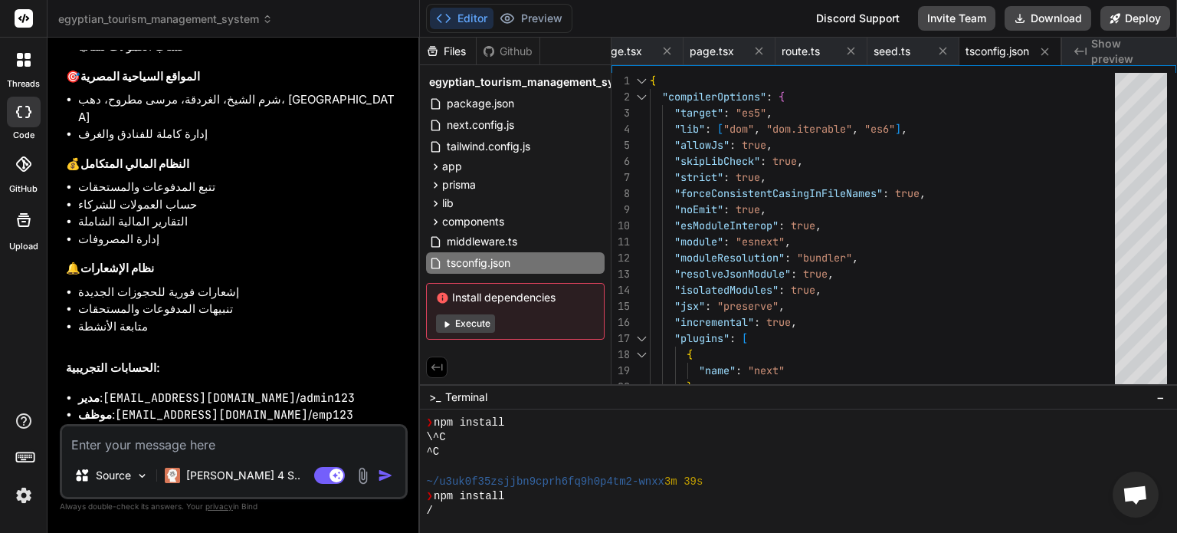
scroll to position [3438, 0]
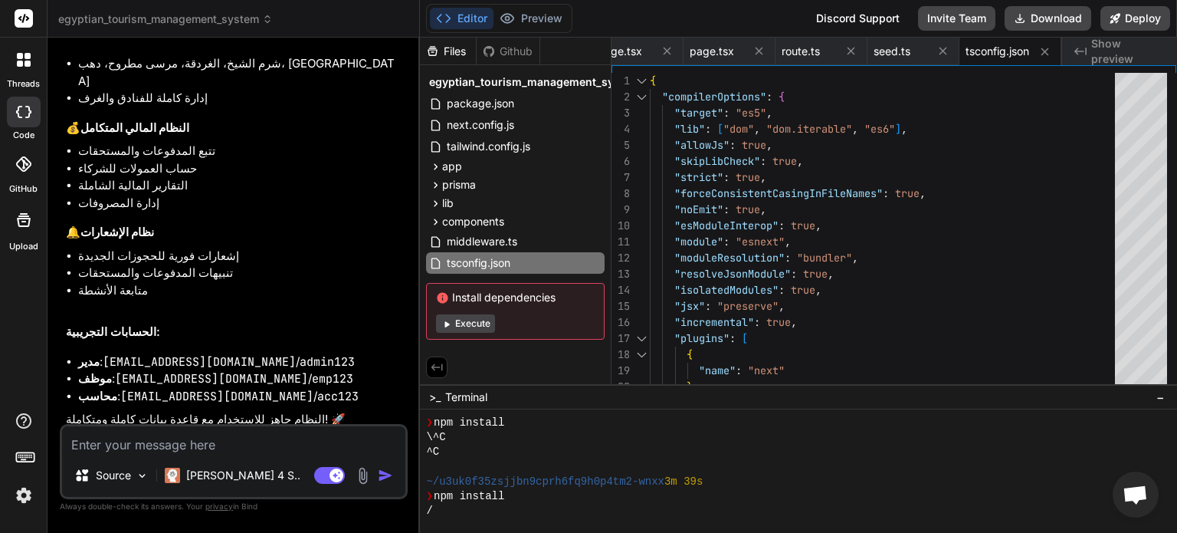
click at [475, 322] on button "Execute" at bounding box center [465, 323] width 59 height 18
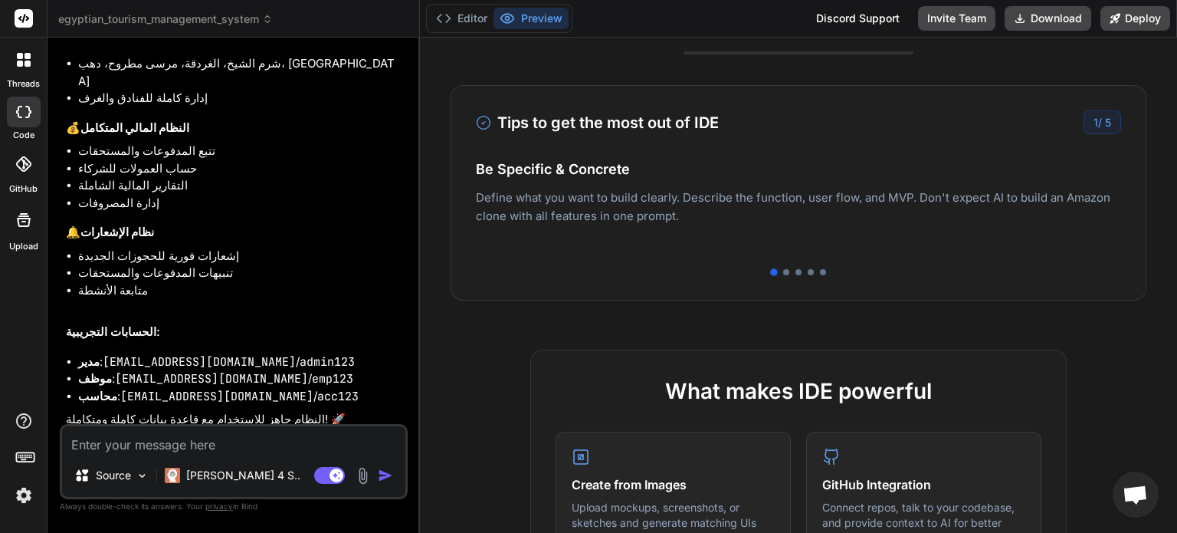
scroll to position [0, 0]
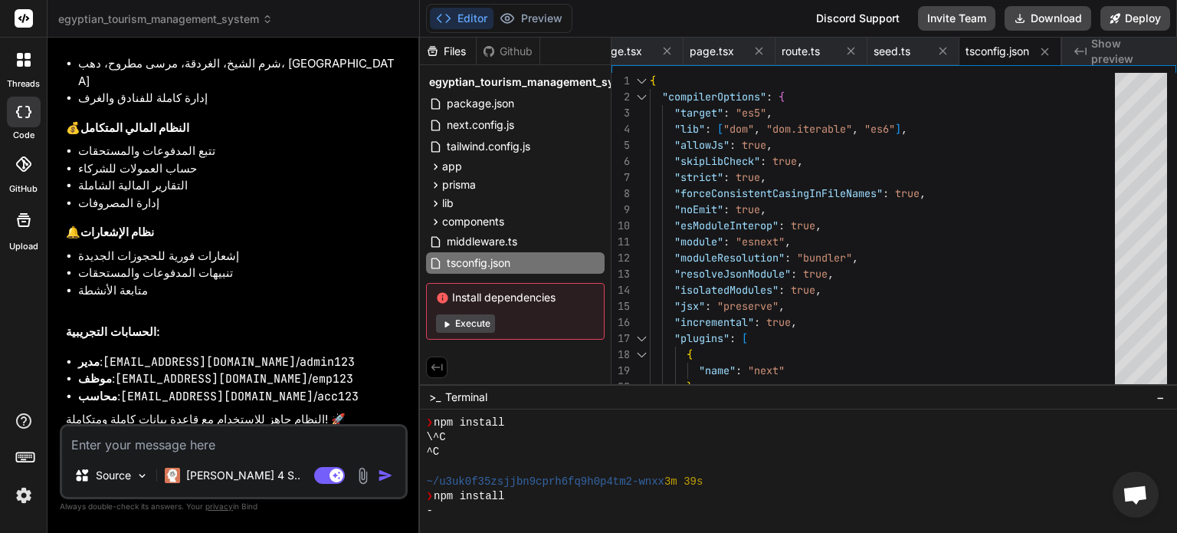
click at [282, 439] on textarea at bounding box center [233, 440] width 343 height 28
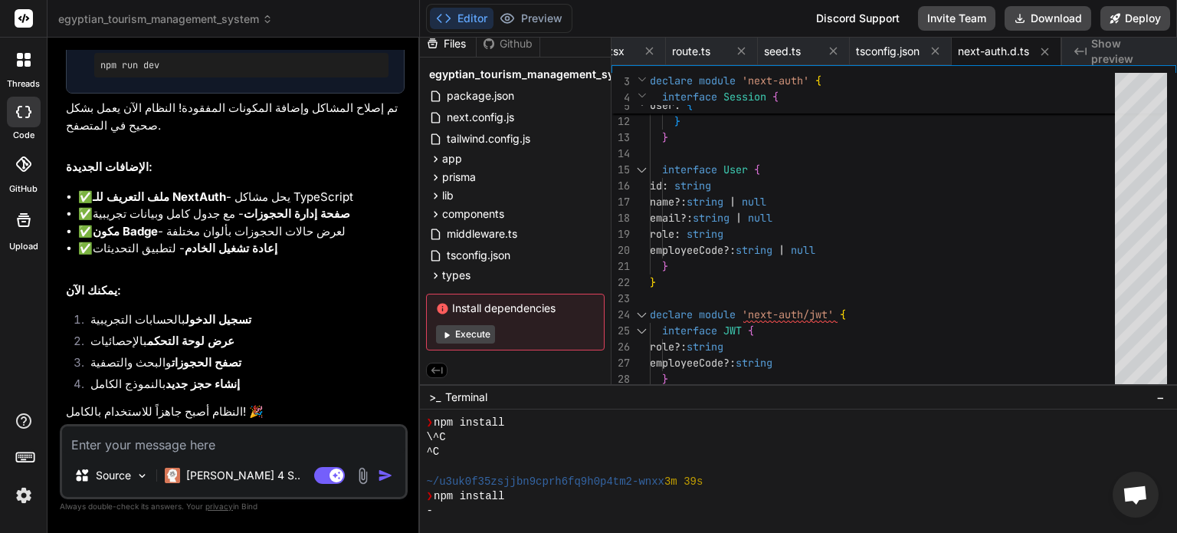
scroll to position [4042, 0]
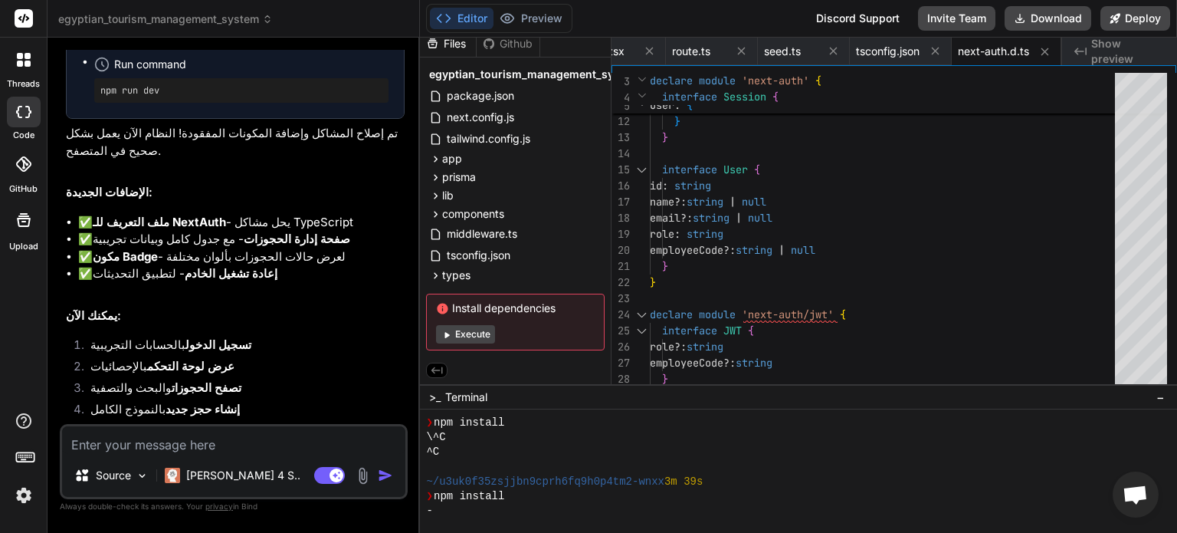
click at [474, 329] on button "Execute" at bounding box center [465, 334] width 59 height 18
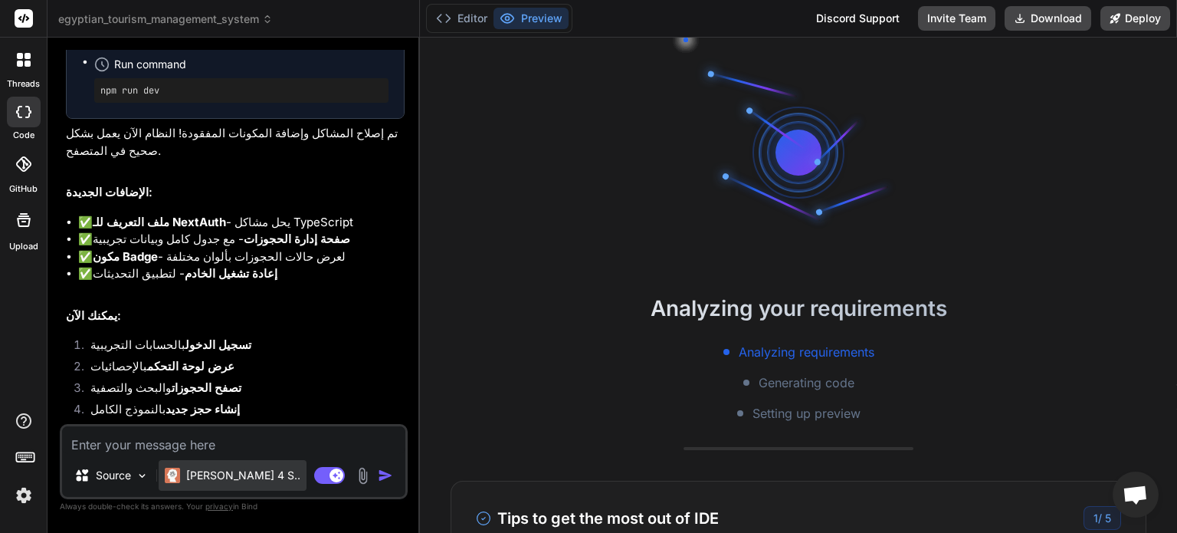
click at [215, 474] on p "[PERSON_NAME] 4 S.." at bounding box center [243, 475] width 114 height 15
click at [166, 472] on img at bounding box center [172, 475] width 15 height 15
click at [156, 472] on div "Source Claude 4 S.." at bounding box center [233, 478] width 343 height 37
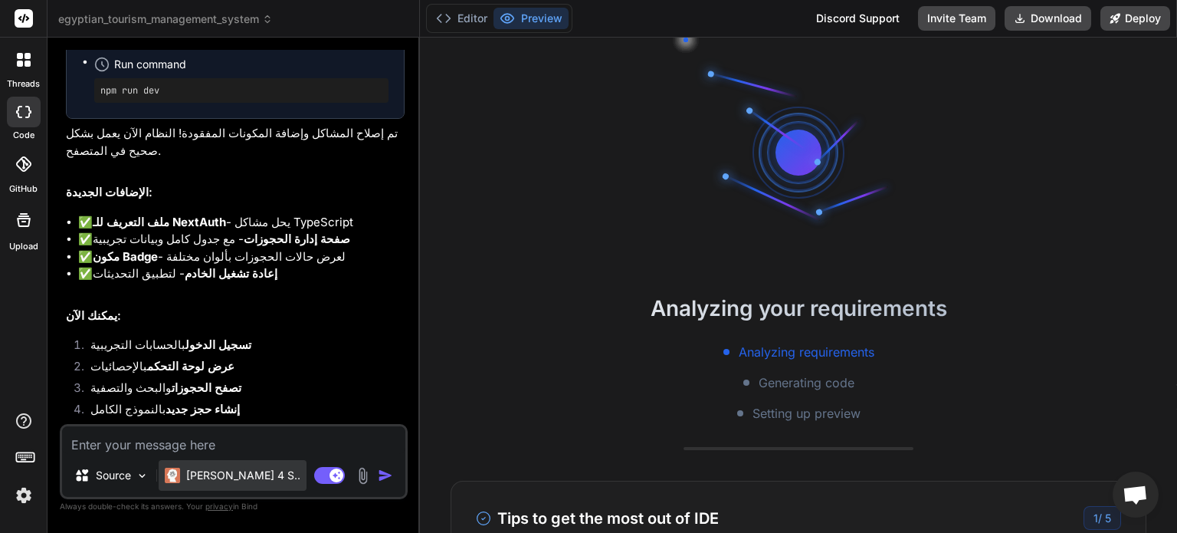
click at [243, 479] on p "[PERSON_NAME] 4 S.." at bounding box center [243, 475] width 114 height 15
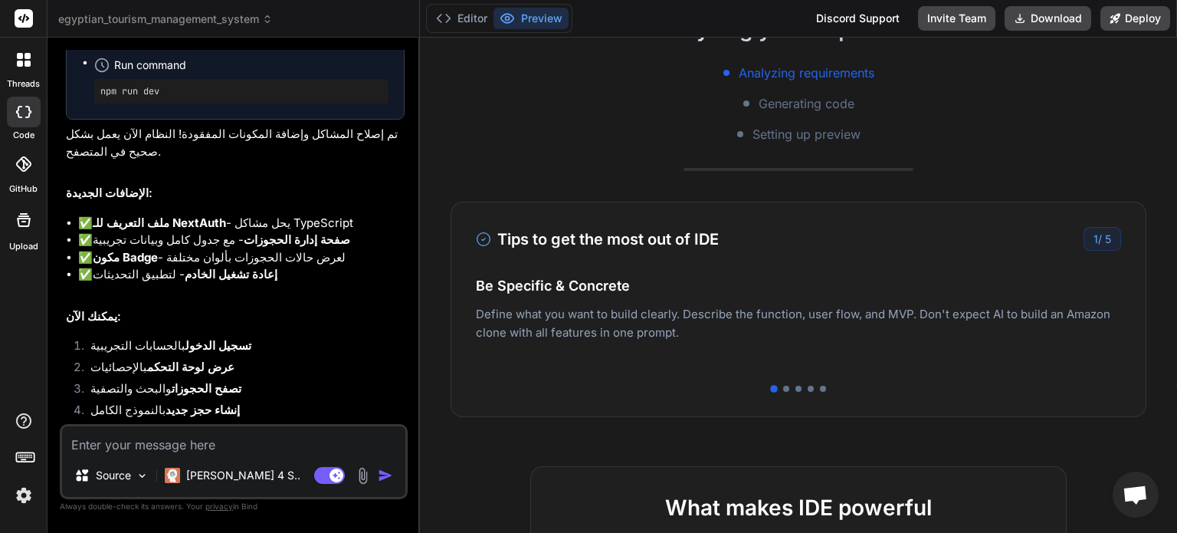
scroll to position [297, 0]
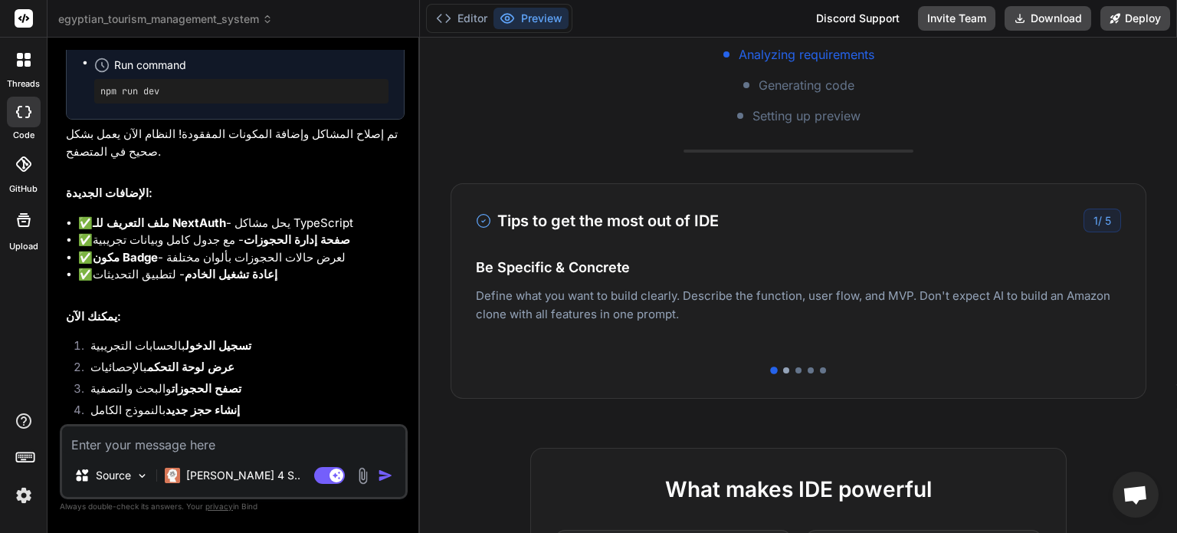
click at [783, 369] on div at bounding box center [786, 370] width 6 height 6
click at [794, 369] on div at bounding box center [798, 370] width 645 height 6
click at [796, 369] on div at bounding box center [799, 370] width 6 height 6
click at [808, 369] on div at bounding box center [811, 370] width 6 height 6
click at [796, 370] on div at bounding box center [799, 370] width 6 height 6
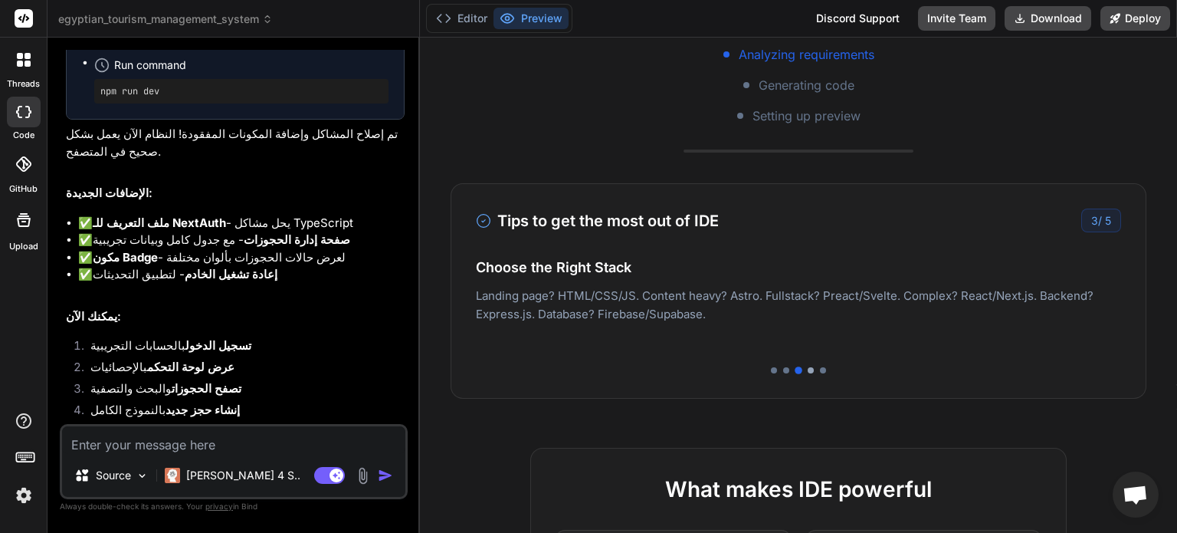
click at [808, 370] on div at bounding box center [811, 370] width 6 height 6
click at [820, 370] on div at bounding box center [823, 370] width 6 height 6
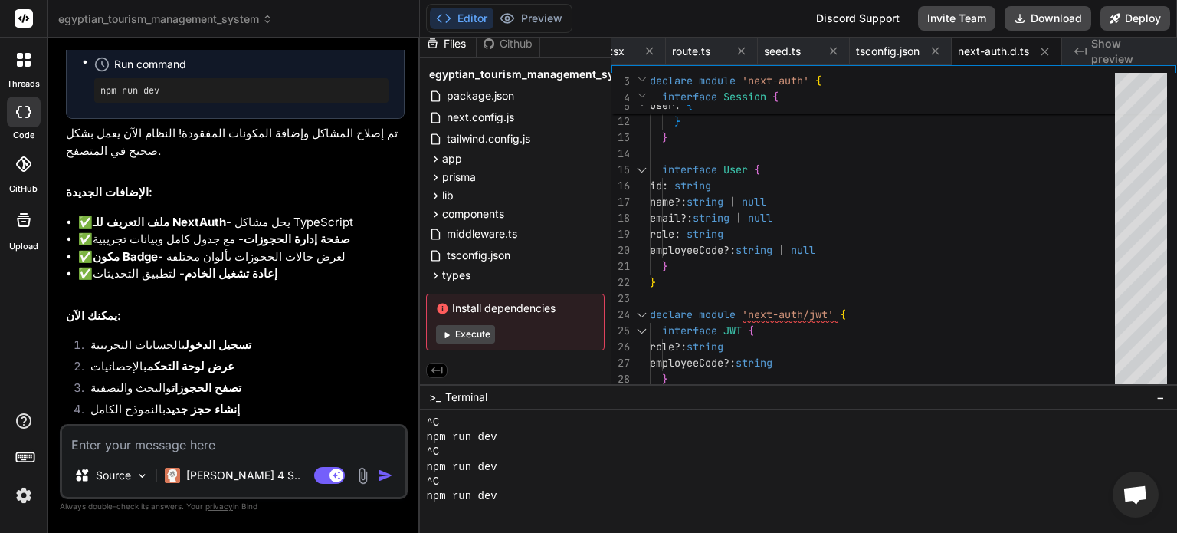
scroll to position [235, 0]
click at [1091, 48] on div "Created with Pixso. Show preview" at bounding box center [1119, 52] width 115 height 28
click at [1128, 56] on span "Show preview" at bounding box center [1129, 51] width 74 height 31
click at [1049, 49] on icon at bounding box center [1045, 51] width 13 height 13
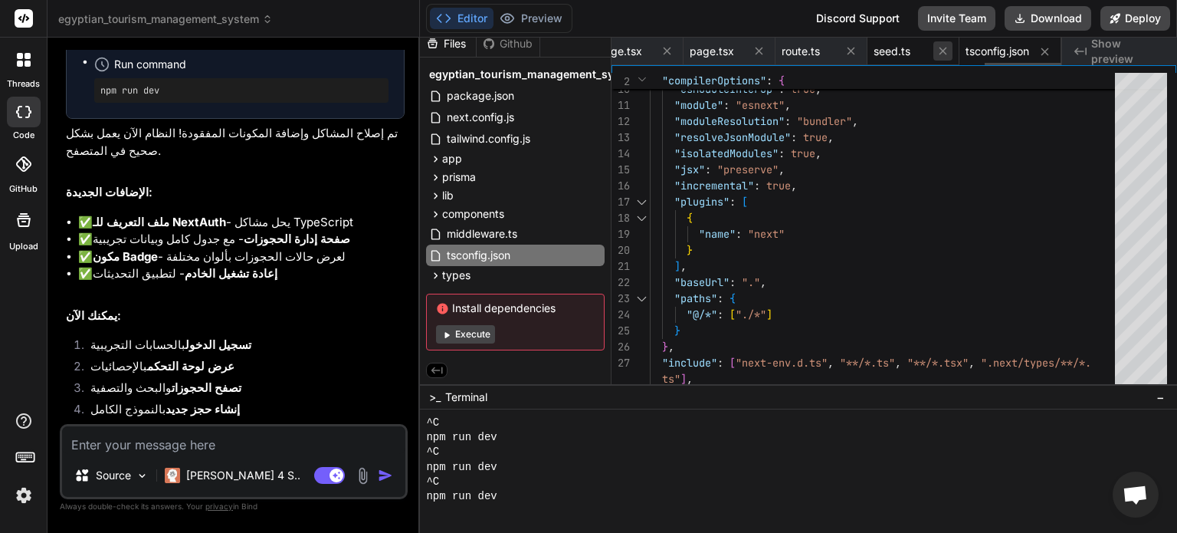
click at [944, 46] on icon at bounding box center [943, 50] width 13 height 13
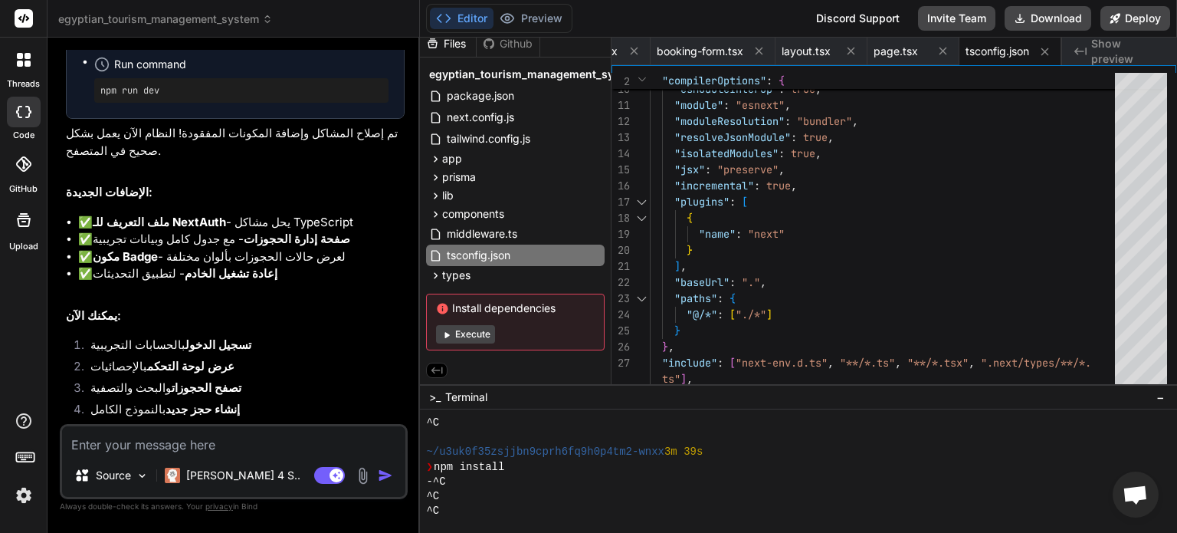
scroll to position [236, 0]
click at [203, 451] on textarea at bounding box center [233, 440] width 343 height 28
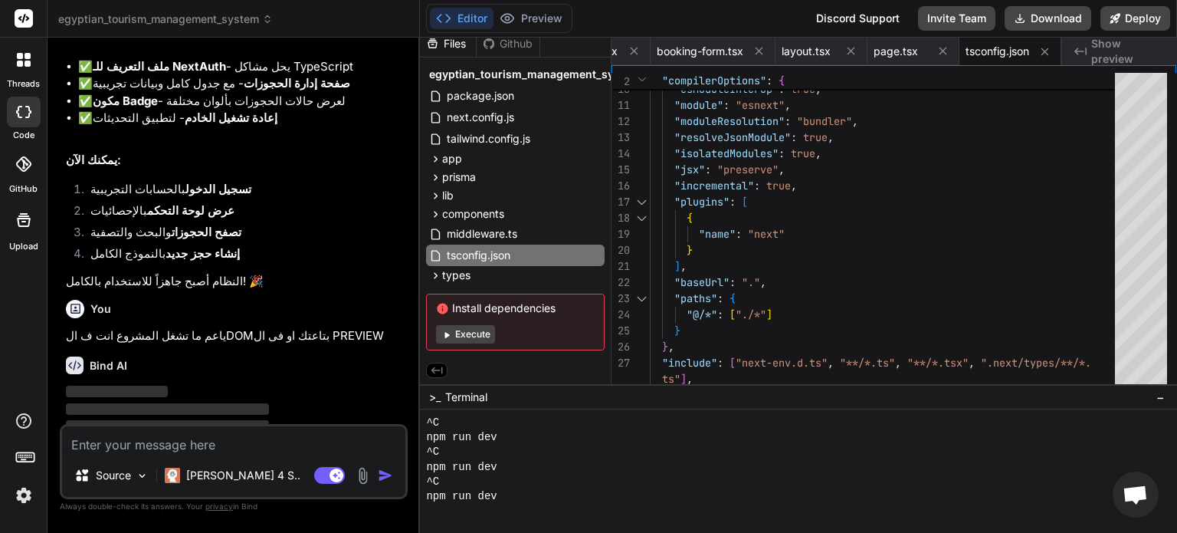
scroll to position [4202, 0]
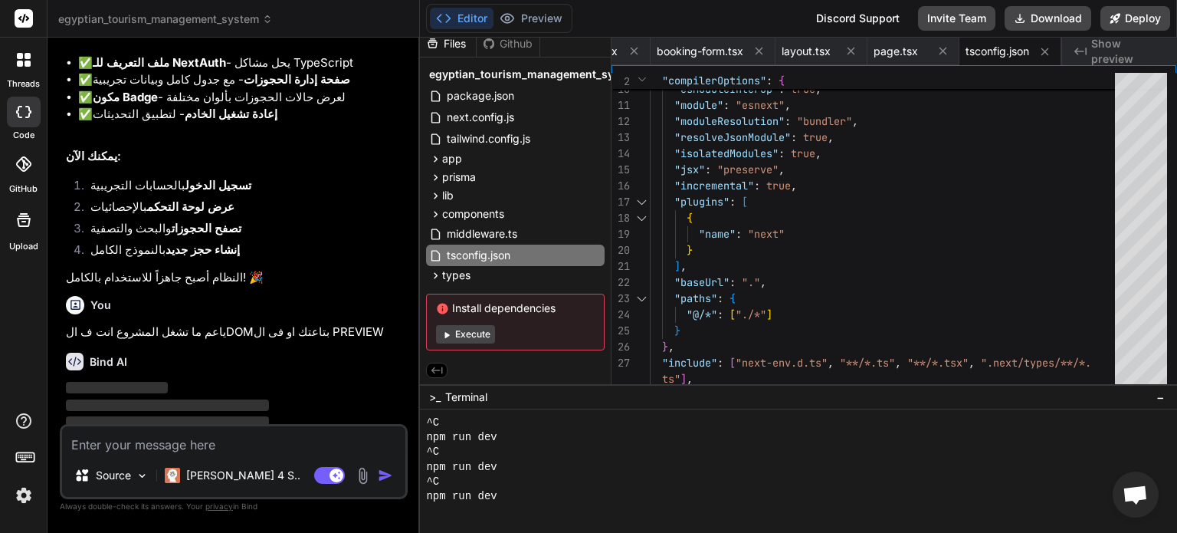
click at [444, 305] on icon at bounding box center [443, 308] width 11 height 11
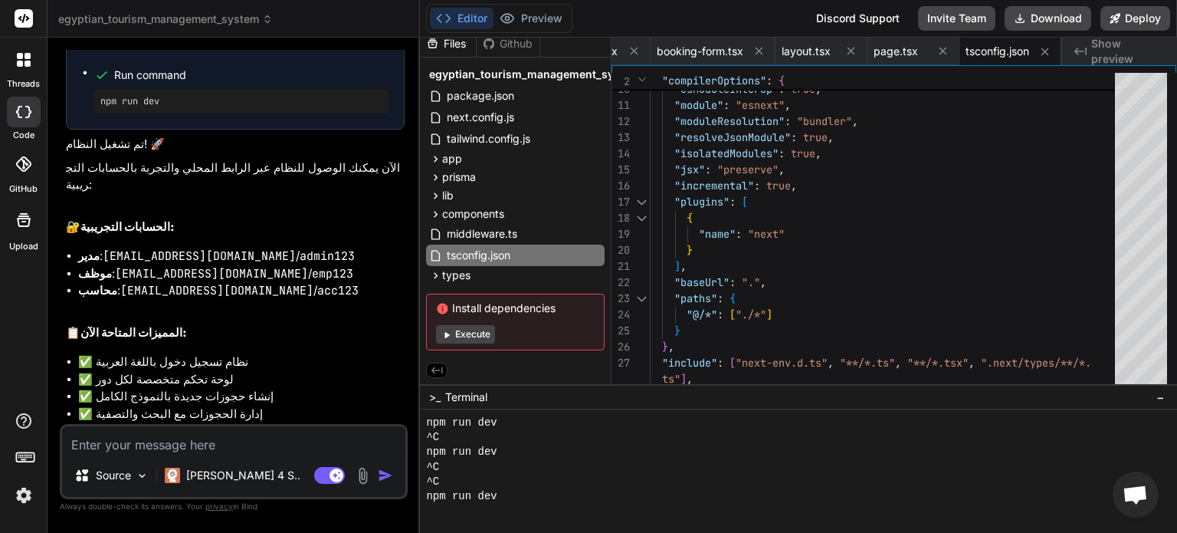
scroll to position [4584, 0]
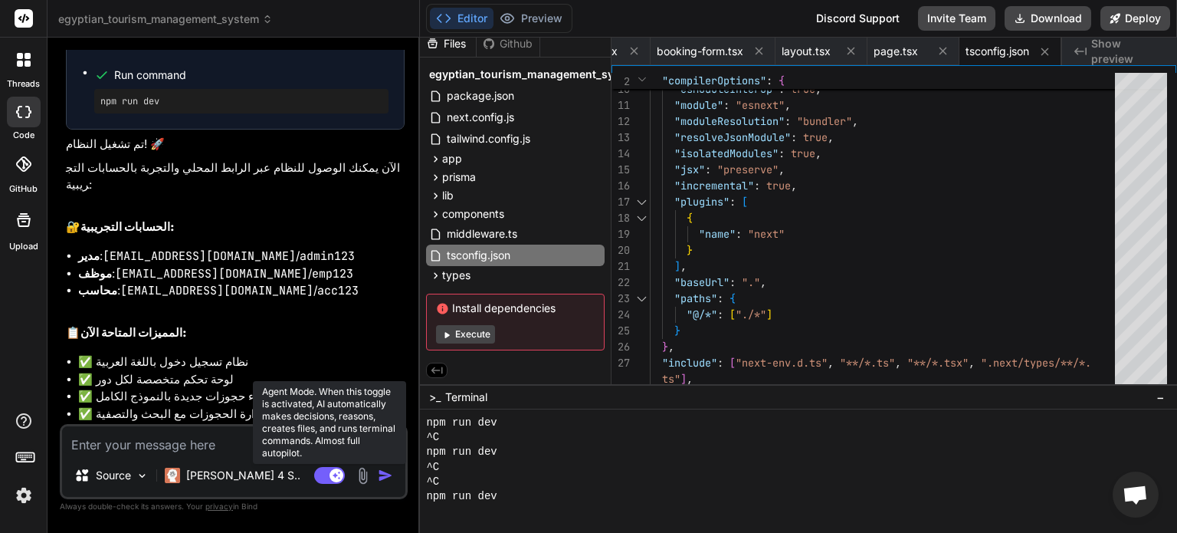
click at [329, 475] on rect at bounding box center [329, 475] width 31 height 17
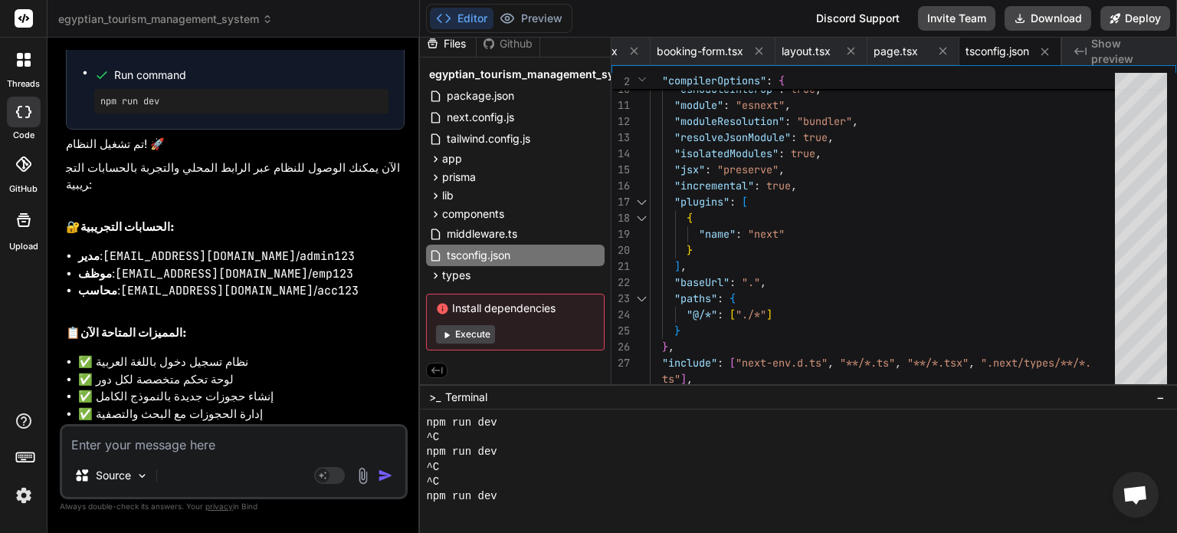
click at [263, 448] on textarea at bounding box center [233, 440] width 343 height 28
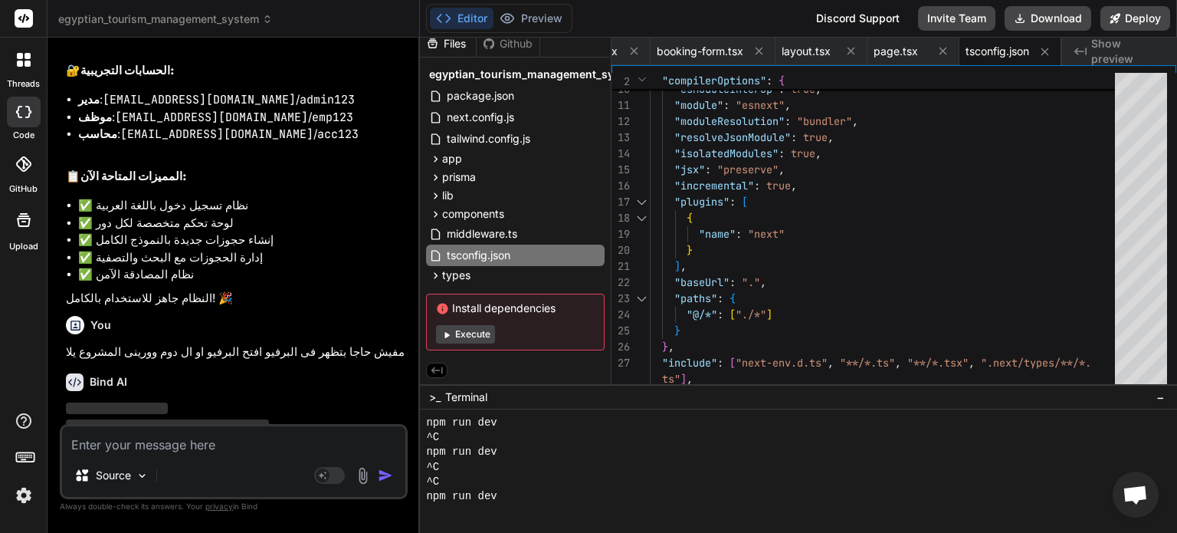
scroll to position [4744, 0]
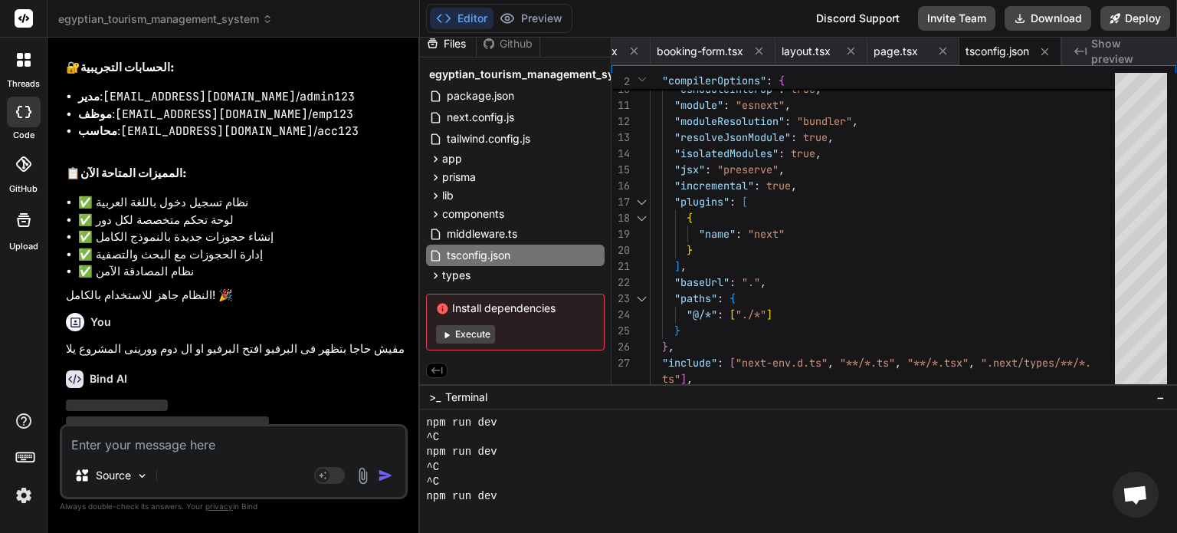
click at [1102, 50] on span "Show preview" at bounding box center [1129, 51] width 74 height 31
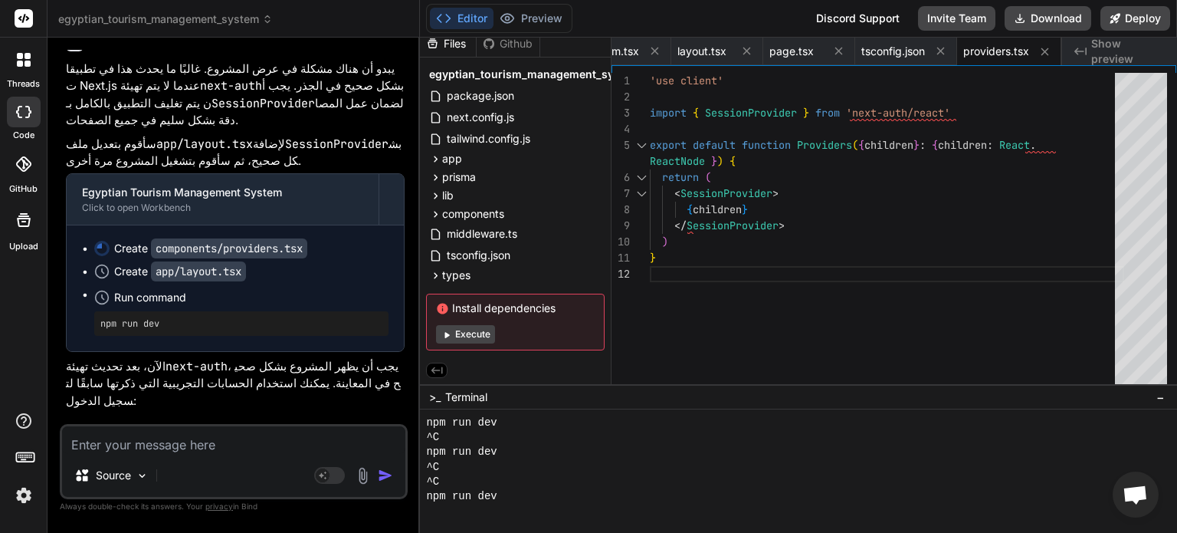
scroll to position [5095, 0]
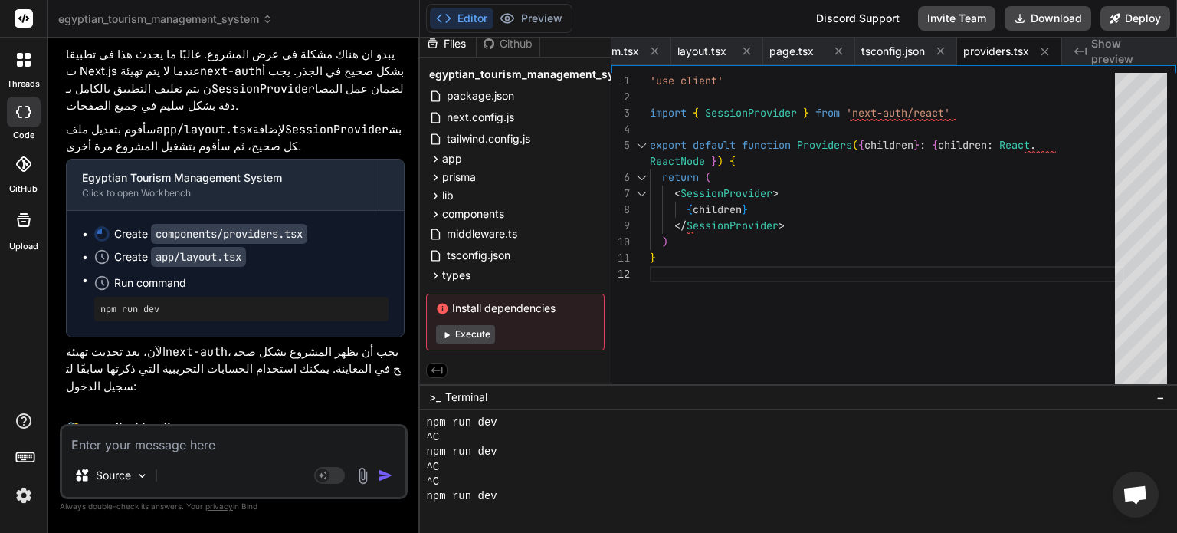
click at [502, 42] on div "Github" at bounding box center [508, 43] width 63 height 15
click at [463, 42] on div "Files" at bounding box center [448, 43] width 56 height 15
click at [1114, 14] on icon at bounding box center [1115, 18] width 11 height 11
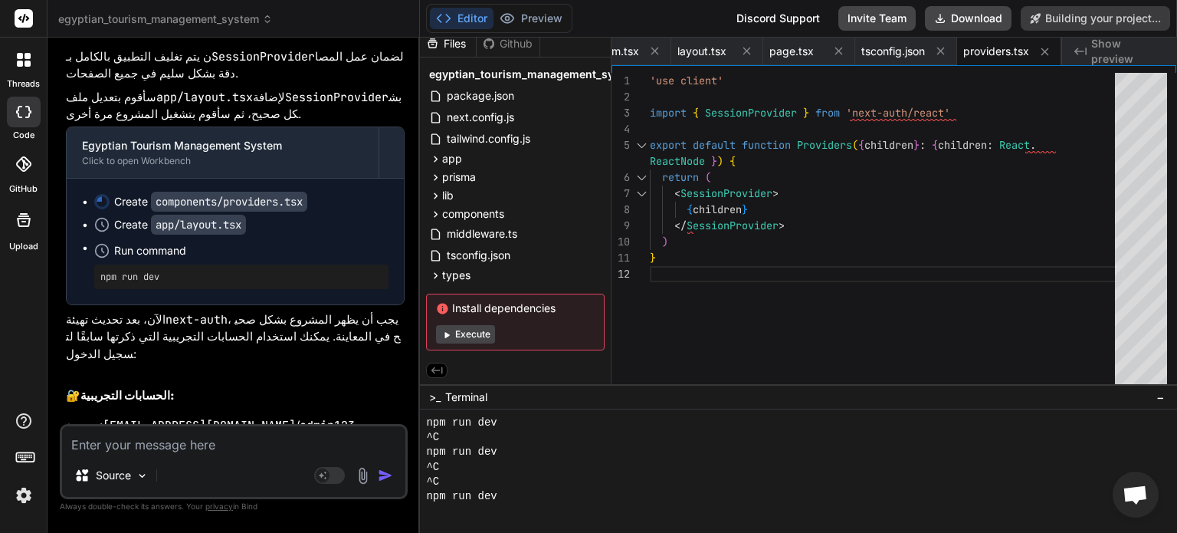
scroll to position [5227, 0]
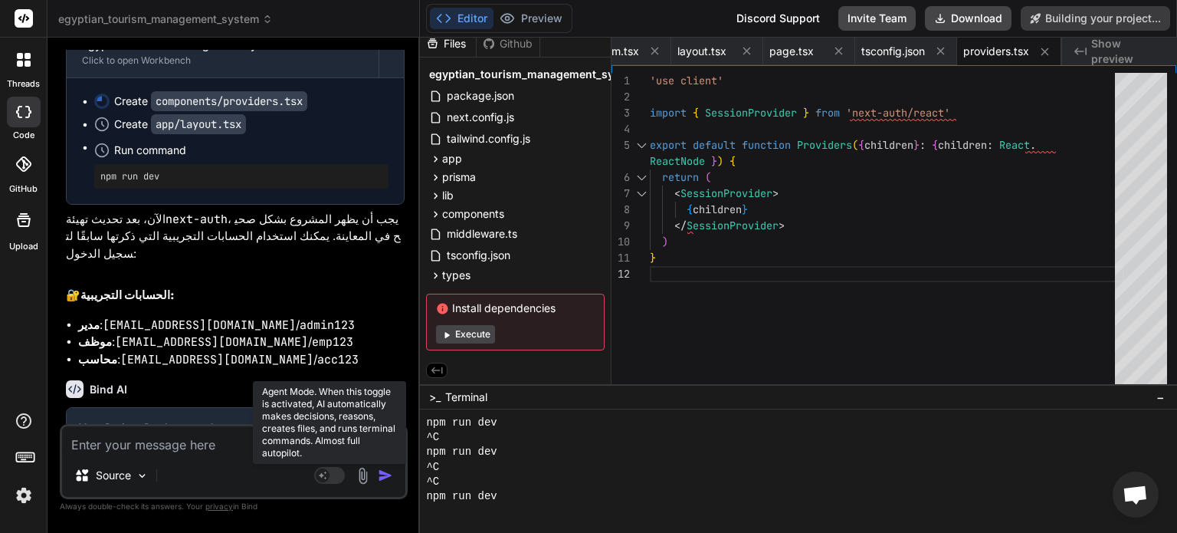
click at [331, 474] on rect at bounding box center [329, 475] width 31 height 17
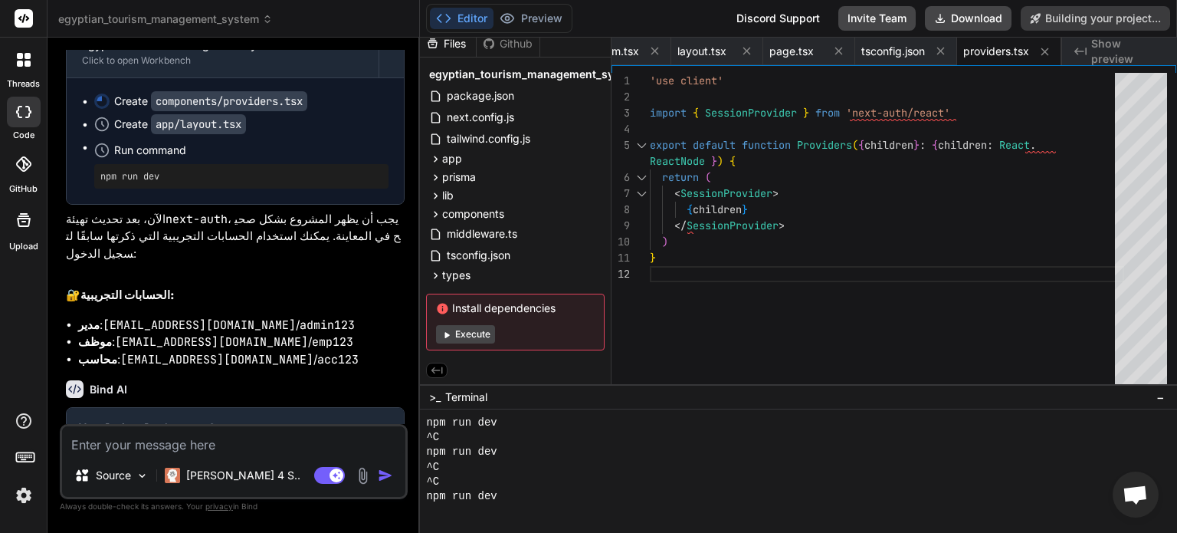
click at [379, 461] on div "Building your project" at bounding box center [235, 468] width 313 height 15
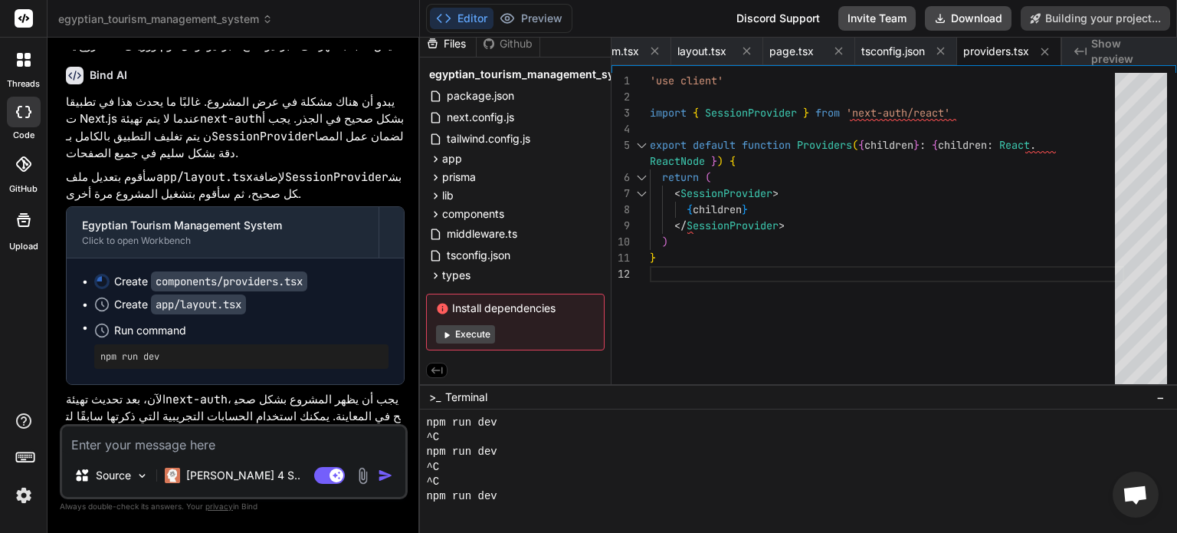
scroll to position [5046, 0]
click at [124, 274] on div "Create components/providers.tsx" at bounding box center [210, 281] width 193 height 15
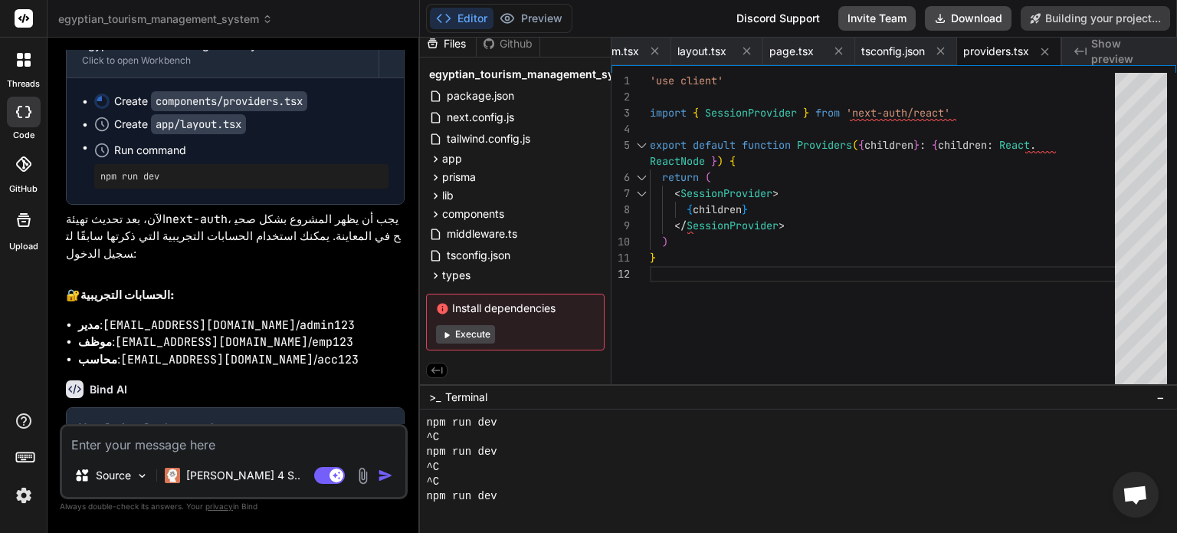
scroll to position [5116, 0]
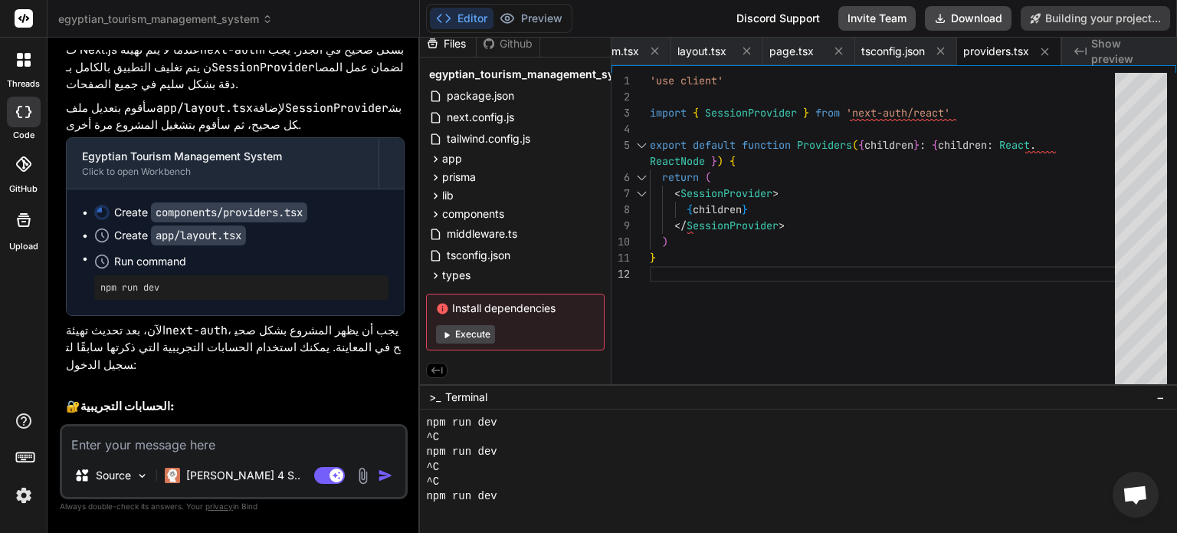
click at [244, 202] on code "components/providers.tsx" at bounding box center [229, 212] width 156 height 20
click at [98, 228] on icon at bounding box center [101, 235] width 15 height 15
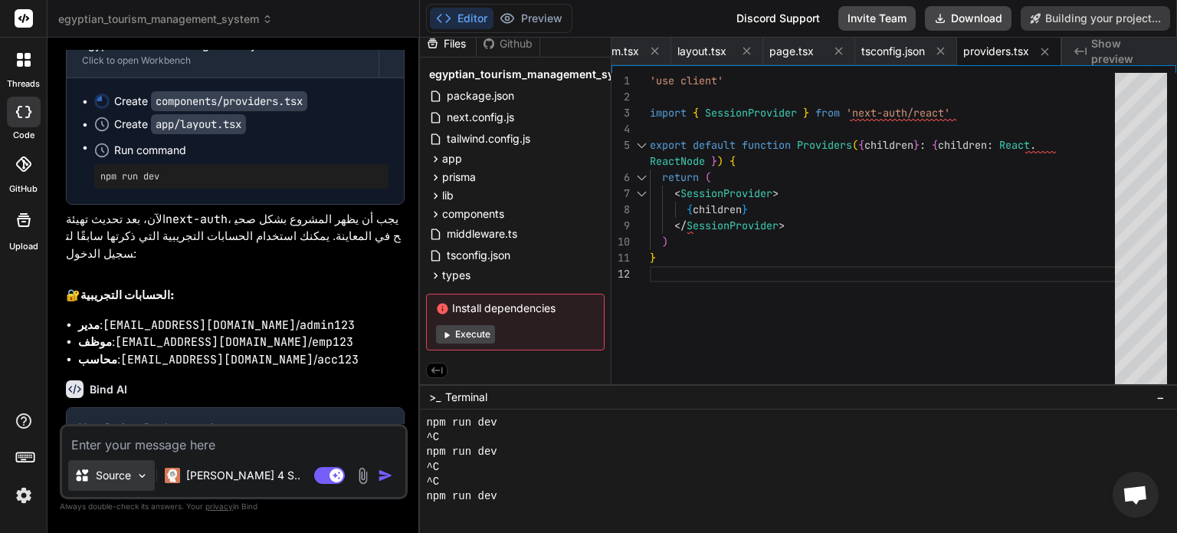
click at [143, 472] on img at bounding box center [142, 475] width 13 height 13
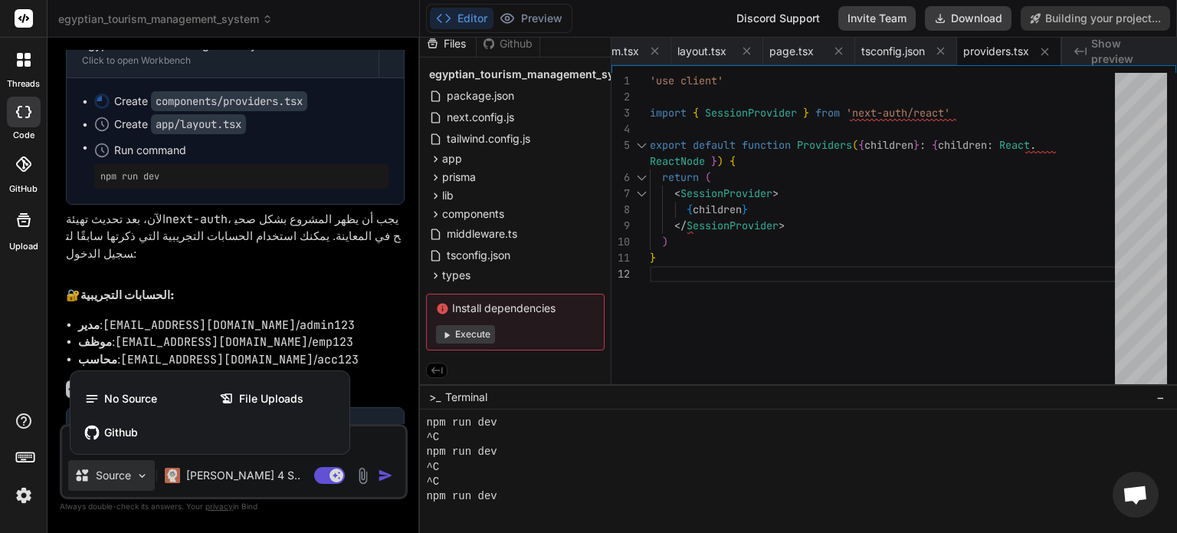
click at [143, 472] on div at bounding box center [588, 266] width 1177 height 533
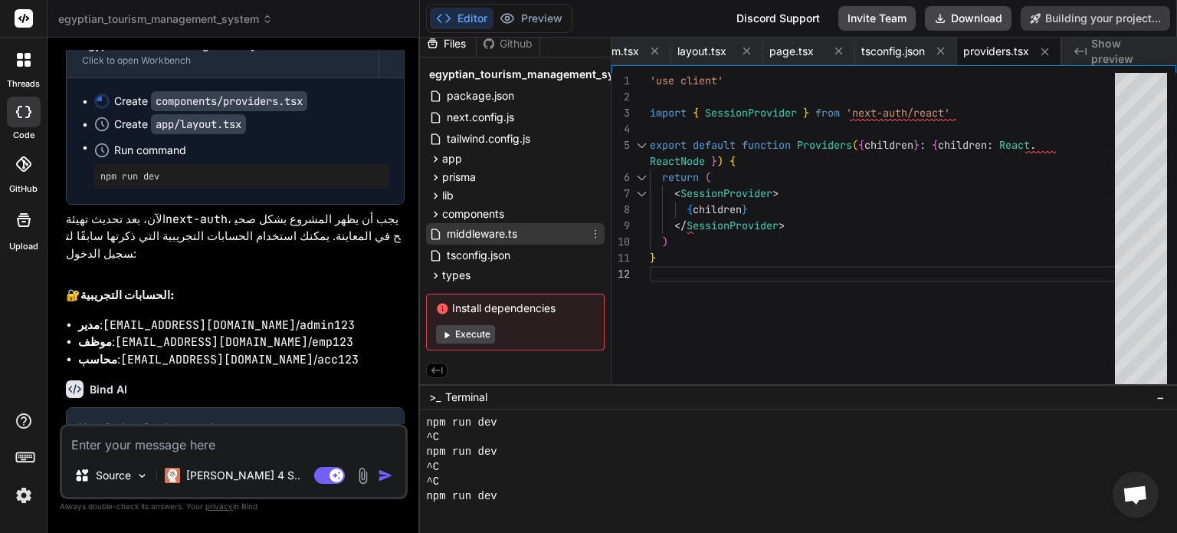
scroll to position [0, 0]
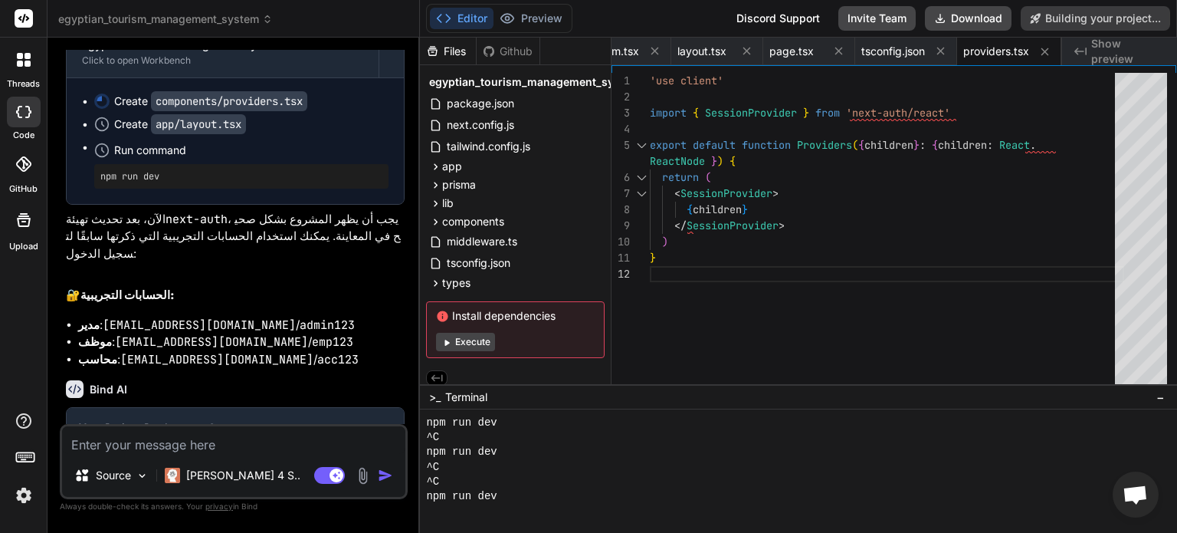
click at [444, 44] on div "Files" at bounding box center [448, 51] width 56 height 15
click at [442, 44] on div "Files" at bounding box center [448, 51] width 56 height 15
drag, startPoint x: 501, startPoint y: 119, endPoint x: 832, endPoint y: 269, distance: 363.6
click at [832, 269] on div "</ SessionProvider > ) } 'use client' import { SessionProvider } from 'next-aut…" at bounding box center [887, 232] width 475 height 319
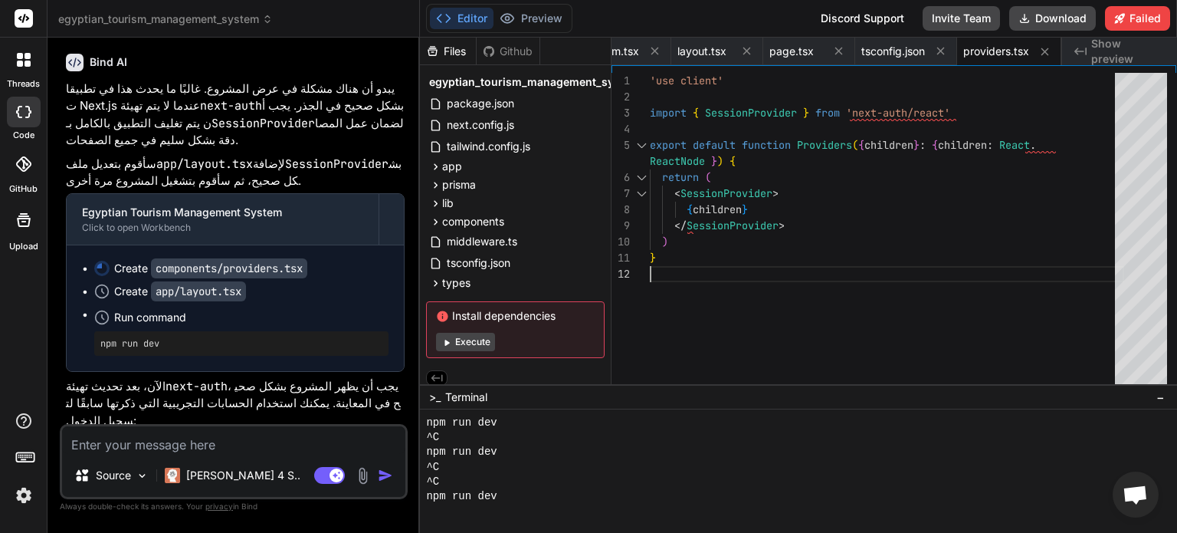
scroll to position [5061, 0]
click at [123, 260] on ul "Create components/providers.tsx Create app/layout.tsx Run command npm run dev" at bounding box center [235, 307] width 307 height 95
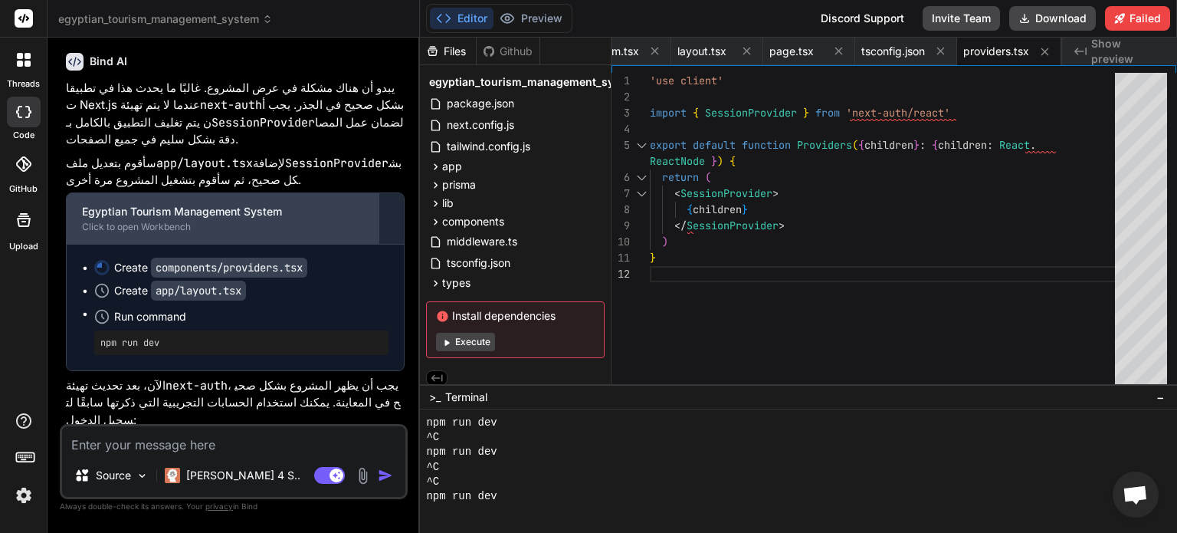
click at [107, 221] on div "Click to open Workbench" at bounding box center [222, 227] width 281 height 12
click at [212, 221] on div "Click to open Workbench" at bounding box center [222, 227] width 281 height 12
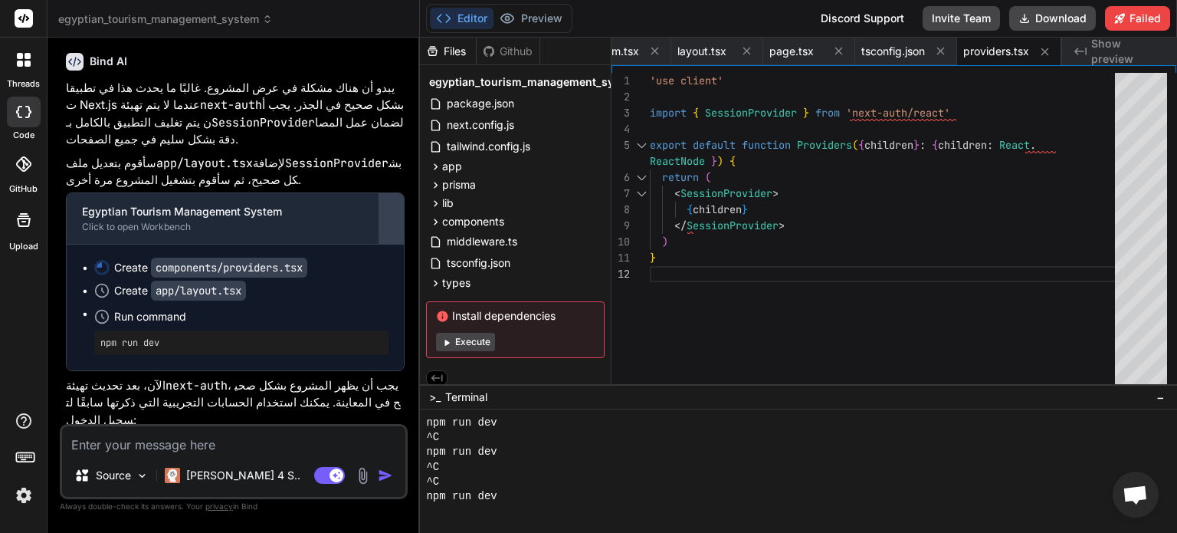
click at [389, 206] on div at bounding box center [391, 218] width 25 height 25
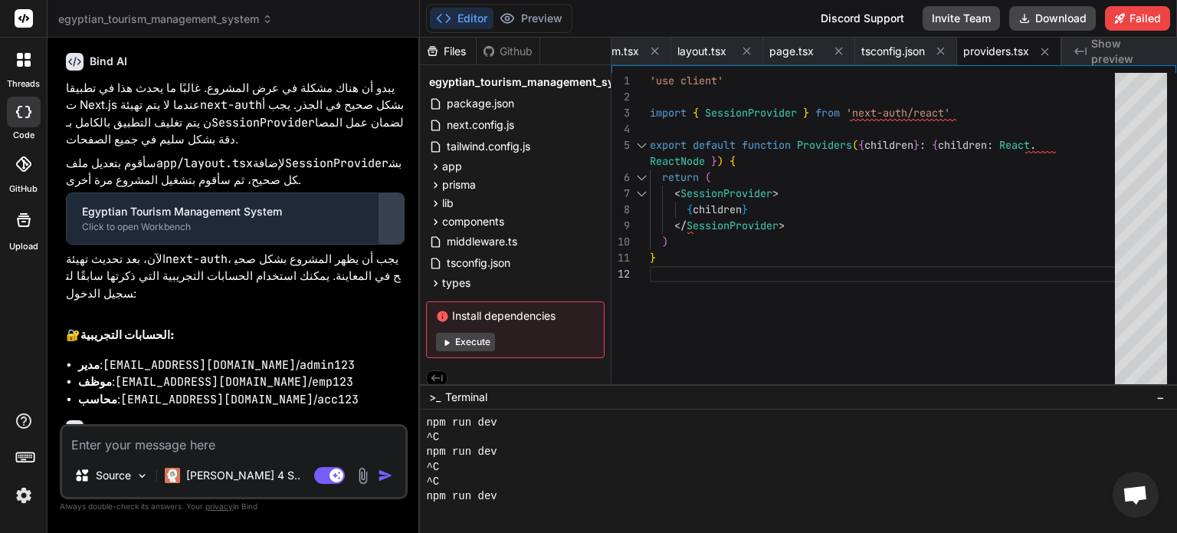
click at [392, 206] on div at bounding box center [391, 218] width 25 height 25
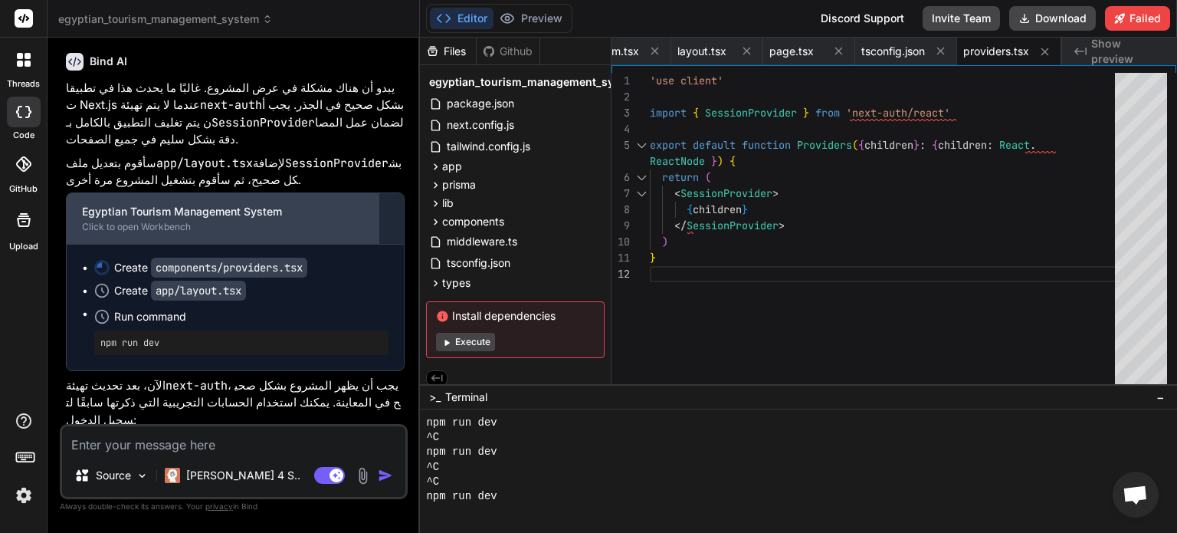
click at [303, 204] on div "Egyptian Tourism Management System" at bounding box center [222, 211] width 281 height 15
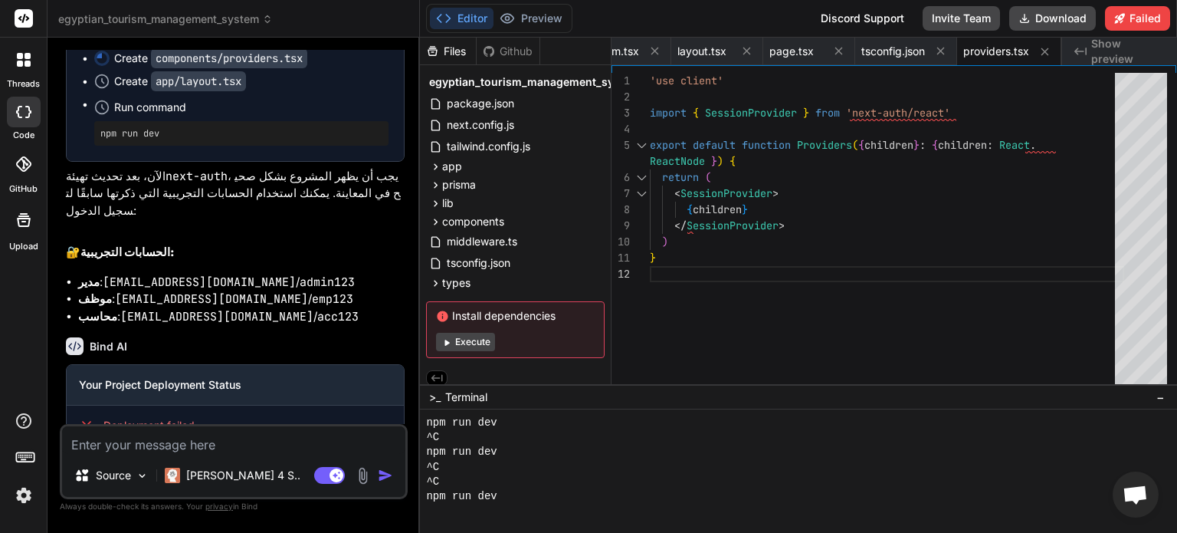
scroll to position [5269, 0]
click at [1064, 29] on button "Download" at bounding box center [1053, 18] width 87 height 25
click at [867, 313] on div "</ SessionProvider > ) } 'use client' import { SessionProvider } from 'next-aut…" at bounding box center [887, 232] width 475 height 319
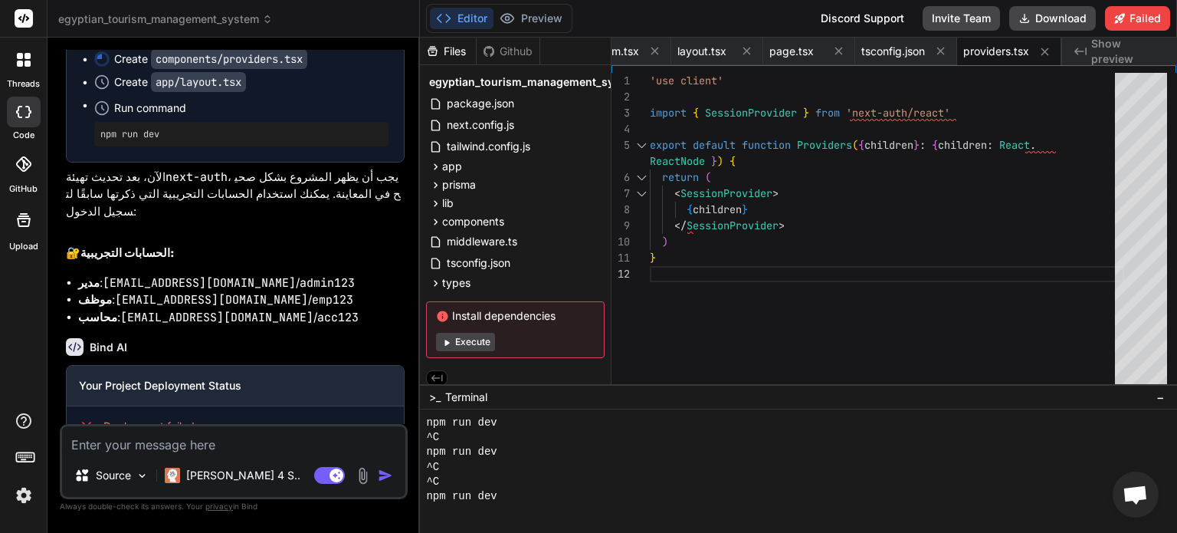
click at [184, 441] on textarea at bounding box center [233, 440] width 343 height 28
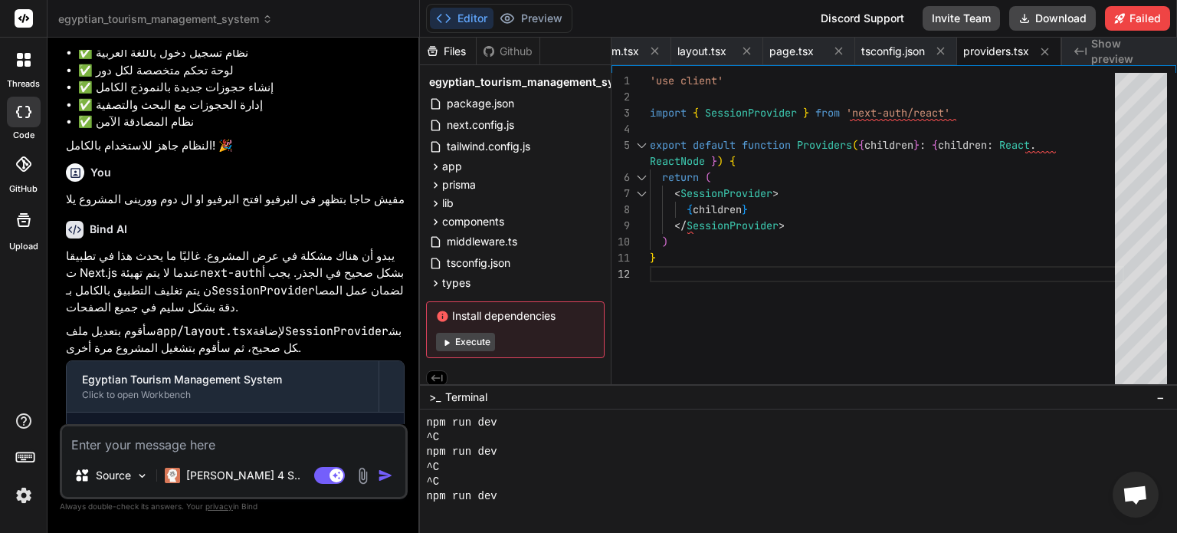
scroll to position [5076, 0]
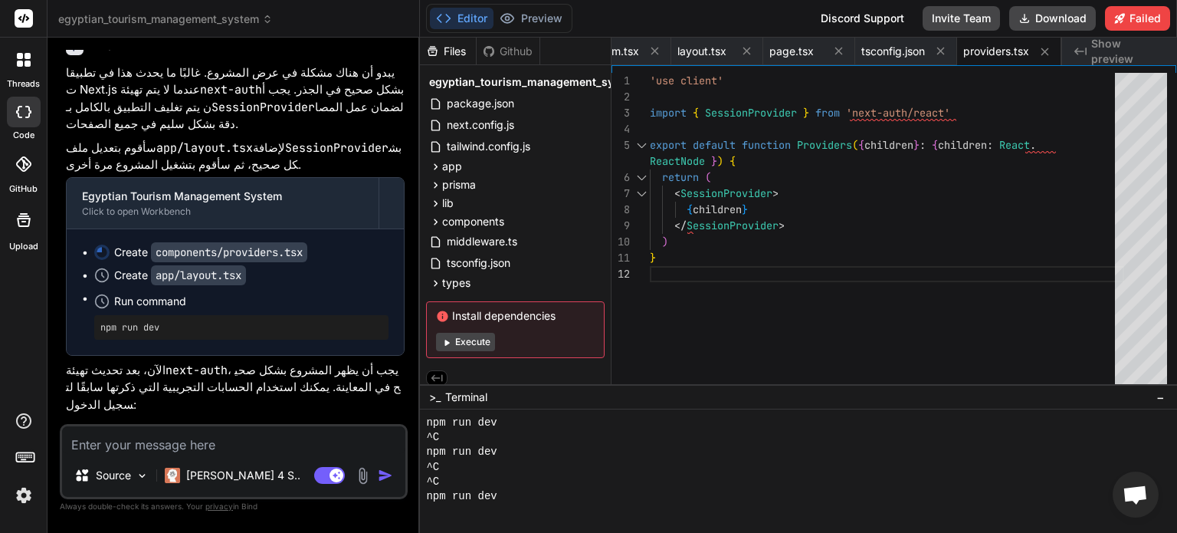
click at [94, 245] on li "Create components/providers.tsx" at bounding box center [241, 252] width 294 height 15
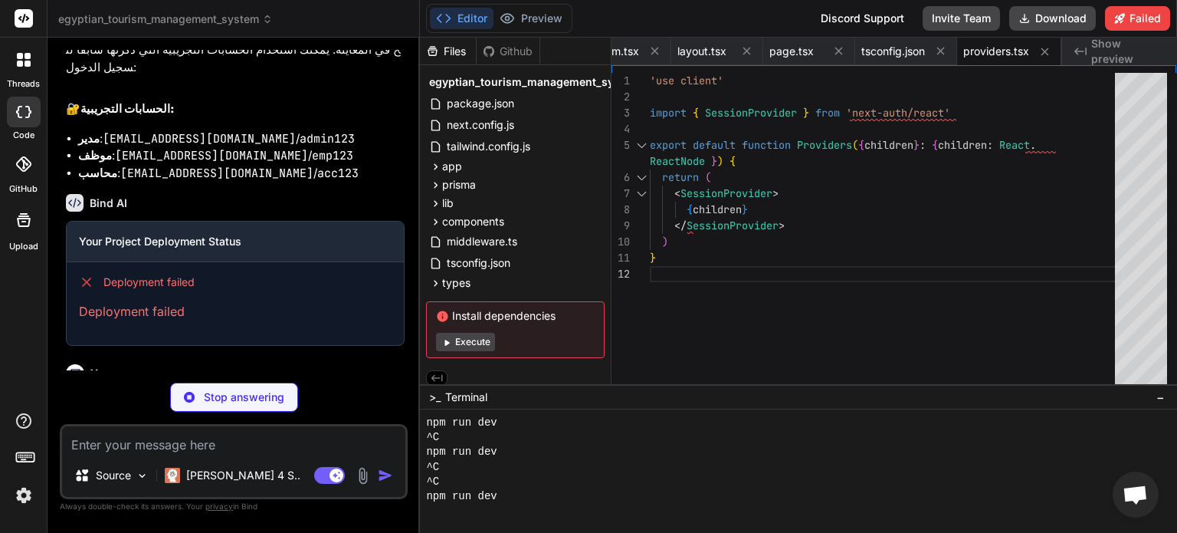
scroll to position [5466, 0]
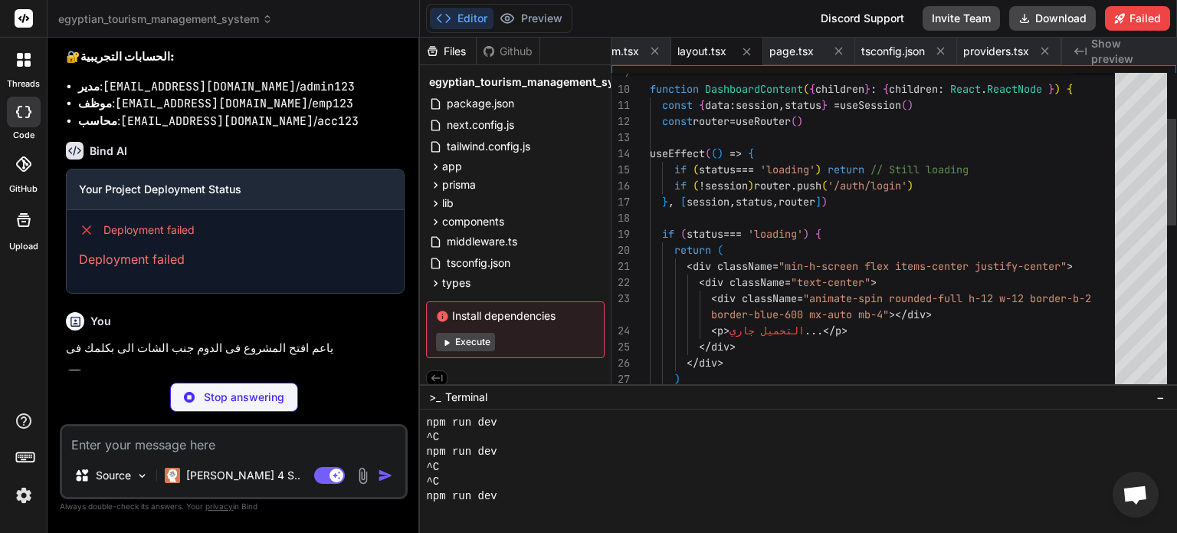
click at [182, 425] on div "Click to open Workbench" at bounding box center [222, 431] width 281 height 12
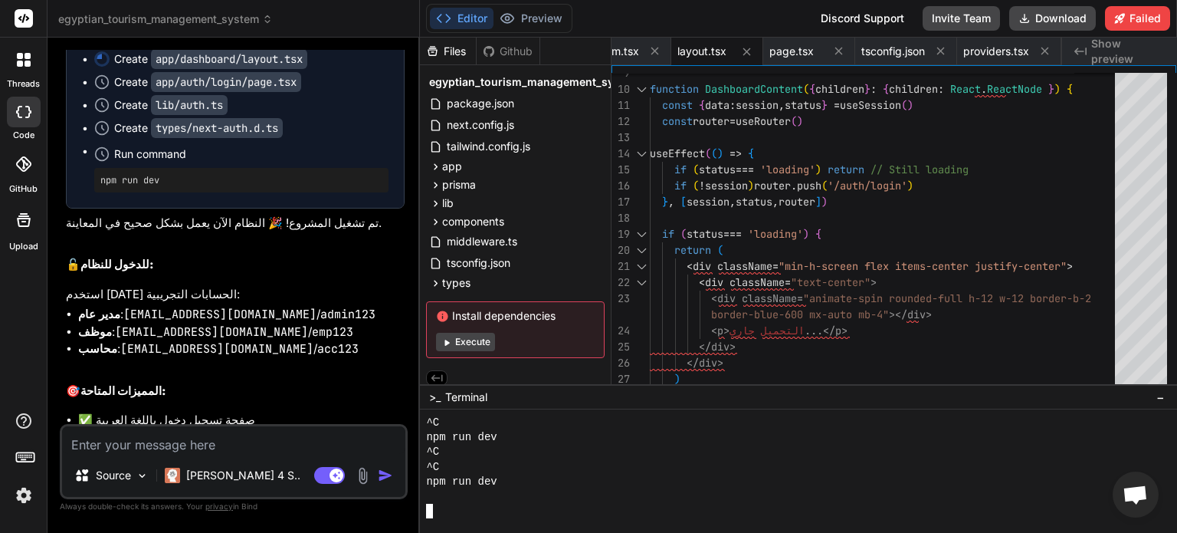
scroll to position [5901, 0]
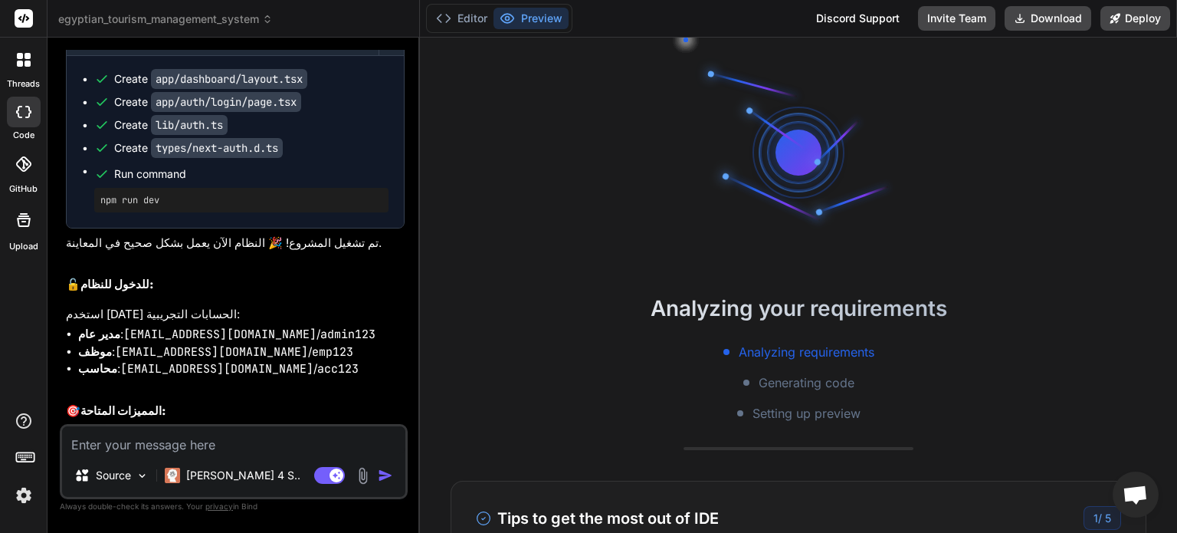
scroll to position [4286, 0]
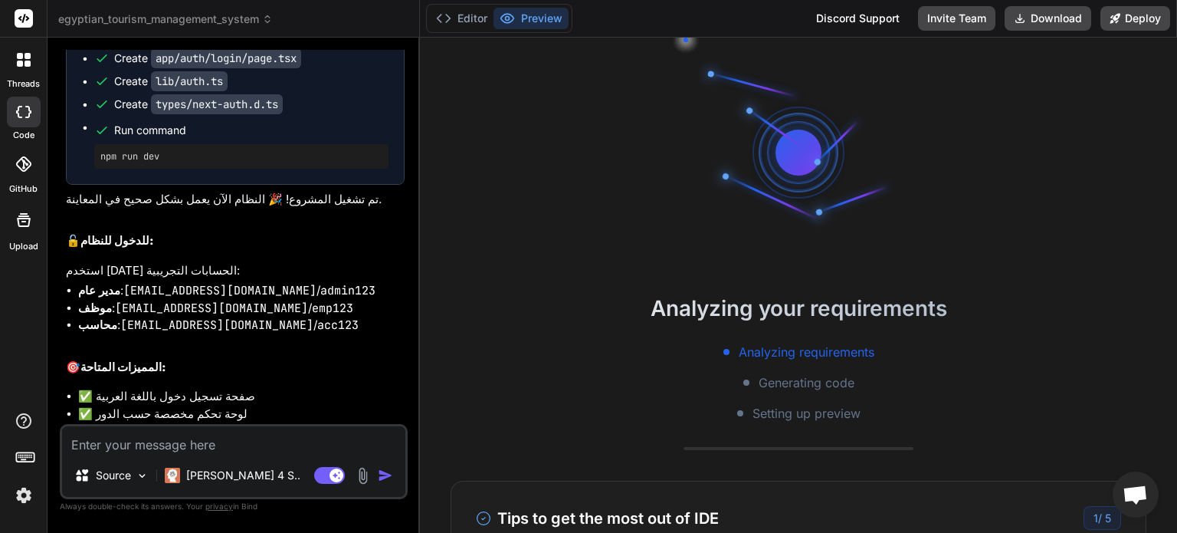
click at [26, 64] on icon at bounding box center [28, 64] width 6 height 6
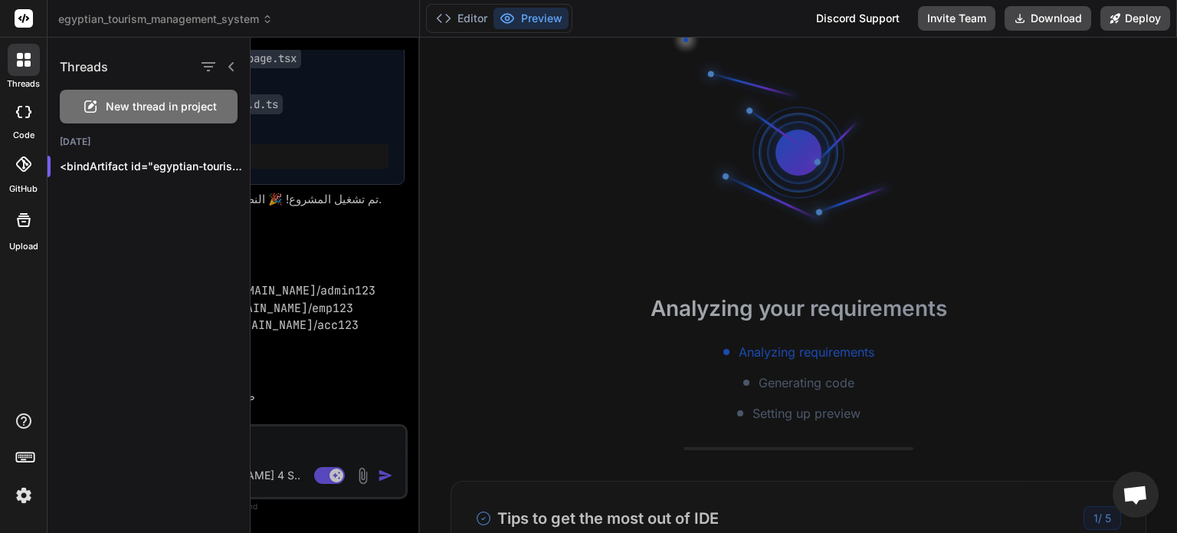
click at [26, 64] on icon at bounding box center [28, 64] width 6 height 6
click at [21, 11] on rect at bounding box center [24, 18] width 18 height 18
click at [387, 340] on div at bounding box center [714, 285] width 927 height 495
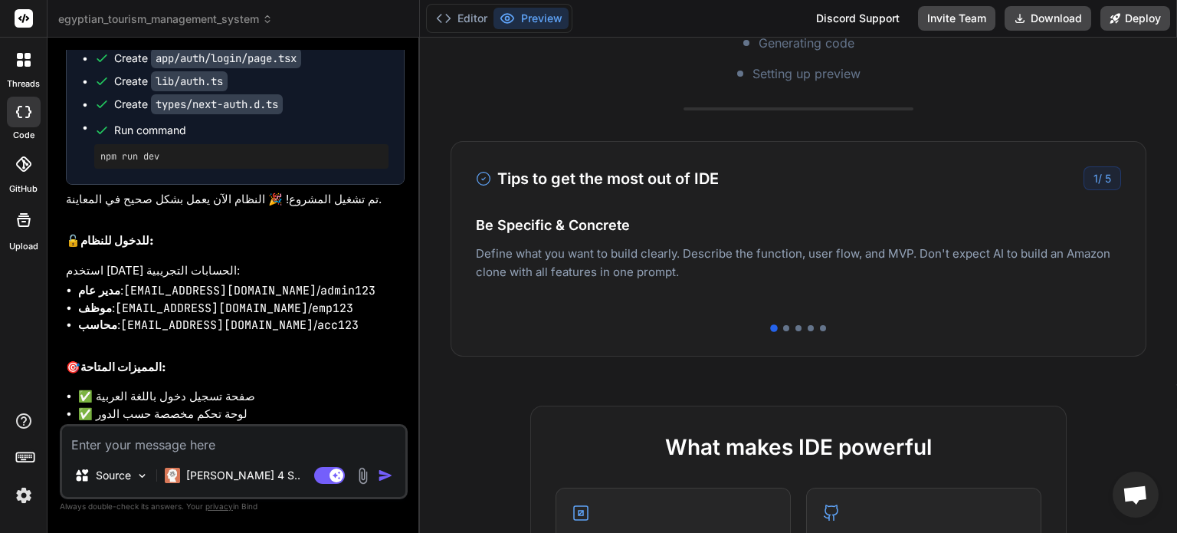
scroll to position [340, 0]
click at [22, 66] on icon at bounding box center [24, 60] width 14 height 14
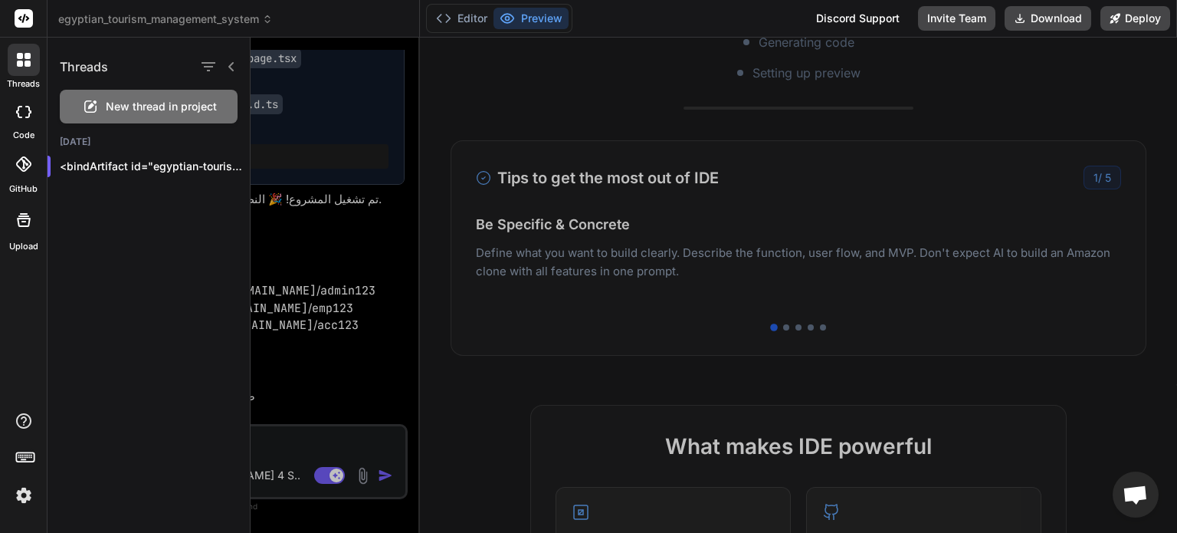
click at [22, 66] on icon at bounding box center [24, 60] width 14 height 14
click at [26, 455] on icon at bounding box center [25, 455] width 21 height 21
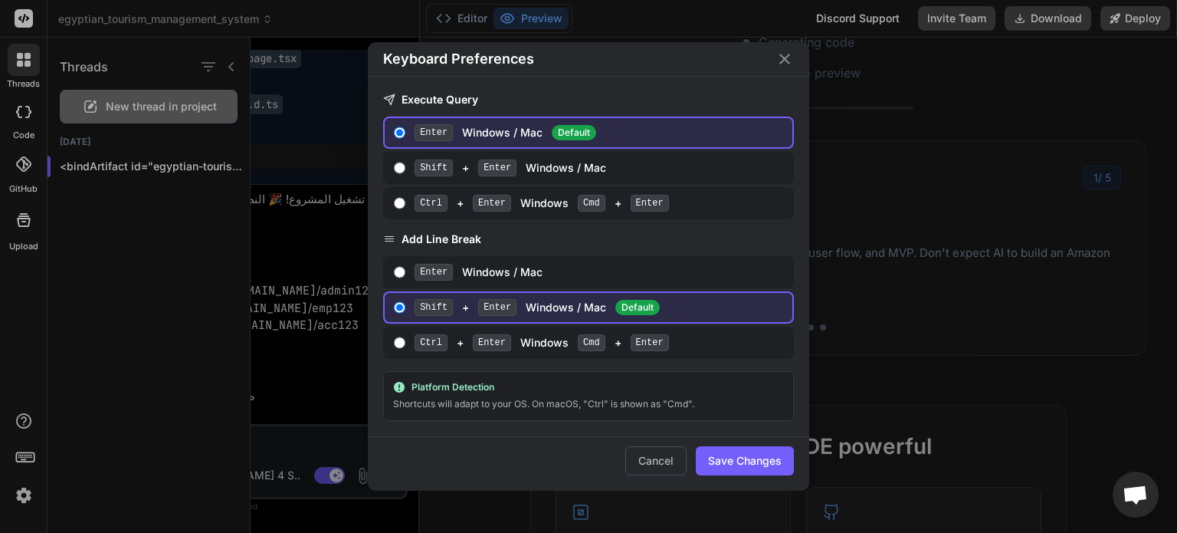
click at [622, 396] on div "Shortcuts will adapt to your OS. On macOS, "Ctrl" is shown as "Cmd"." at bounding box center [588, 403] width 391 height 15
click at [647, 467] on button "Cancel" at bounding box center [656, 460] width 61 height 29
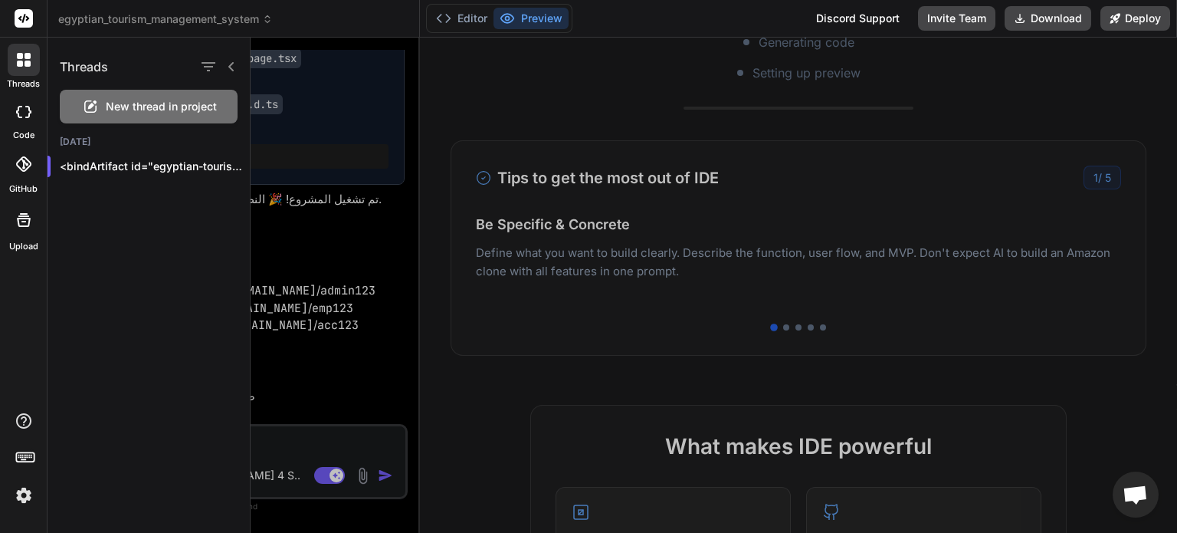
click at [15, 489] on img at bounding box center [24, 495] width 26 height 26
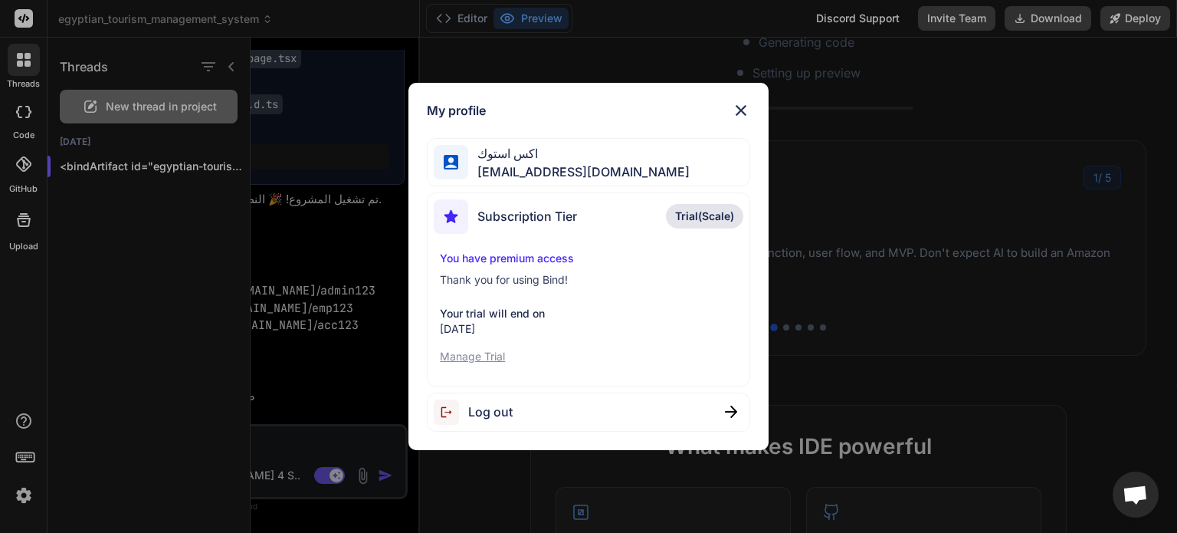
drag, startPoint x: 481, startPoint y: 352, endPoint x: 735, endPoint y: 309, distance: 257.3
click at [735, 309] on p "Your trial will end on" at bounding box center [588, 313] width 297 height 15
click at [609, 202] on div "Subscription Tier Trial(Scale)" at bounding box center [588, 219] width 309 height 41
click at [573, 209] on span "Subscription Tier" at bounding box center [528, 216] width 100 height 18
click at [740, 110] on img at bounding box center [741, 110] width 18 height 18
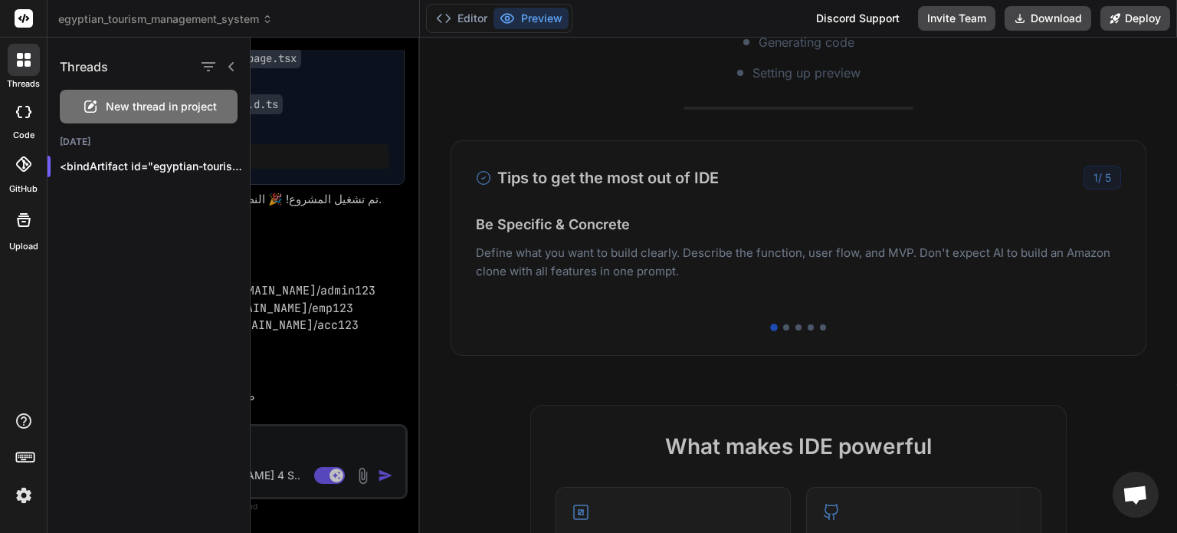
click at [363, 199] on div at bounding box center [714, 285] width 927 height 495
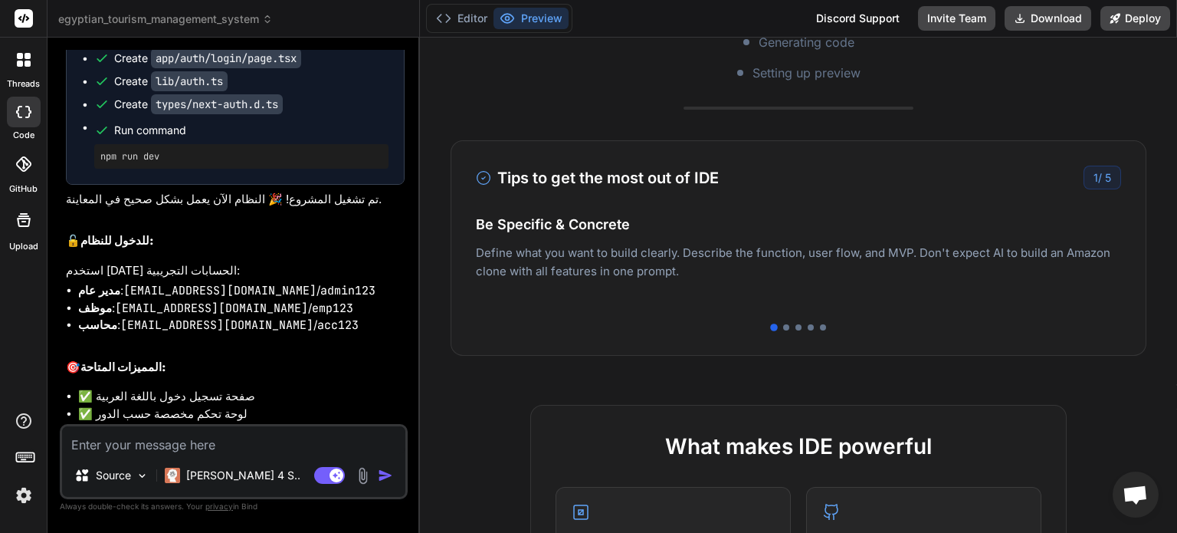
scroll to position [162, 0]
click at [360, 478] on img at bounding box center [363, 476] width 18 height 18
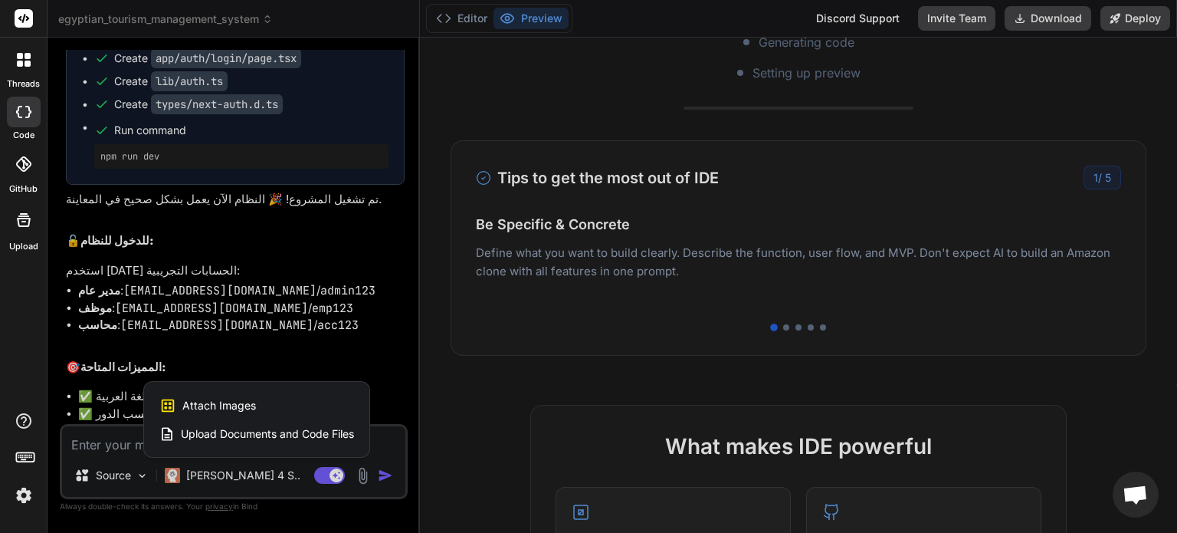
click at [360, 478] on div at bounding box center [588, 266] width 1177 height 533
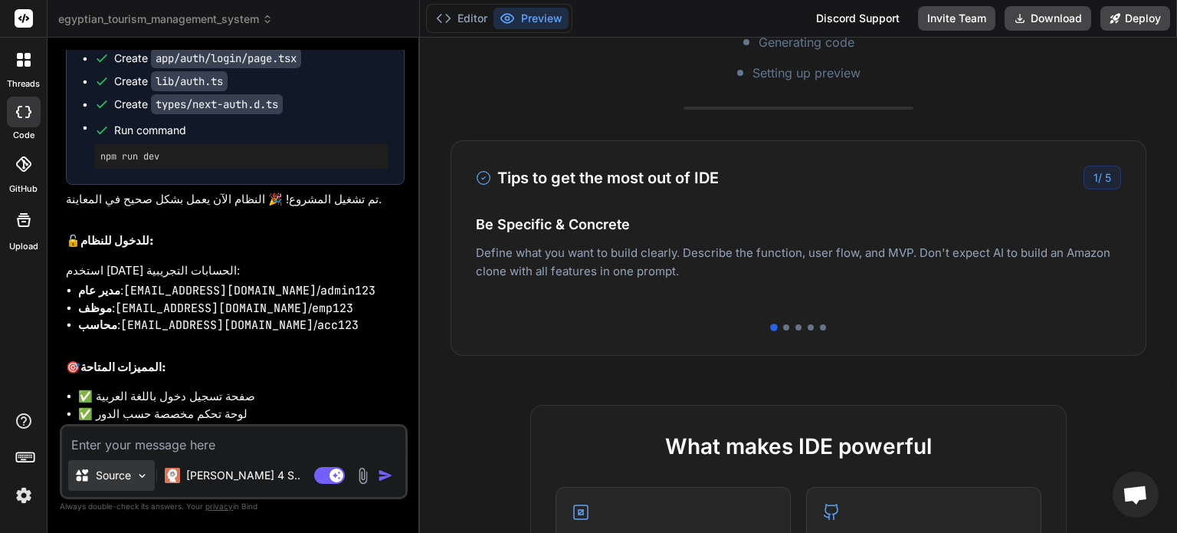
click at [110, 469] on p "Source" at bounding box center [113, 475] width 35 height 15
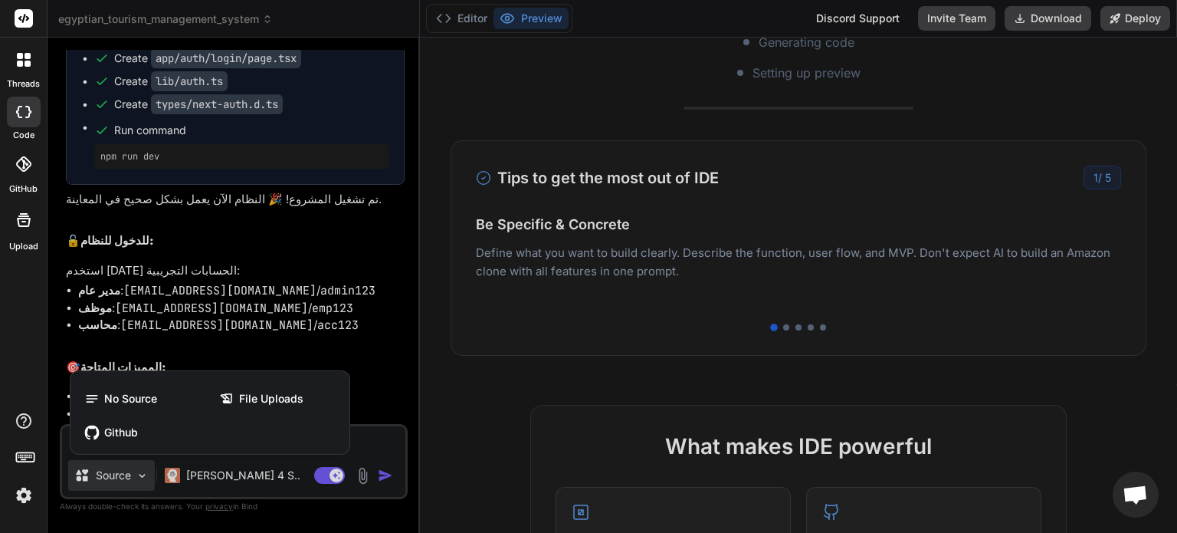
click at [377, 444] on div at bounding box center [588, 266] width 1177 height 533
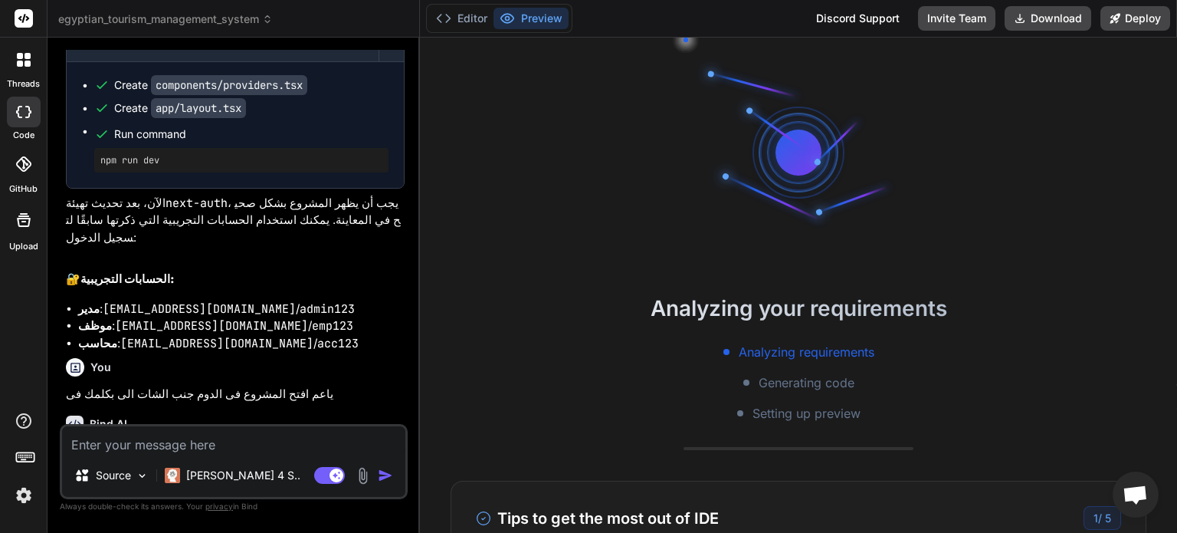
scroll to position [3765, 0]
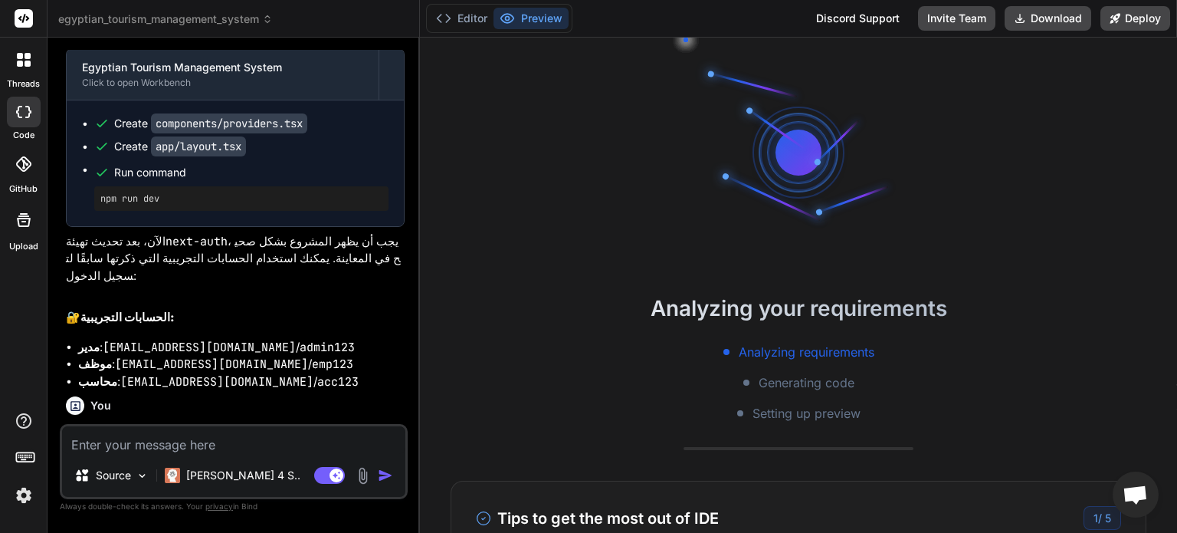
click at [263, 25] on span "egyptian_tourism_management_system" at bounding box center [165, 18] width 215 height 15
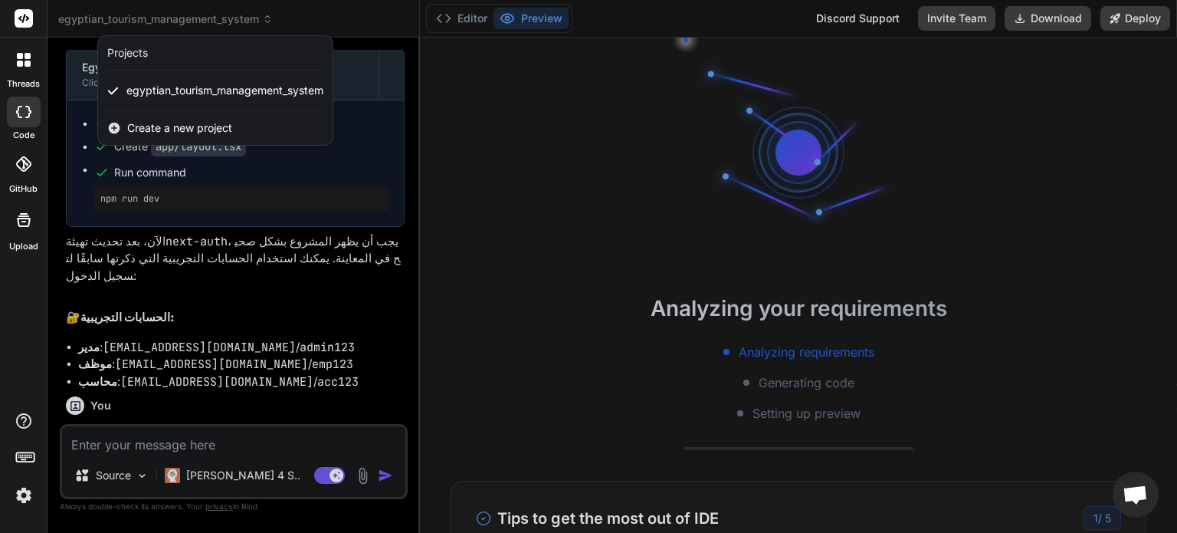
click at [445, 161] on div at bounding box center [588, 266] width 1177 height 533
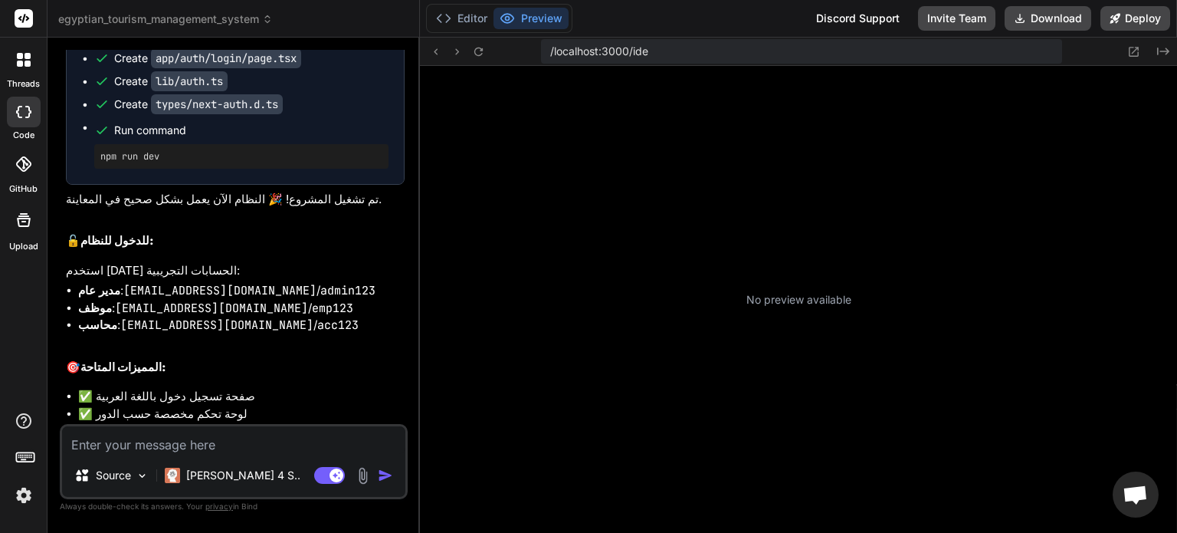
scroll to position [338, 0]
type textarea "x"
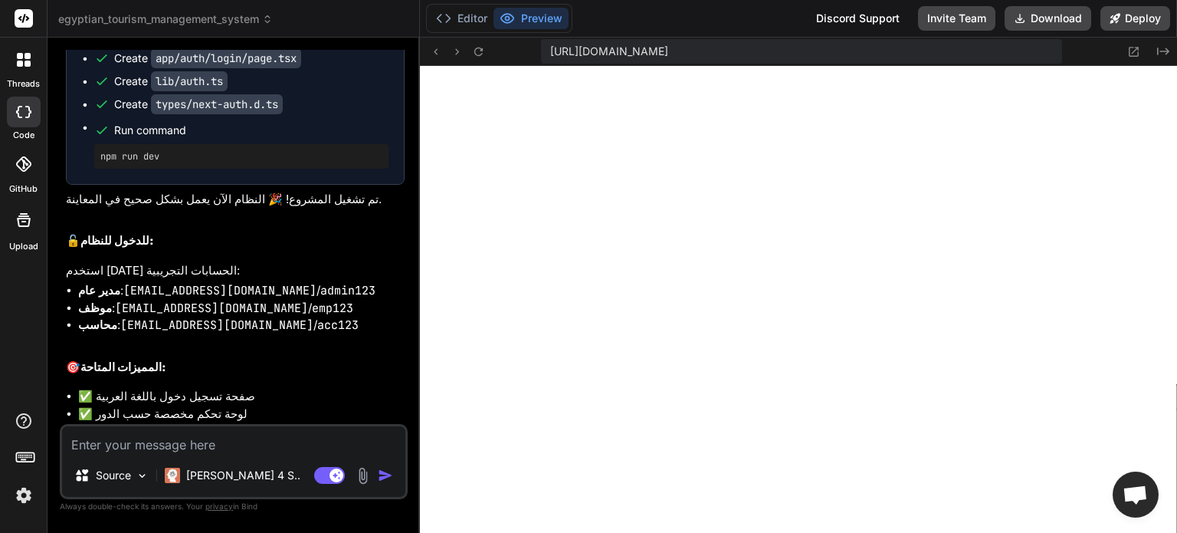
scroll to position [1251, 0]
click at [236, 440] on textarea at bounding box center [233, 440] width 343 height 28
paste textarea "Failed to compile ./components/ui/button.tsx:2:0 Module not found: Can't resolv…"
type textarea "Failed to compile ./components/ui/button.tsx:2:0 Module not found: Can't resolv…"
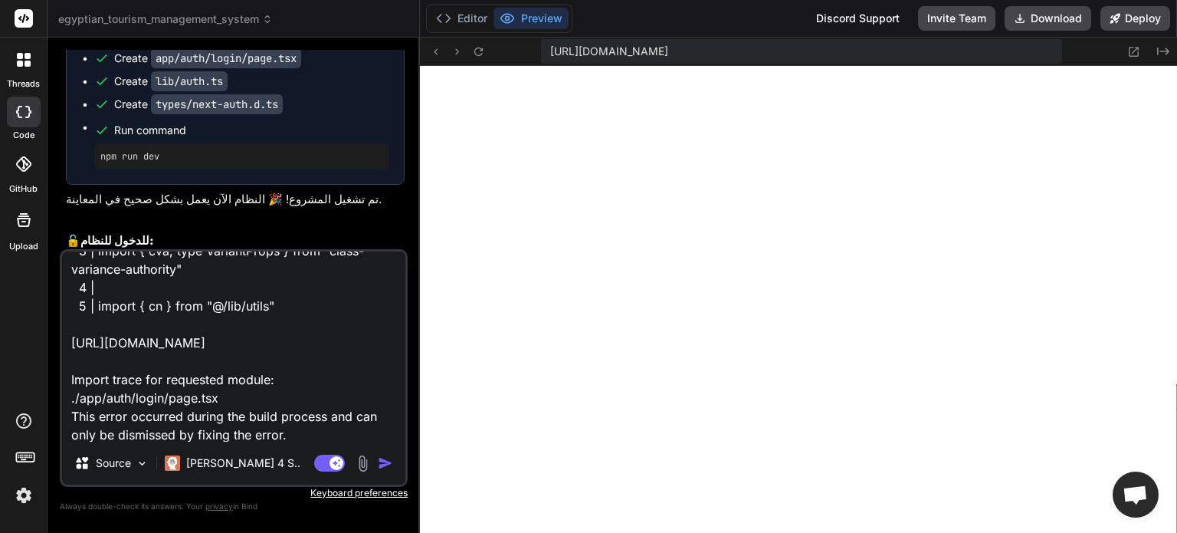
type textarea "x"
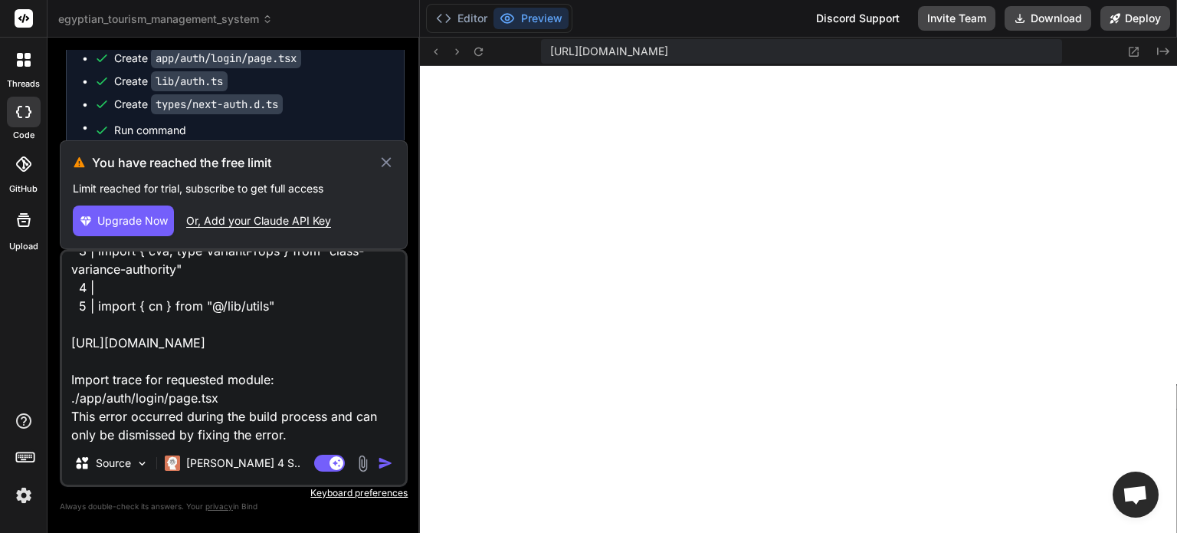
type textarea "Failed to compile ./components/ui/button.tsx:2:0 Module not found: Can't resolv…"
click at [29, 487] on img at bounding box center [24, 495] width 26 height 26
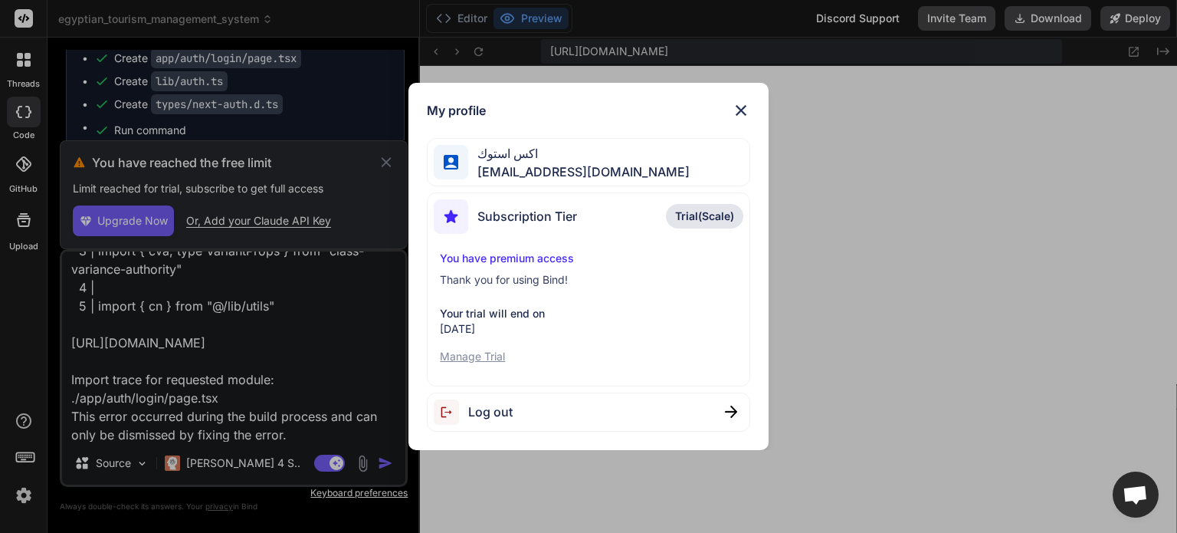
click at [579, 219] on div "Subscription Tier Trial(Scale)" at bounding box center [588, 219] width 309 height 41
click at [747, 107] on img at bounding box center [741, 110] width 18 height 18
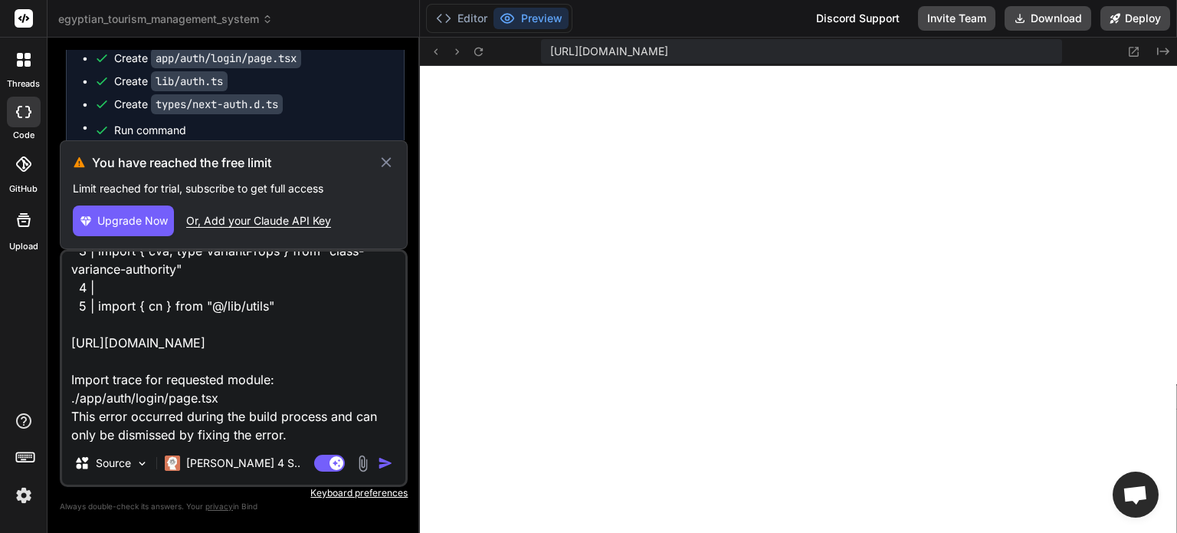
click at [330, 406] on textarea "Failed to compile ./components/ui/button.tsx:2:0 Module not found: Can't resolv…" at bounding box center [233, 346] width 343 height 190
